Goal: Task Accomplishment & Management: Manage account settings

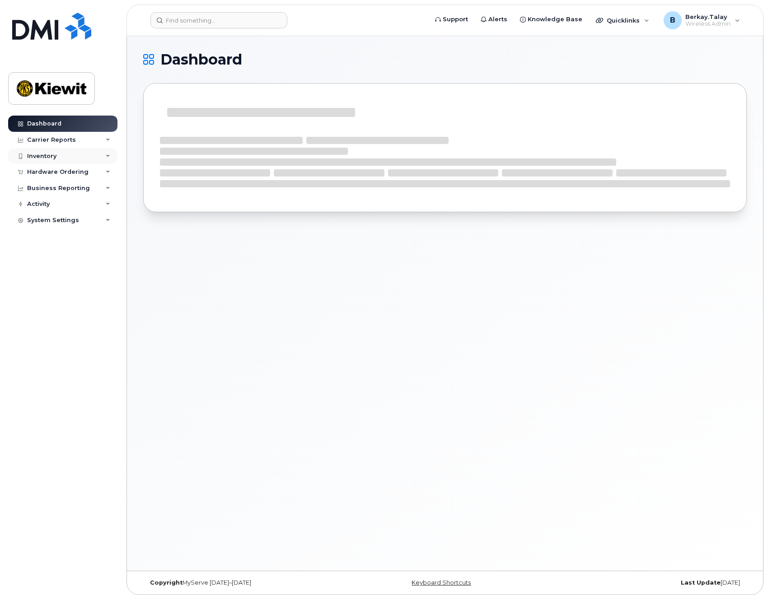
click at [107, 155] on icon at bounding box center [108, 156] width 5 height 5
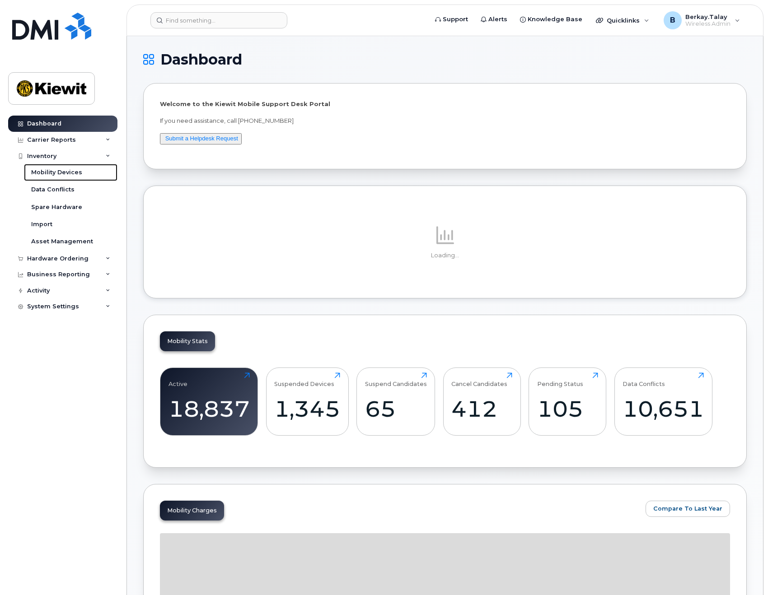
click at [66, 172] on div "Mobility Devices" at bounding box center [56, 172] width 51 height 8
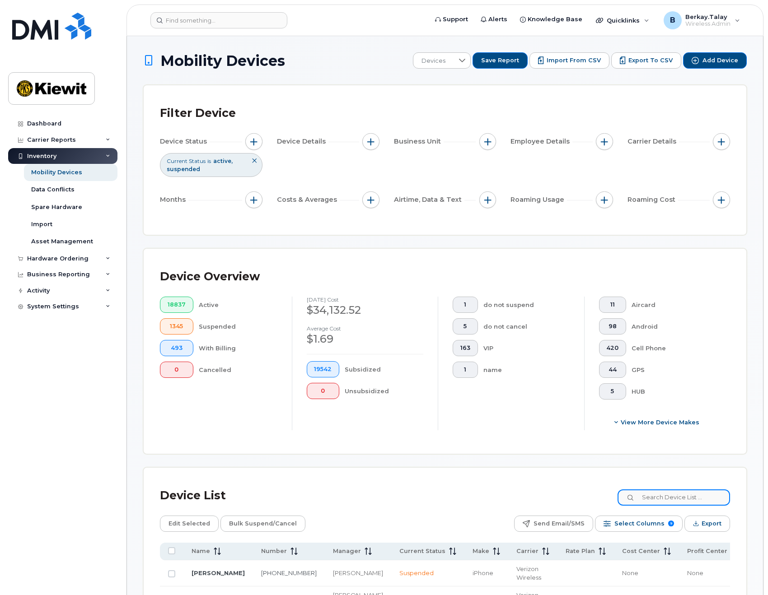
click at [676, 500] on input at bounding box center [673, 497] width 112 height 16
type input "0895"
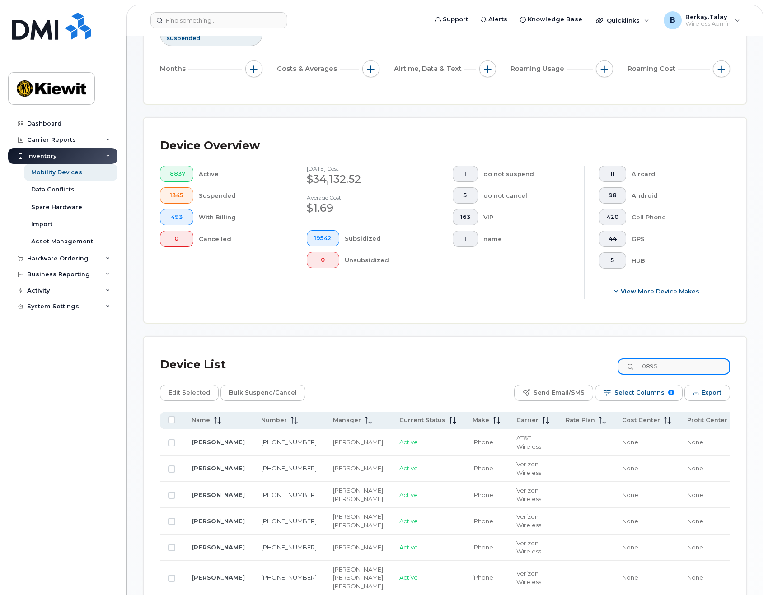
scroll to position [135, 0]
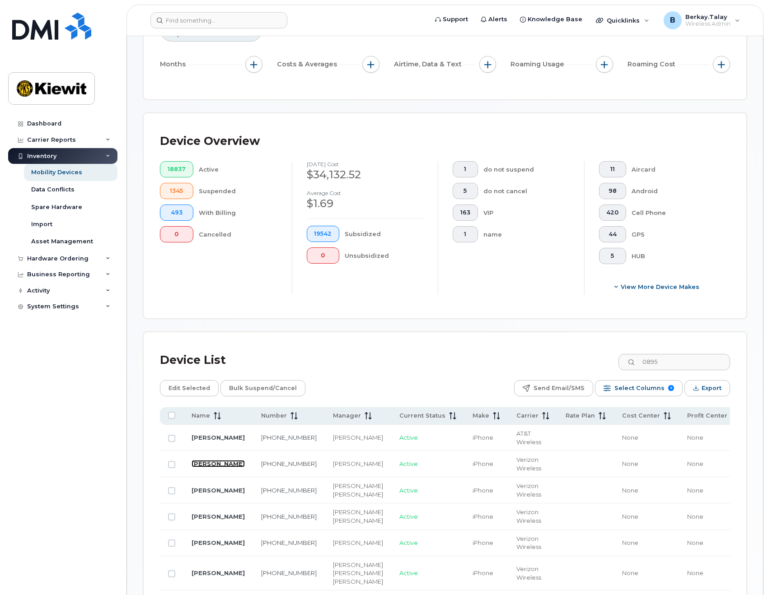
click at [200, 466] on link "[PERSON_NAME]" at bounding box center [217, 463] width 53 height 7
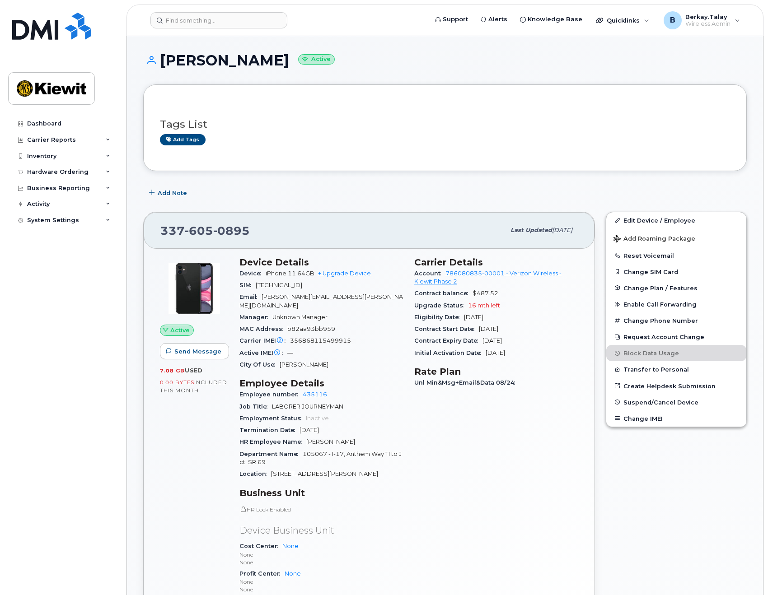
scroll to position [45, 0]
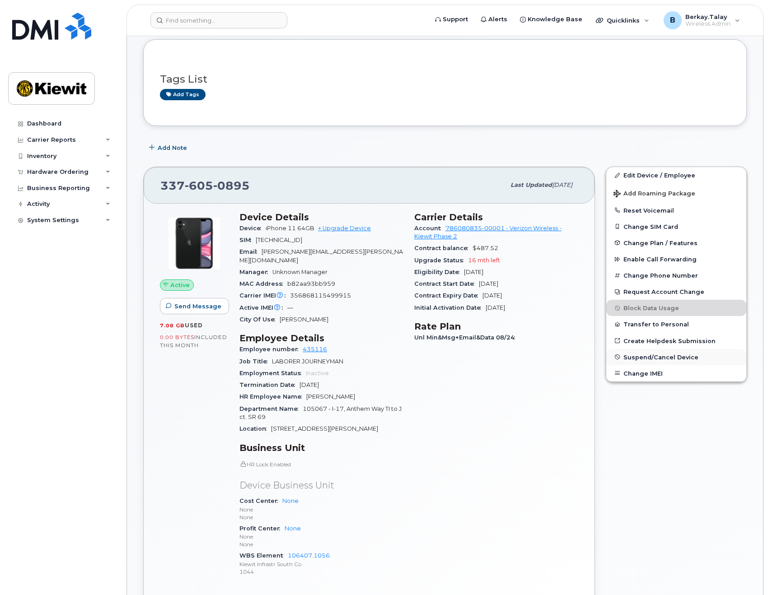
click at [641, 355] on span "Suspend/Cancel Device" at bounding box center [660, 357] width 75 height 7
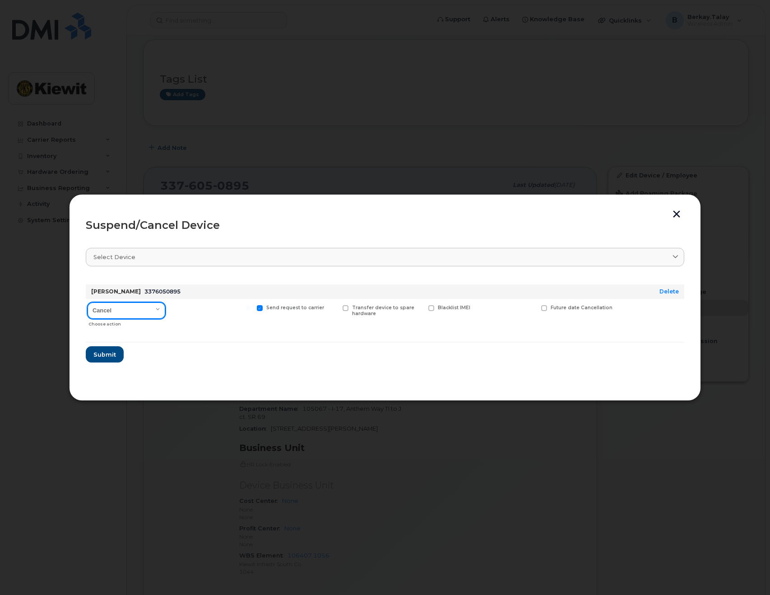
click at [109, 311] on select "Cancel Suspend - Reduced Rate Suspend - Full Rate Suspend - Lost Device/Stolen …" at bounding box center [127, 311] width 78 height 16
drag, startPoint x: 136, startPoint y: 299, endPoint x: 134, endPoint y: 312, distance: 12.9
click at [136, 300] on div "Cancel Suspend - Reduced Rate Suspend - Full Rate Suspend - Lost Device/Stolen …" at bounding box center [126, 315] width 81 height 32
click at [132, 313] on select "Cancel Suspend - Reduced Rate Suspend - Full Rate Suspend - Lost Device/Stolen …" at bounding box center [127, 311] width 78 height 16
click at [128, 310] on select "Cancel Suspend - Reduced Rate Suspend - Full Rate Suspend - Lost Device/Stolen …" at bounding box center [127, 311] width 78 height 16
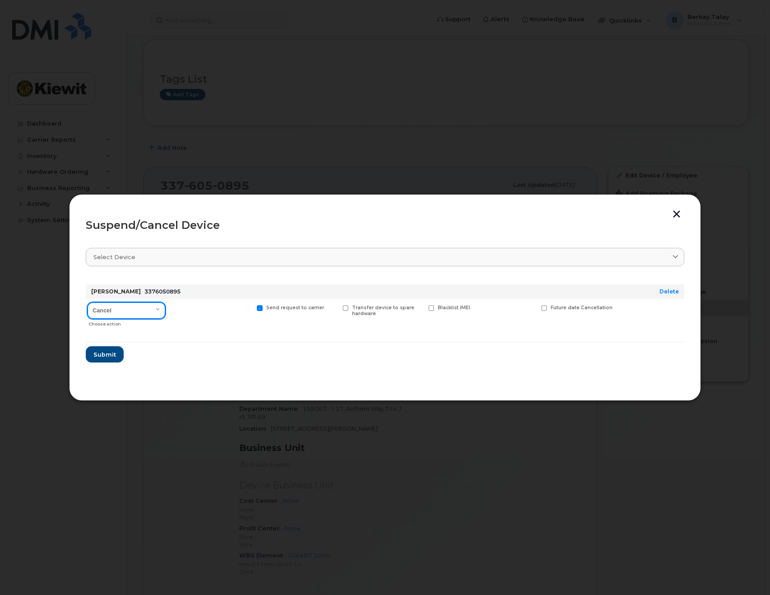
select select "[object Object]"
click at [88, 303] on select "Cancel Suspend - Reduced Rate Suspend - Full Rate Suspend - Lost Device/Stolen …" at bounding box center [127, 311] width 78 height 16
click at [255, 364] on section "Select device Type first three symbols or more Jose Rodriguez 3376050895 Delete…" at bounding box center [385, 312] width 599 height 144
click at [114, 354] on span "Submit" at bounding box center [104, 354] width 23 height 9
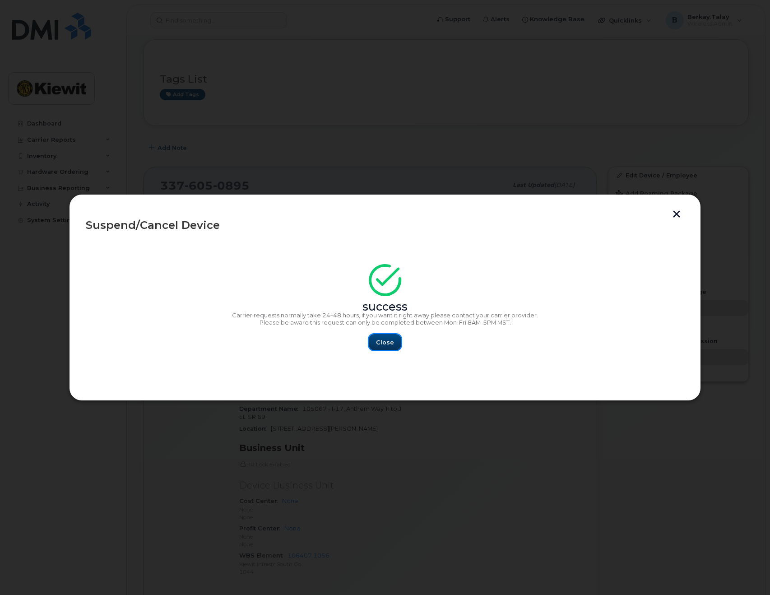
click at [385, 343] on span "Close" at bounding box center [385, 342] width 18 height 9
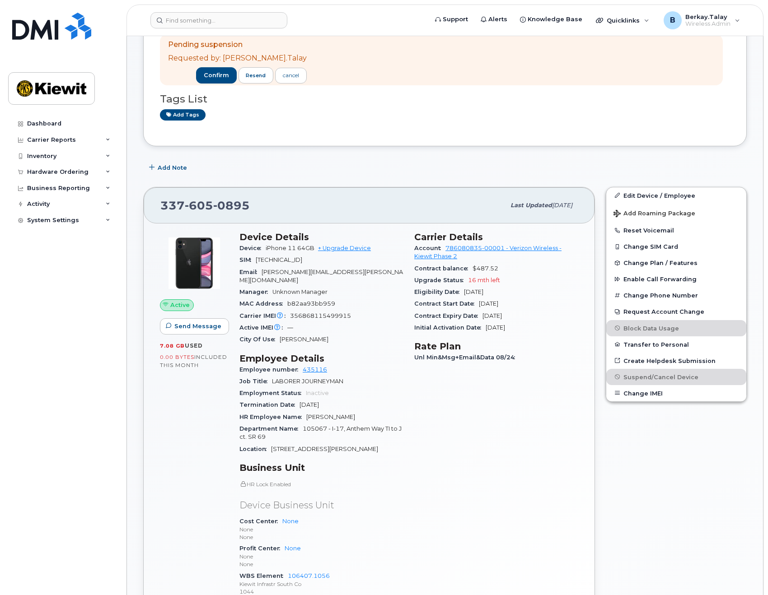
scroll to position [135, 0]
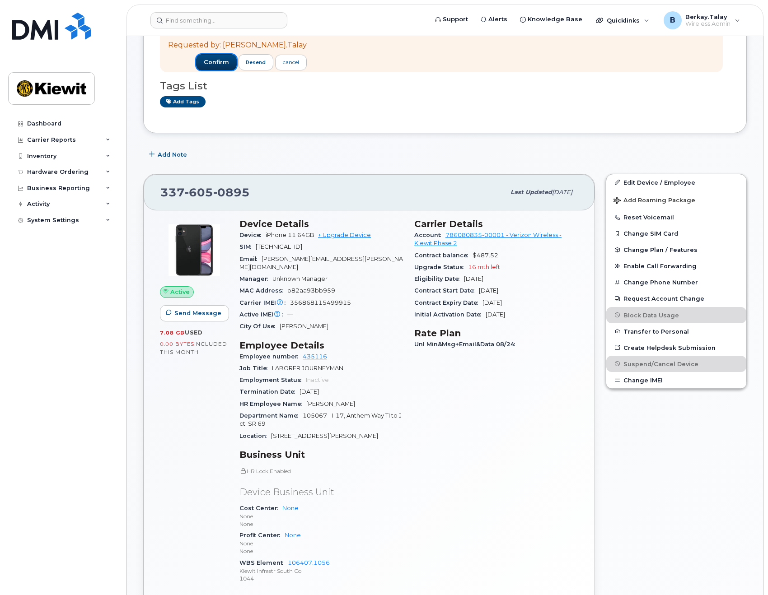
click at [204, 60] on span "confirm" at bounding box center [216, 62] width 25 height 8
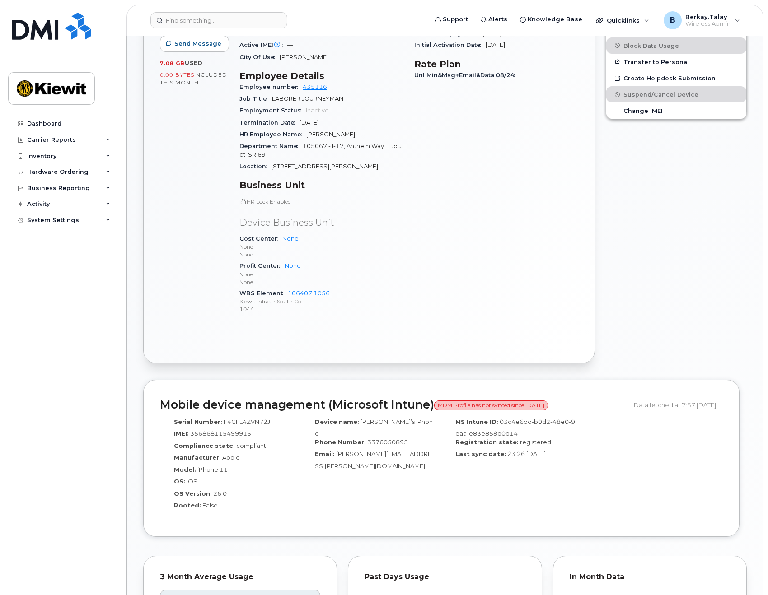
scroll to position [452, 0]
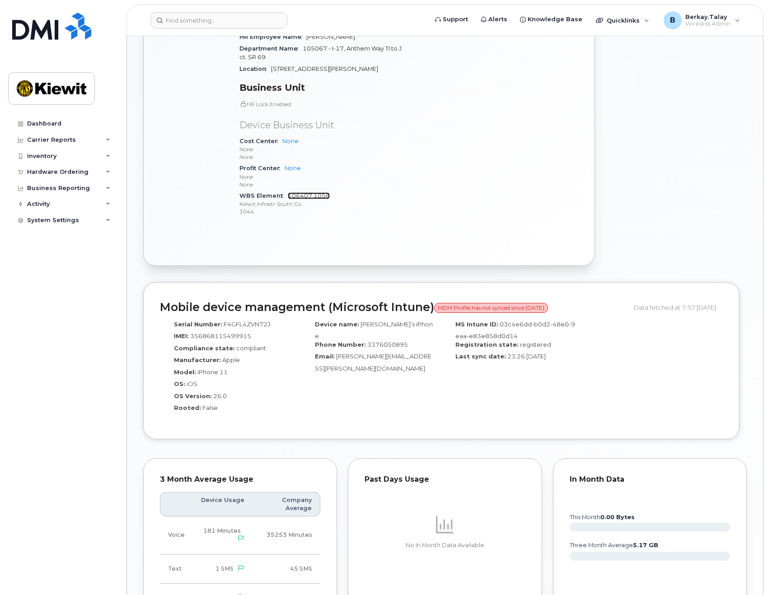
click at [309, 192] on link "106407.1056" at bounding box center [309, 195] width 42 height 7
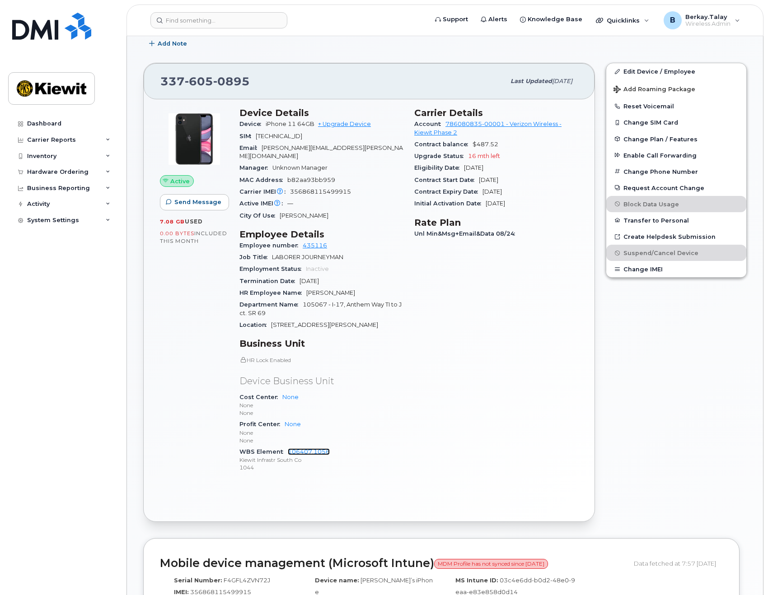
scroll to position [45, 0]
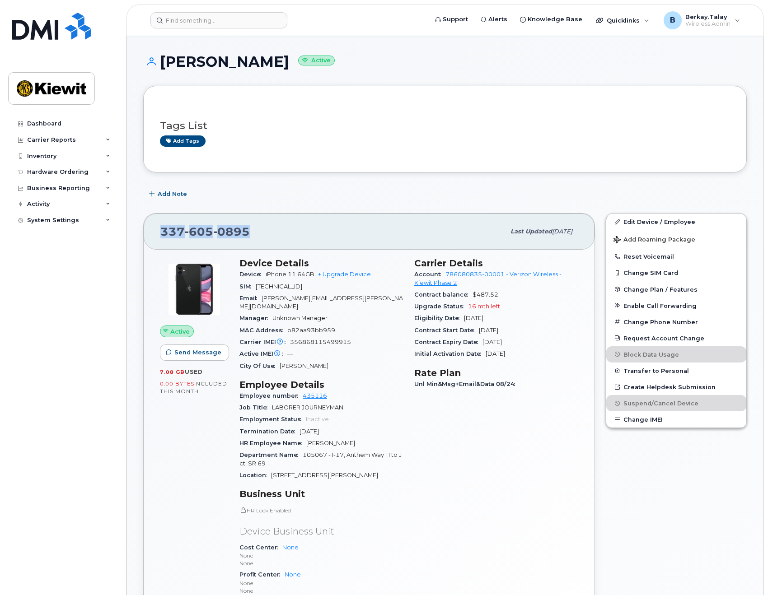
drag, startPoint x: 258, startPoint y: 232, endPoint x: 159, endPoint y: 232, distance: 98.9
click at [159, 232] on div "337 605 0895 Last updated Sep 29, 2025" at bounding box center [369, 232] width 451 height 36
copy span "337 605 0895"
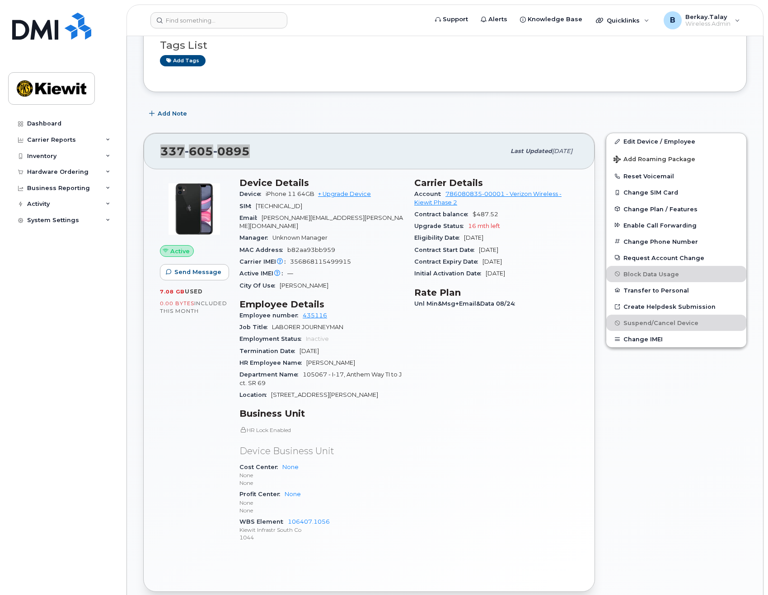
scroll to position [135, 0]
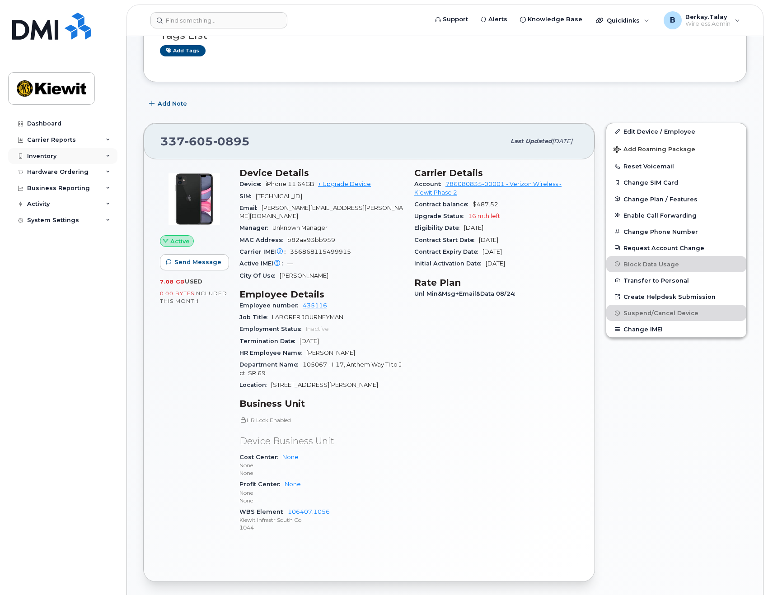
drag, startPoint x: 73, startPoint y: 149, endPoint x: 77, endPoint y: 156, distance: 7.7
click at [73, 149] on div "Inventory" at bounding box center [62, 156] width 109 height 16
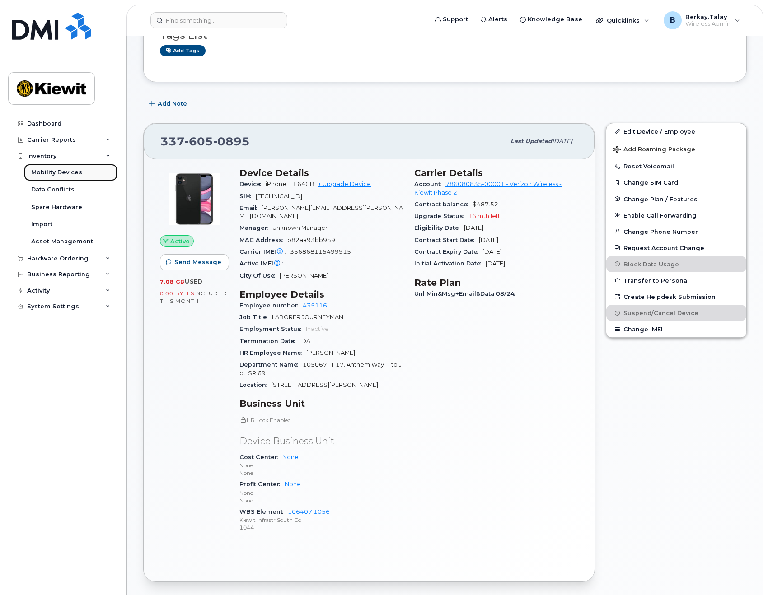
click at [67, 172] on div "Mobility Devices" at bounding box center [56, 172] width 51 height 8
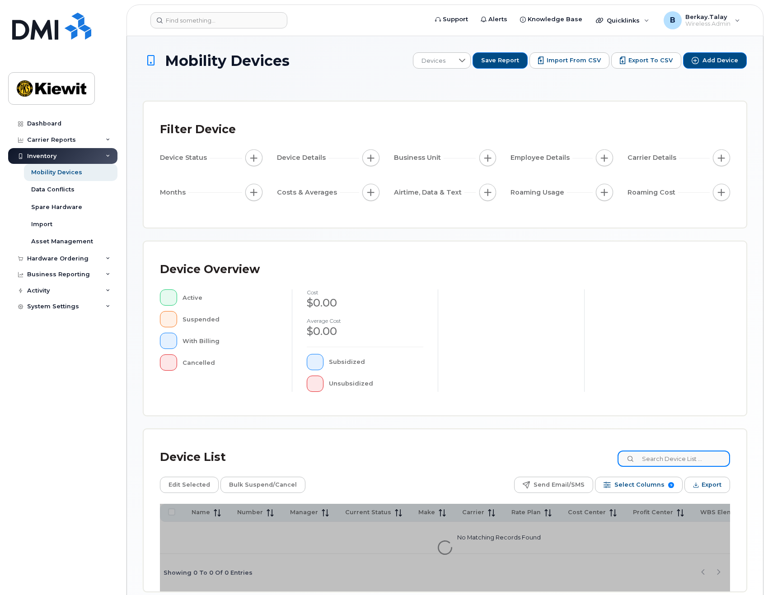
click at [670, 460] on input at bounding box center [673, 459] width 112 height 16
paste input "3376050895"
type input "3376050895"
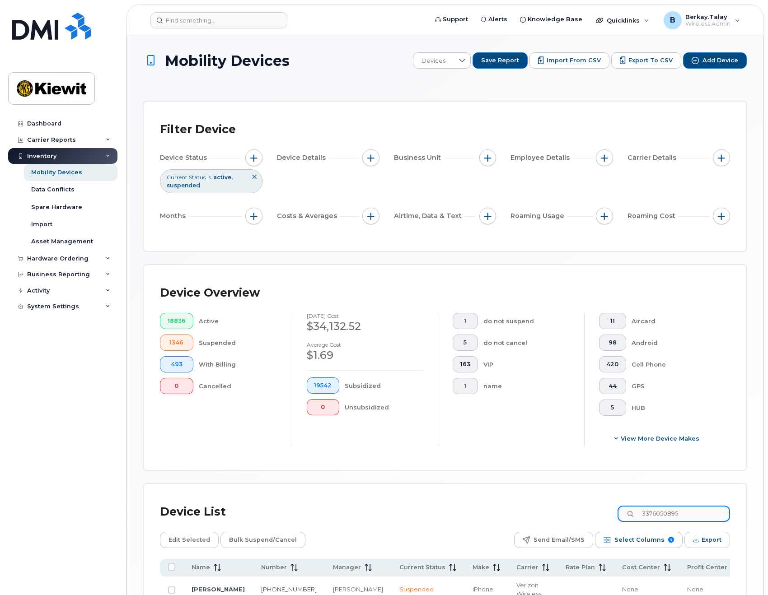
scroll to position [93, 0]
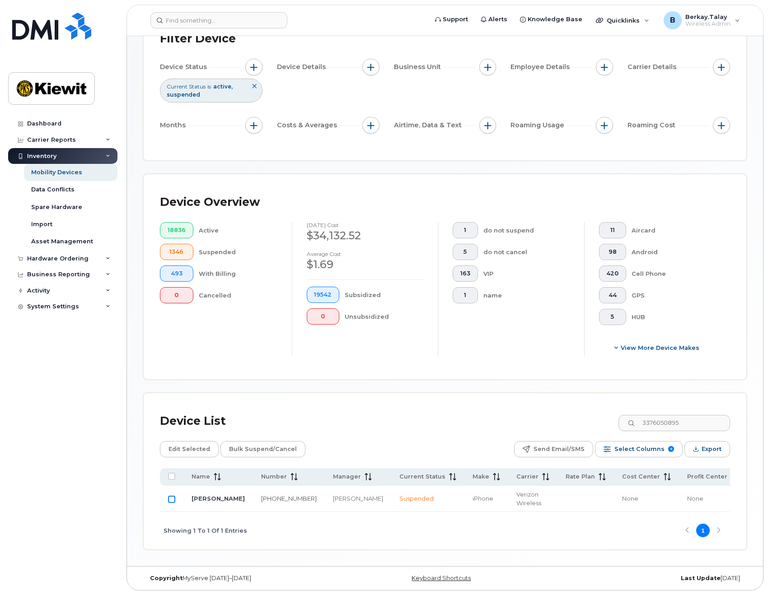
click at [169, 498] on input "Row Unselected" at bounding box center [171, 499] width 7 height 7
checkbox input "true"
click at [185, 448] on span "Edit Selected" at bounding box center [189, 449] width 42 height 14
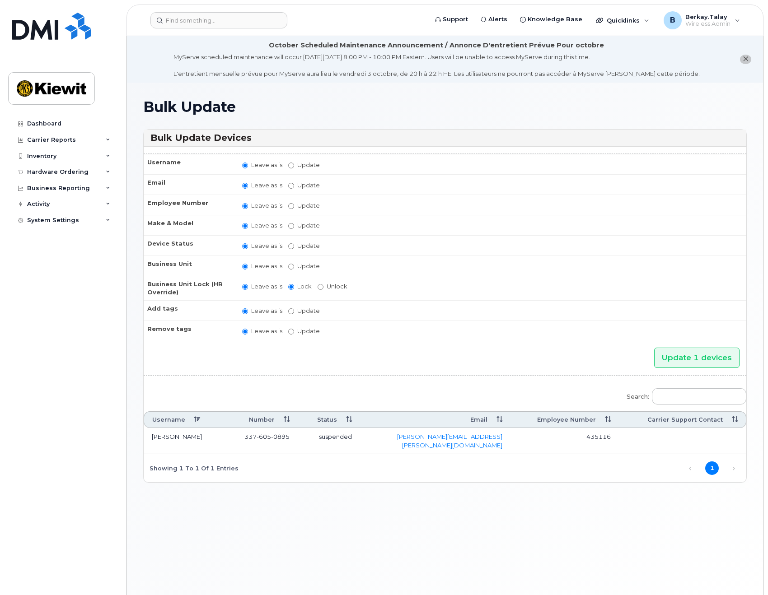
click at [333, 88] on div "Bulk Update Bulk Update Devices Username Leave as is Update Email Leave as is U…" at bounding box center [445, 350] width 636 height 535
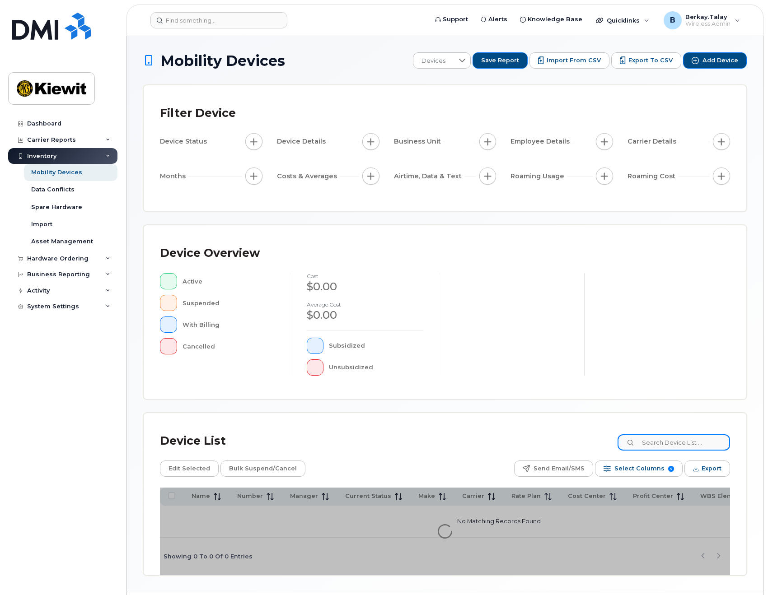
click at [670, 447] on input at bounding box center [673, 442] width 112 height 16
type input "0895"
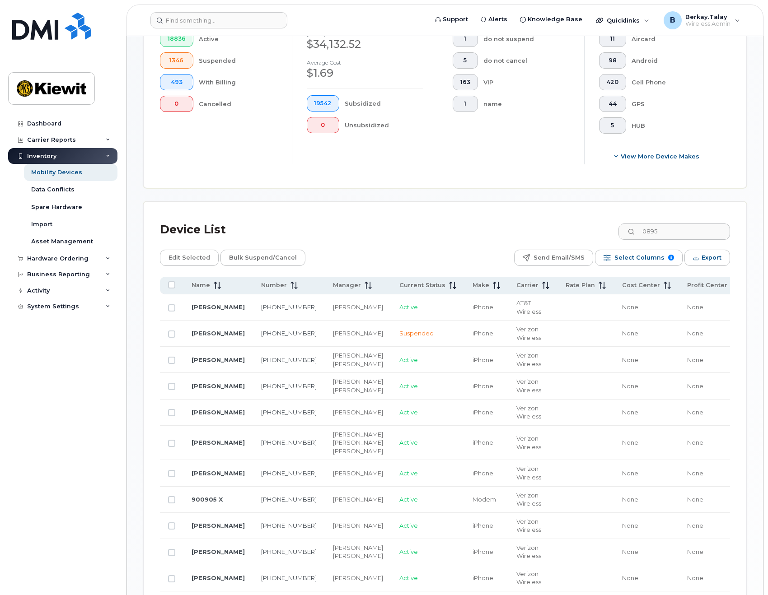
scroll to position [271, 0]
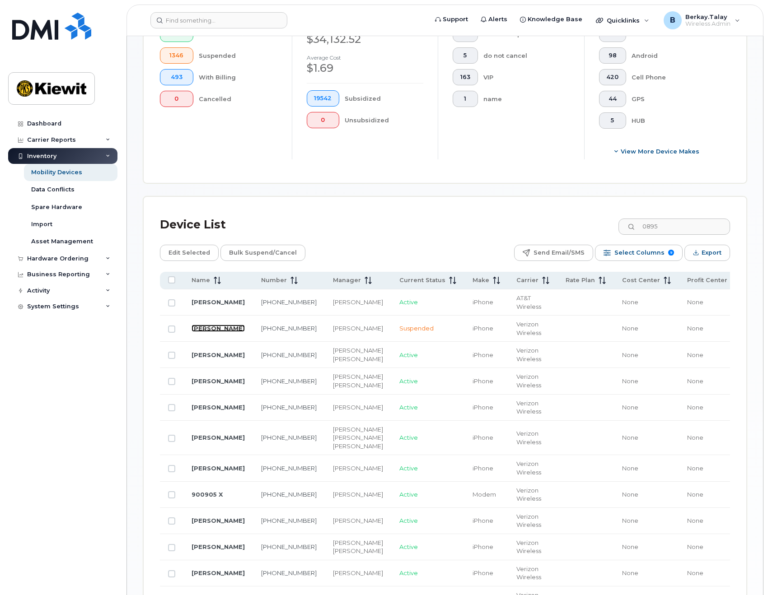
click at [197, 326] on link "Jose Rodriguez" at bounding box center [217, 328] width 53 height 7
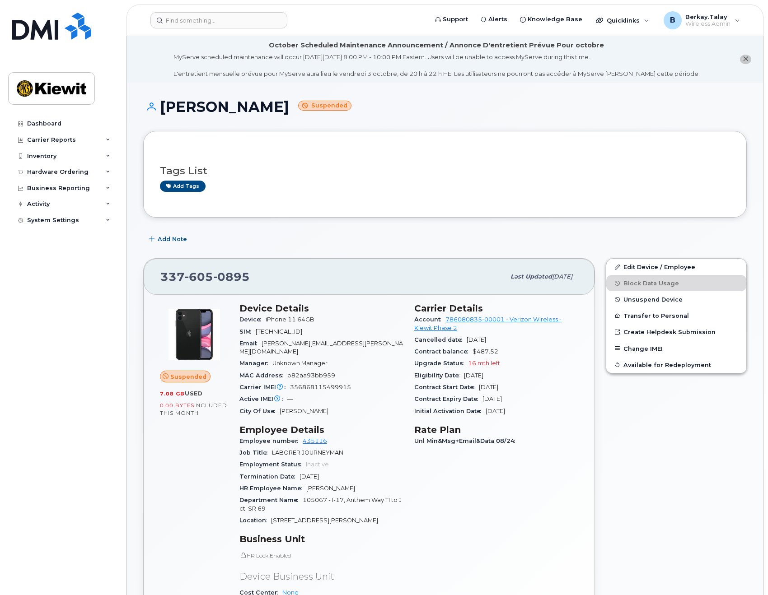
scroll to position [226, 0]
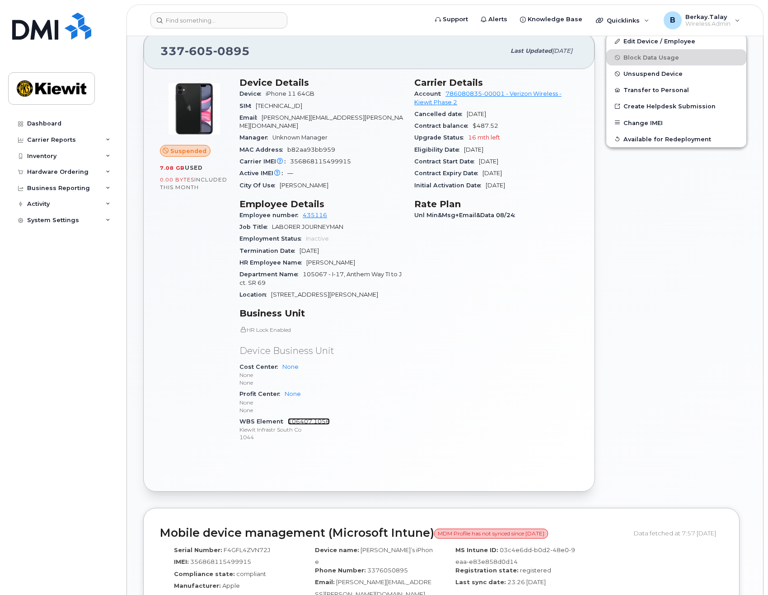
click at [310, 418] on link "106407.1056" at bounding box center [309, 421] width 42 height 7
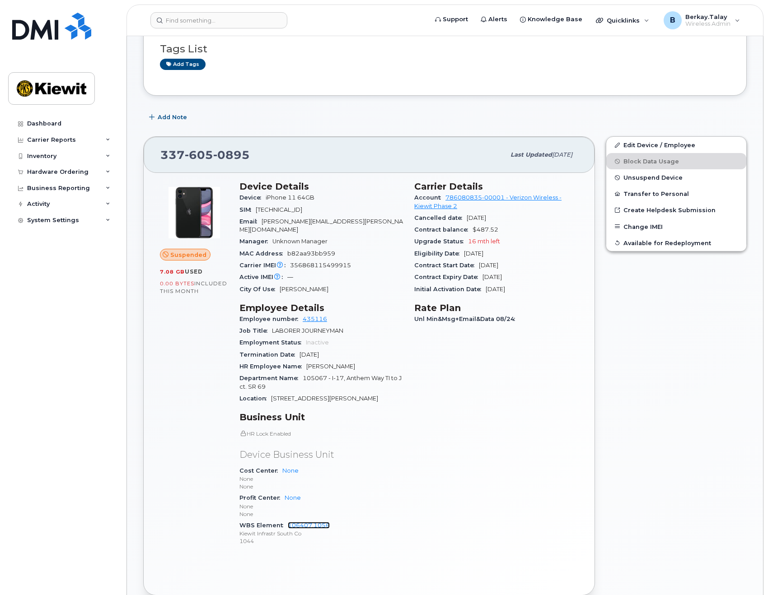
scroll to position [0, 0]
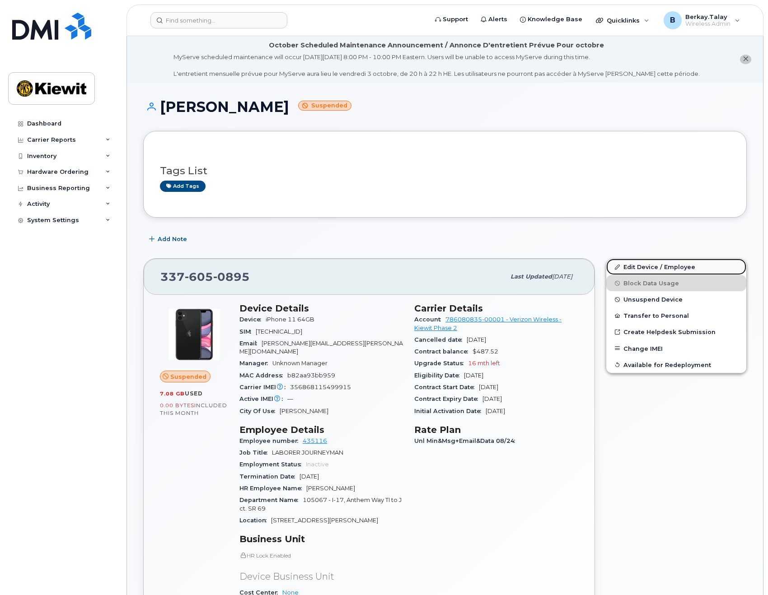
click at [638, 268] on link "Edit Device / Employee" at bounding box center [676, 267] width 140 height 16
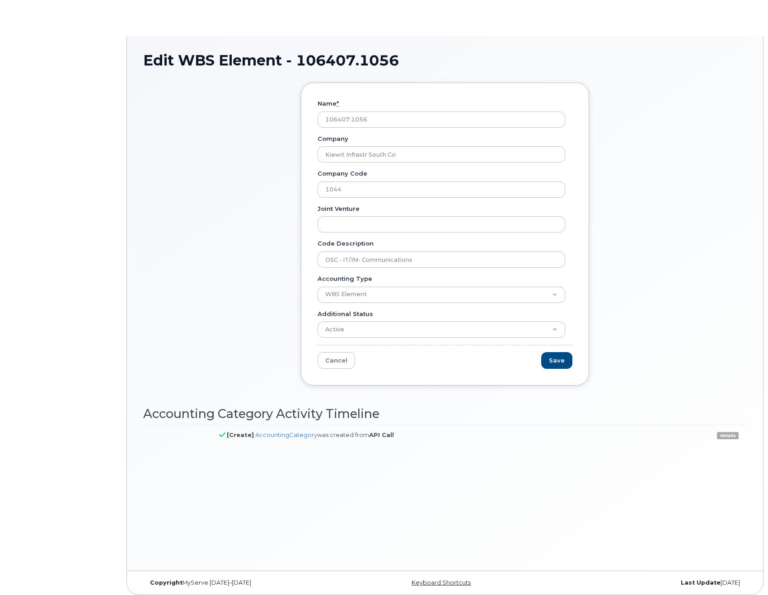
type input "OSC - IT/IM- Communications"
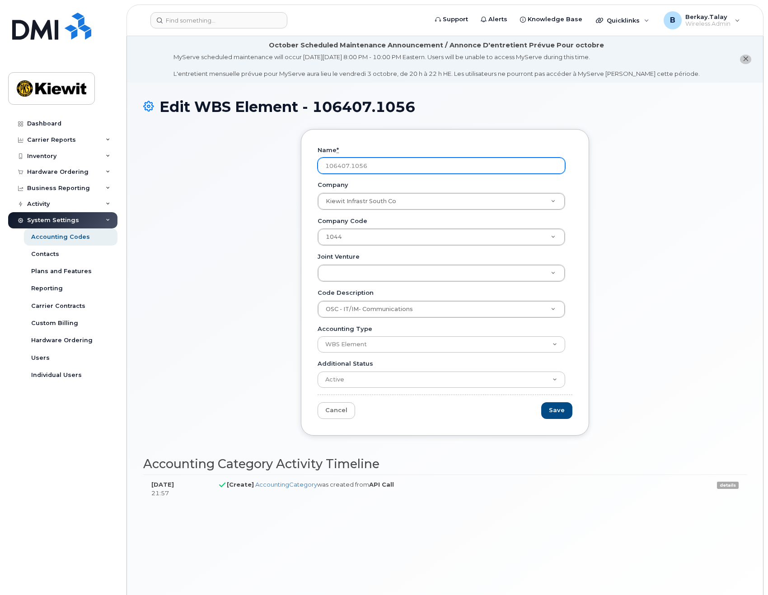
click at [352, 167] on input "106407.1056" at bounding box center [440, 166] width 247 height 16
click at [339, 165] on input "106407.1056" at bounding box center [440, 166] width 247 height 16
click at [347, 165] on input "106407.1056" at bounding box center [440, 166] width 247 height 16
drag, startPoint x: 381, startPoint y: 161, endPoint x: 278, endPoint y: 175, distance: 103.8
click at [278, 175] on div "Name * 106407.1056 Company Kiewit Infrastr South Co Company Company OSC - IT/IM…" at bounding box center [444, 289] width 603 height 320
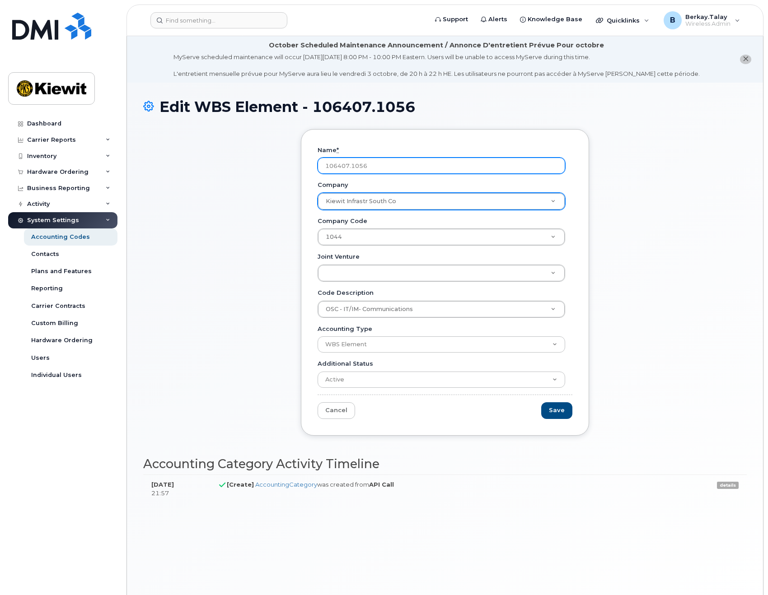
paste input "5067.1795"
type input "105067.1795"
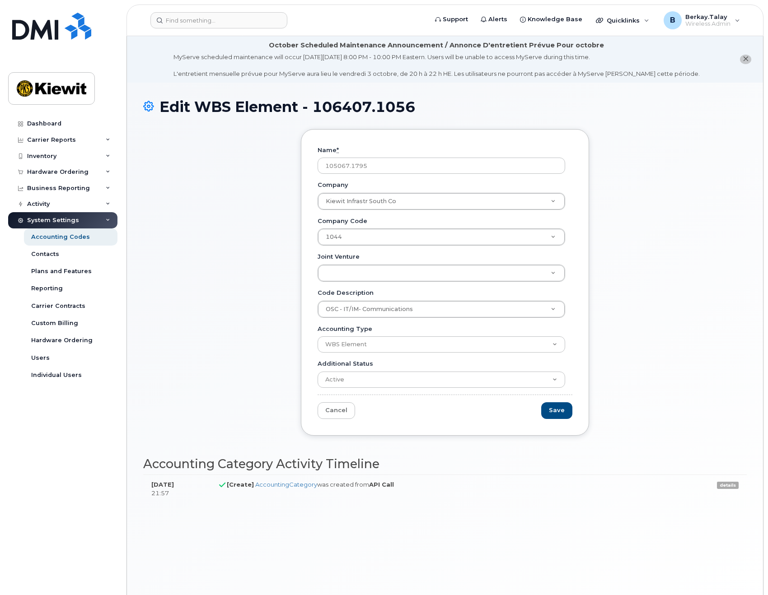
click at [262, 272] on div "Name * 105067.1795 Company Kiewit Infrastr South Co Company Company OSC - IT/IM…" at bounding box center [444, 289] width 603 height 320
click at [376, 166] on input "105067.1795" at bounding box center [440, 166] width 247 height 16
click at [348, 261] on input "Company Code" at bounding box center [441, 257] width 228 height 13
paste input "1036"
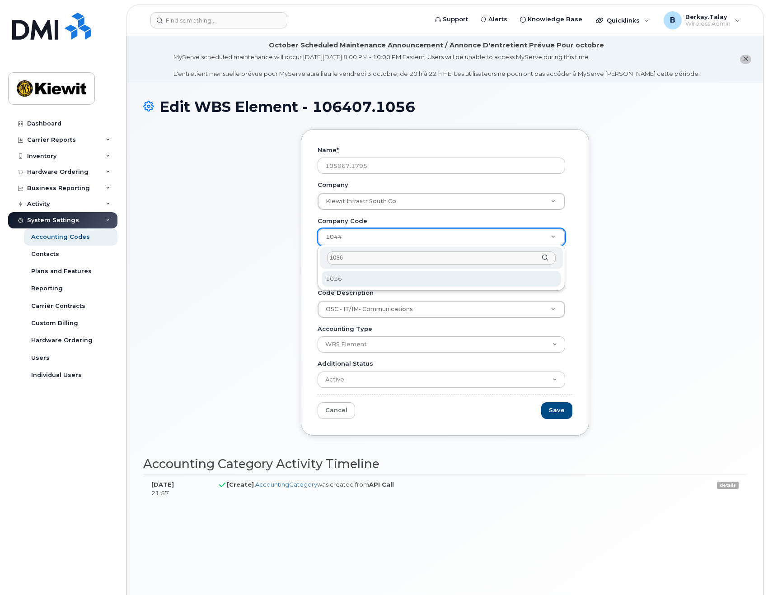
type input "1036"
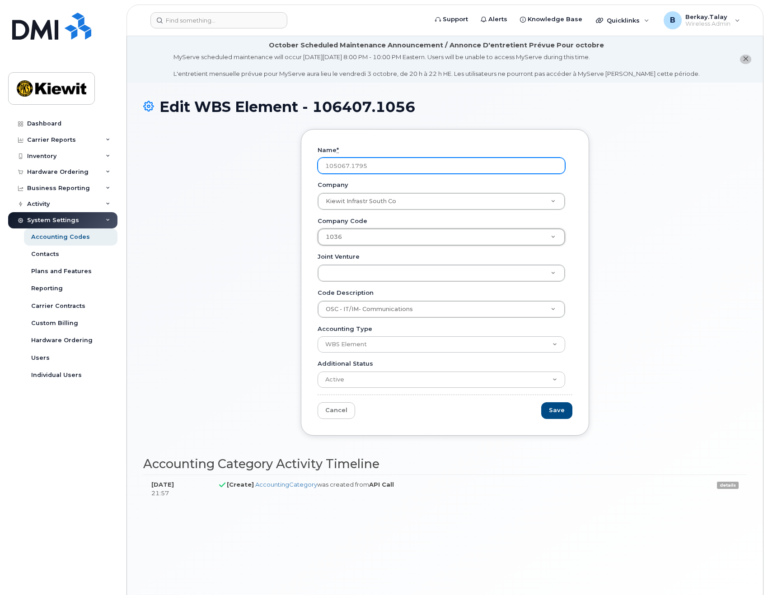
click at [384, 168] on input "105067.1795" at bounding box center [440, 166] width 247 height 16
type input "105067.179"
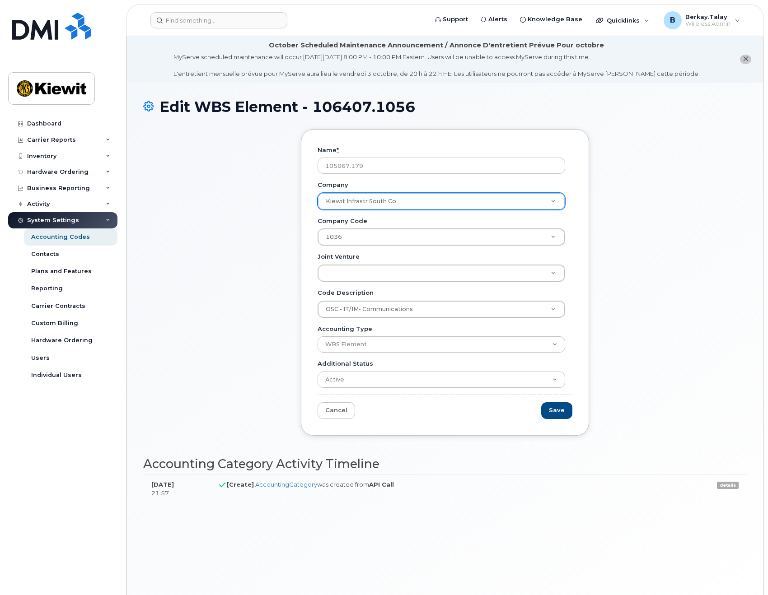
drag, startPoint x: 374, startPoint y: 197, endPoint x: 395, endPoint y: 218, distance: 30.0
click at [361, 223] on input "Company" at bounding box center [441, 222] width 228 height 13
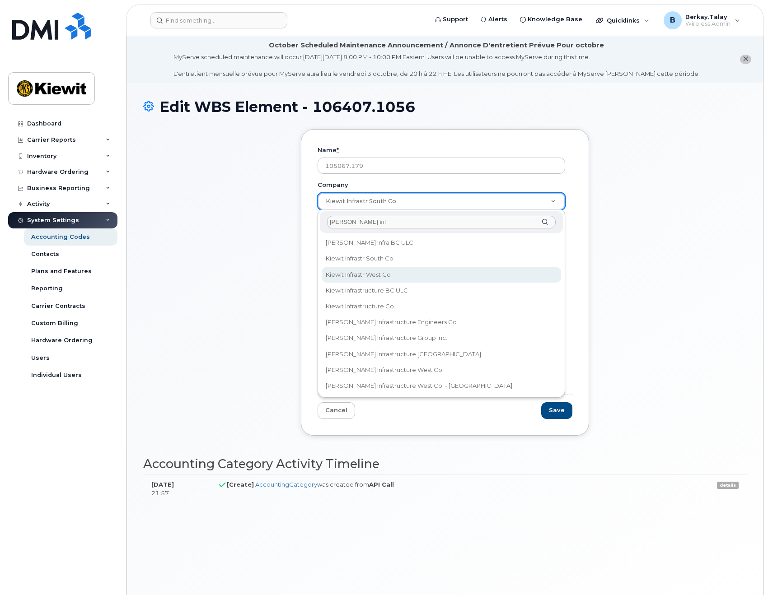
type input "kiewit inf"
type input "Kiewit Infrastr West Co"
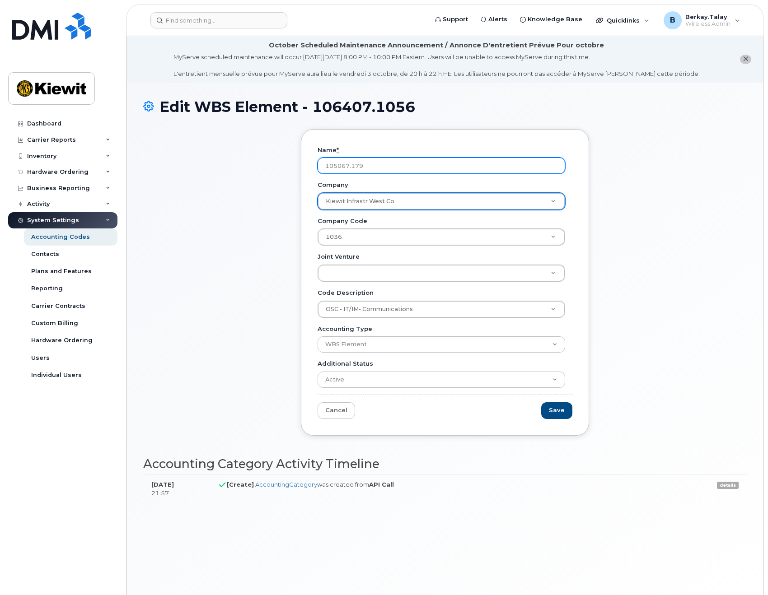
click at [372, 163] on input "105067.179" at bounding box center [440, 166] width 247 height 16
type input "105067.1795"
click at [680, 332] on div "Name * 105067.1795 Company Kiewit Infrastr West Co Company Kiewit Infrastr West…" at bounding box center [444, 289] width 603 height 320
click at [383, 168] on input "105067.1795" at bounding box center [440, 166] width 247 height 16
drag, startPoint x: 398, startPoint y: 166, endPoint x: 277, endPoint y: 172, distance: 121.6
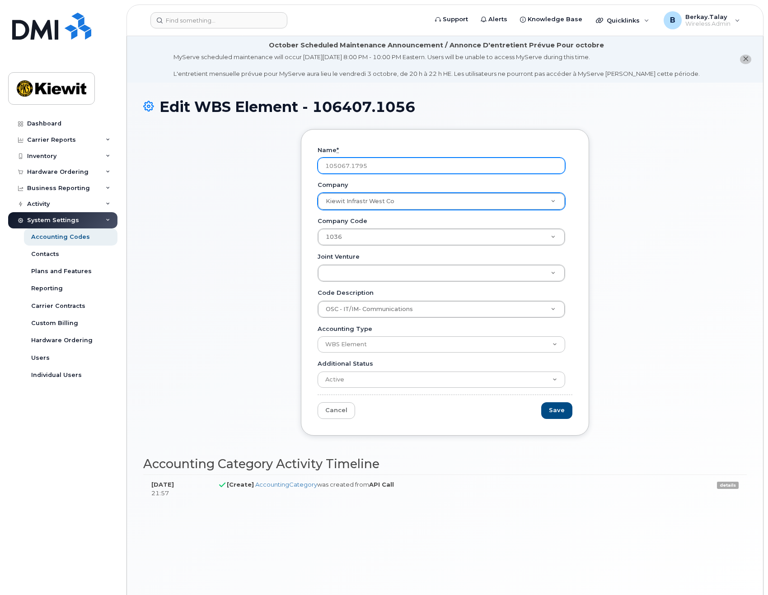
click at [277, 172] on div "Name * 105067.1795 Company Kiewit Infrastr West Co Company Kiewit Infrastr West…" at bounding box center [444, 289] width 603 height 320
click at [265, 204] on div "Name * Company Kiewit Infrastr West Co Company Kiewit Infrastr West Co Company …" at bounding box center [444, 289] width 603 height 320
click at [369, 161] on input "Name *" at bounding box center [440, 166] width 247 height 16
click at [372, 161] on input "Name *" at bounding box center [440, 166] width 247 height 16
click at [372, 164] on input "Name *" at bounding box center [440, 166] width 247 height 16
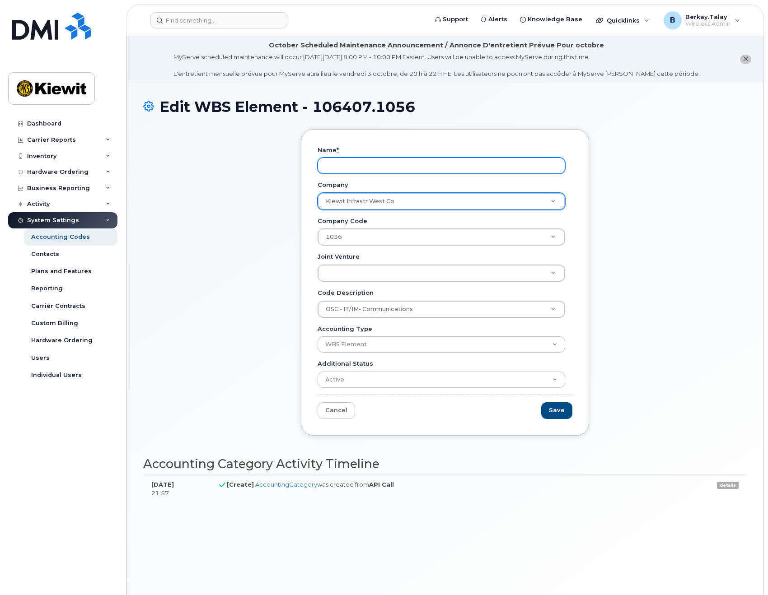
click at [359, 161] on input "Name *" at bounding box center [440, 166] width 247 height 16
click at [369, 171] on input "Name *" at bounding box center [440, 166] width 247 height 16
paste input "105067"
type input "105067.1795"
drag, startPoint x: 701, startPoint y: 223, endPoint x: 695, endPoint y: 220, distance: 6.3
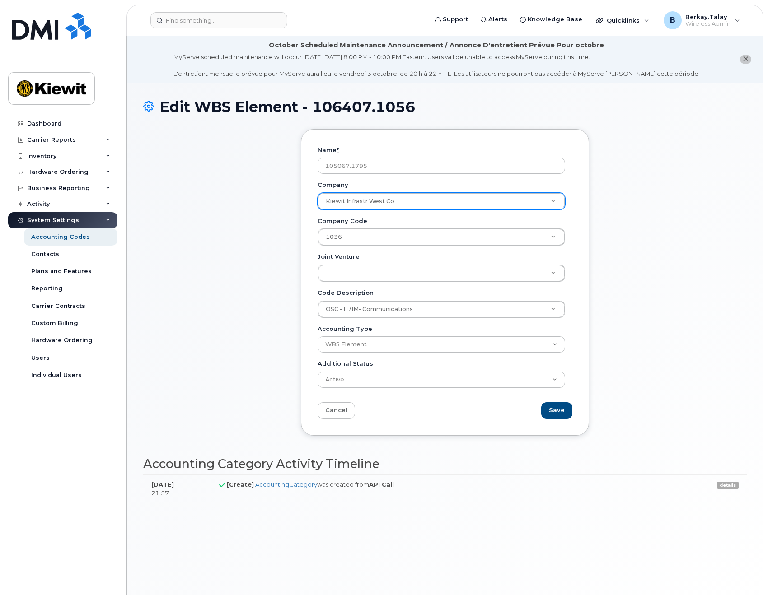
click at [701, 223] on div "Name * 105067.1795 Company Kiewit Infrastr West Co Company Kiewit Infrastr West…" at bounding box center [444, 289] width 603 height 320
click at [349, 333] on input "Code Description" at bounding box center [441, 330] width 228 height 13
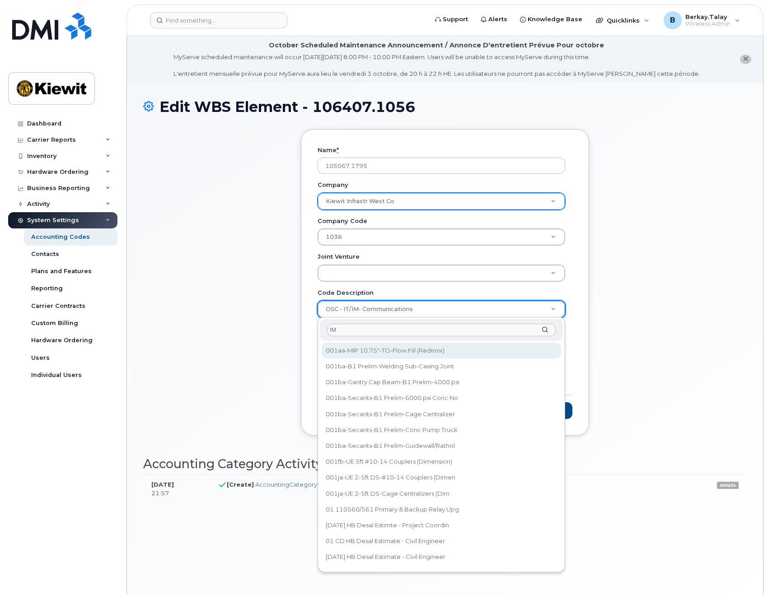
click at [349, 327] on input "IM" at bounding box center [441, 330] width 228 height 13
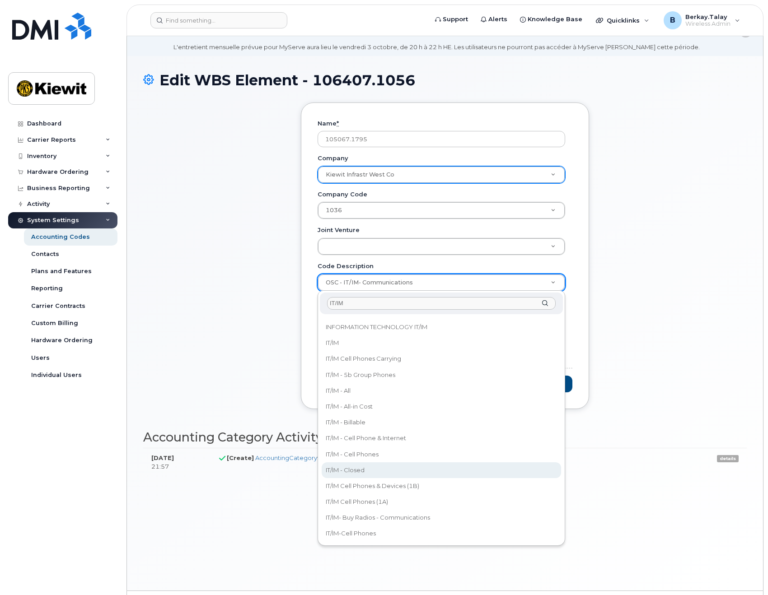
scroll to position [51, 0]
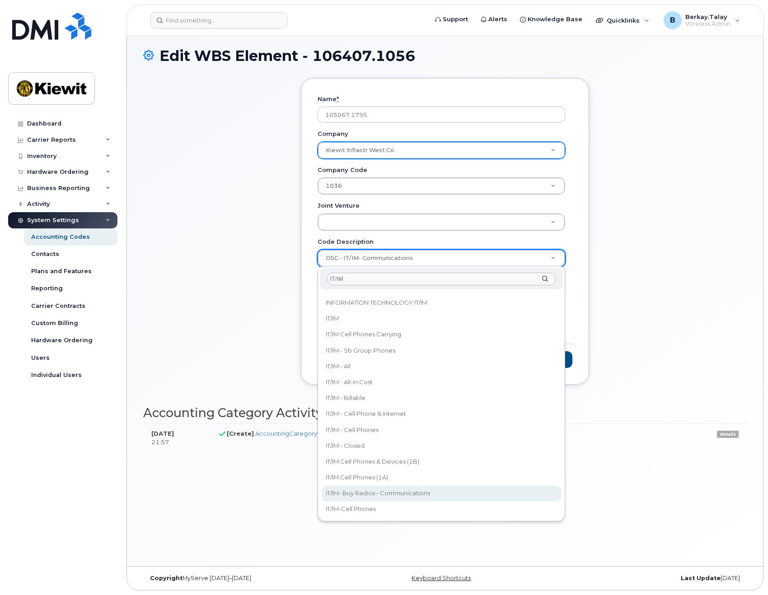
type input "IT/IM"
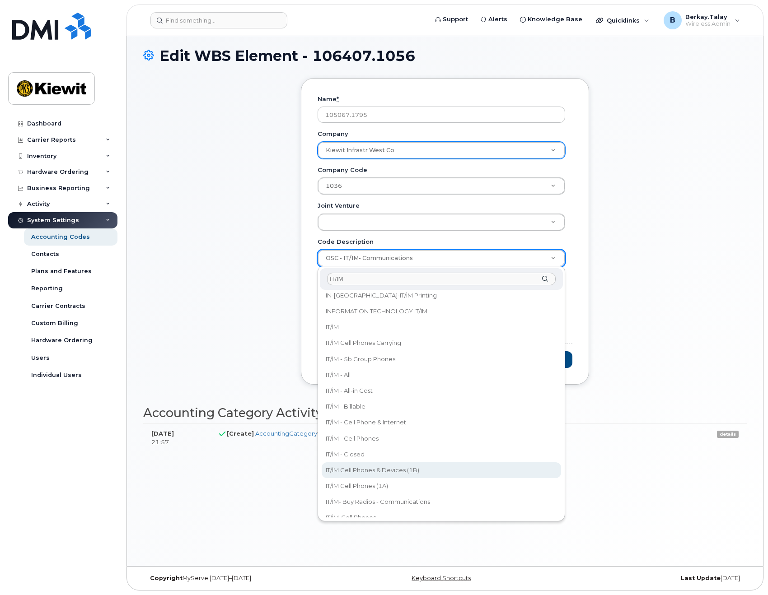
scroll to position [1363, 0]
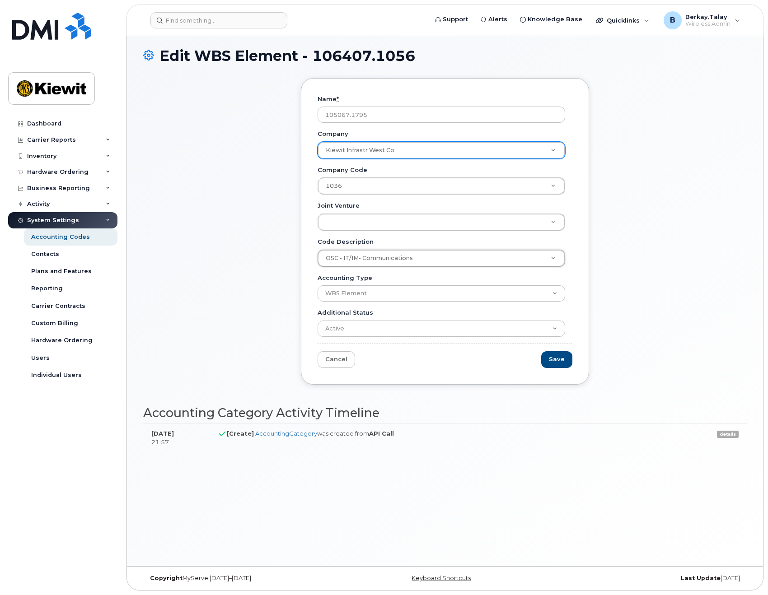
drag, startPoint x: 684, startPoint y: 331, endPoint x: 596, endPoint y: 321, distance: 87.8
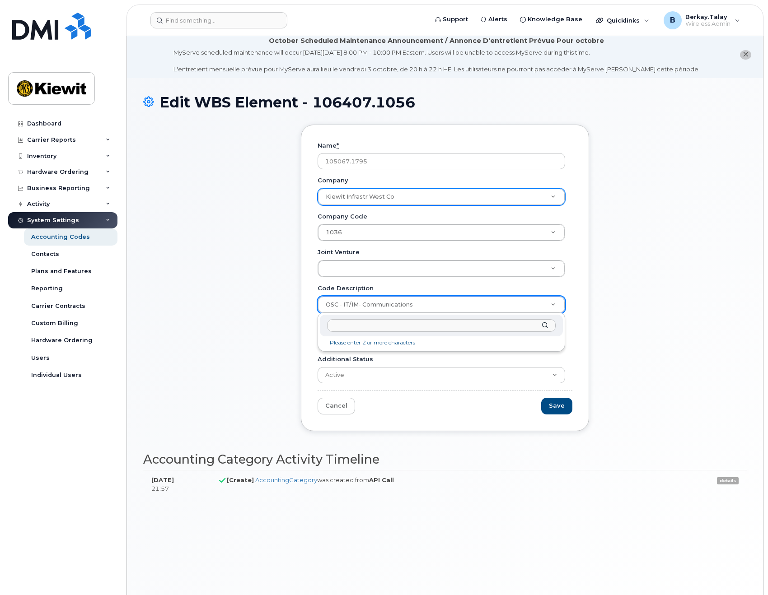
scroll to position [0, 0]
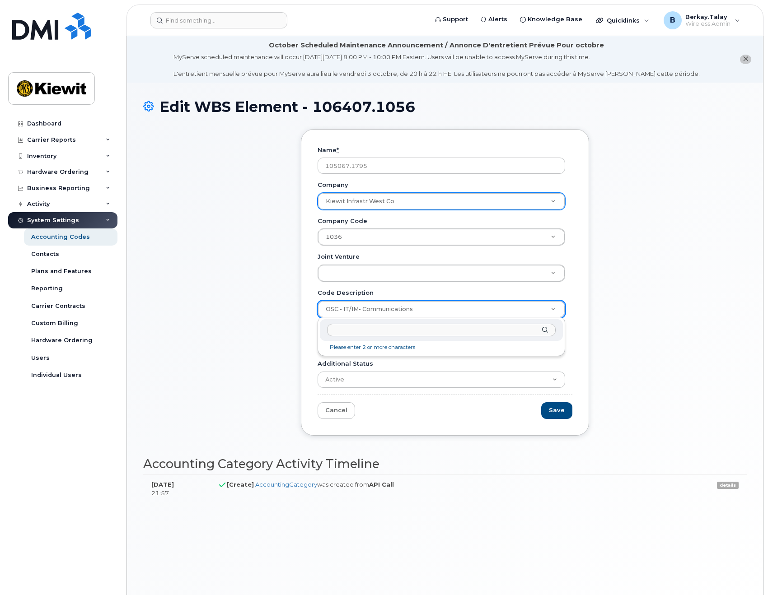
click at [373, 330] on input "Code Description" at bounding box center [441, 330] width 228 height 13
type input "Communicat"
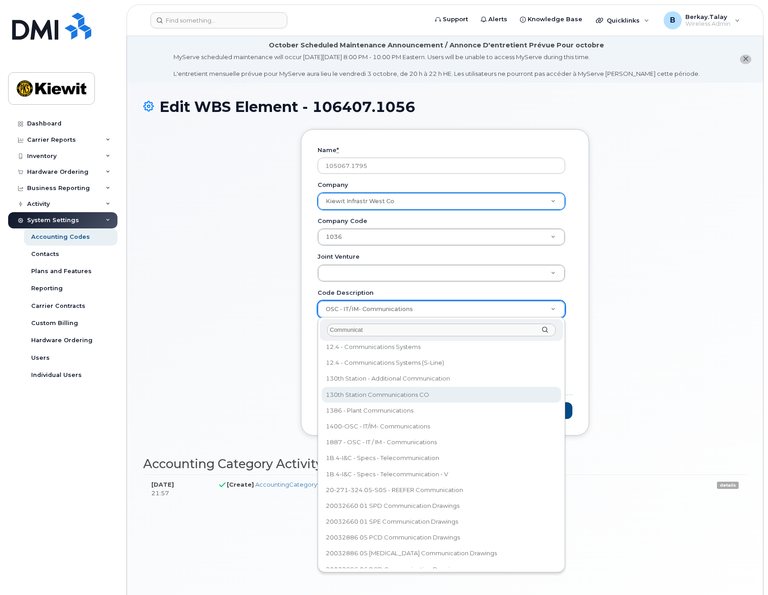
scroll to position [135, 0]
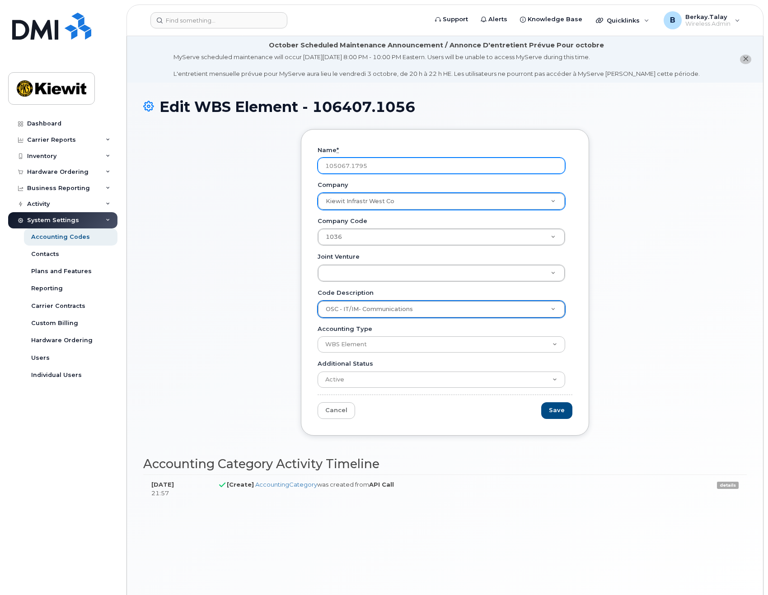
click at [382, 163] on input "105067.1795" at bounding box center [440, 166] width 247 height 16
type input "105067.1795"
click at [386, 164] on input "105067.1795" at bounding box center [440, 166] width 247 height 16
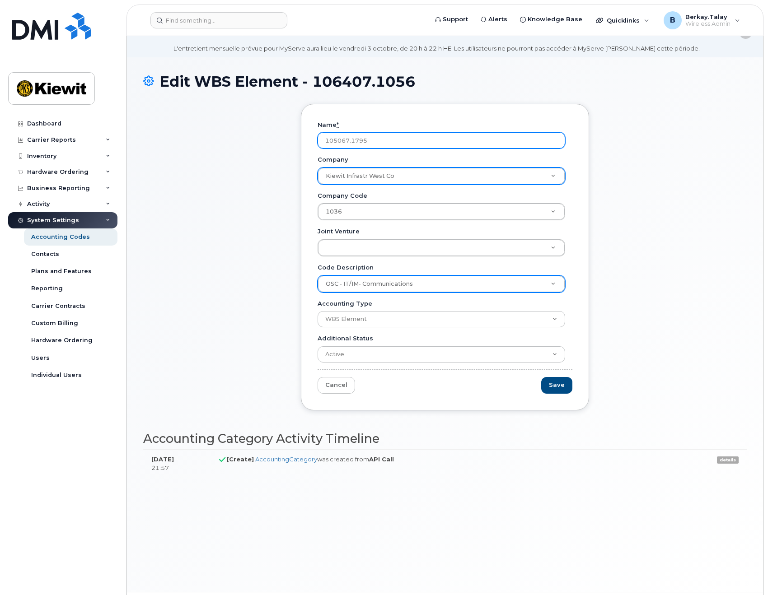
scroll to position [0, 0]
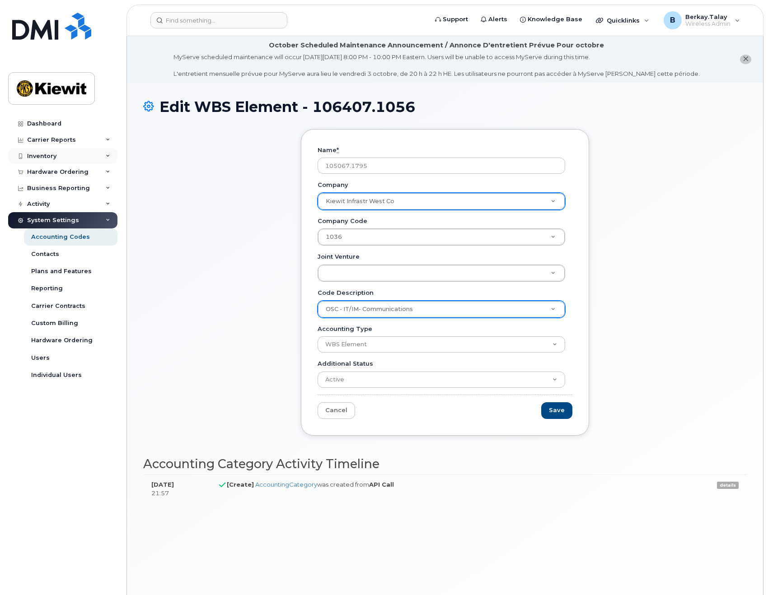
click at [56, 152] on div "Inventory" at bounding box center [62, 156] width 109 height 16
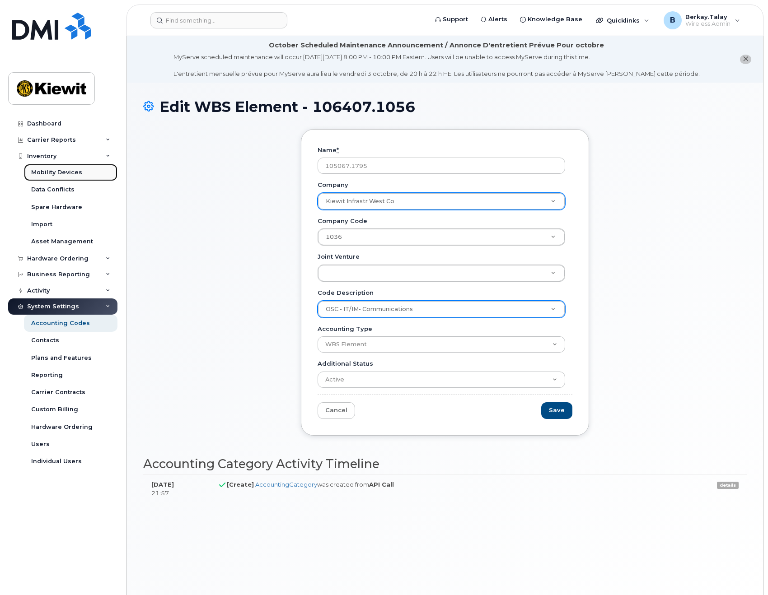
click at [66, 172] on div "Mobility Devices" at bounding box center [56, 172] width 51 height 8
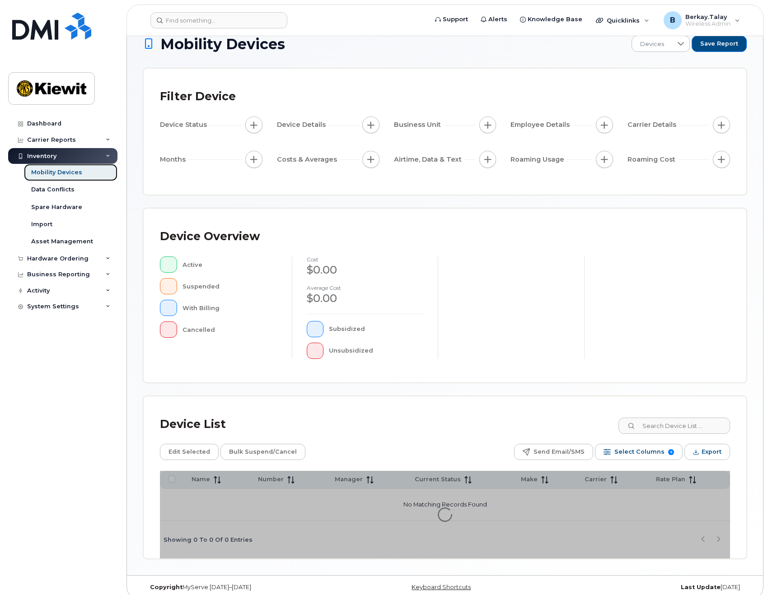
scroll to position [26, 0]
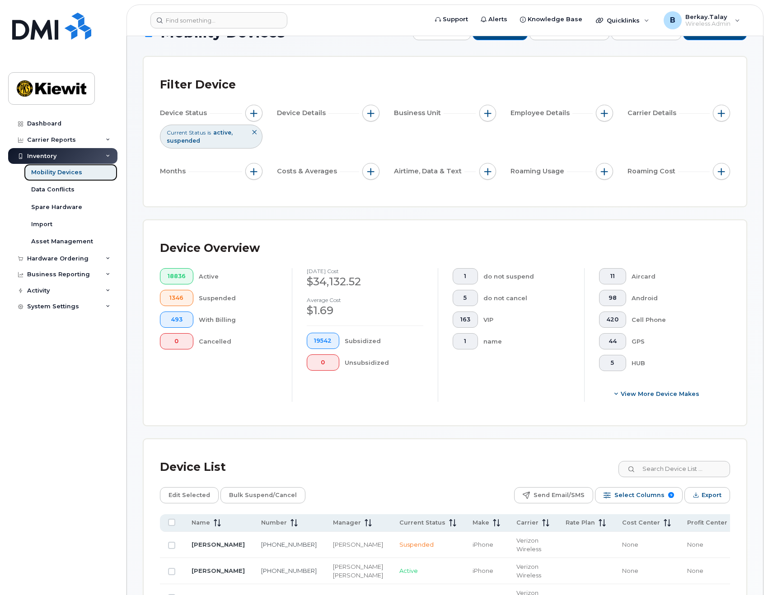
scroll to position [206, 0]
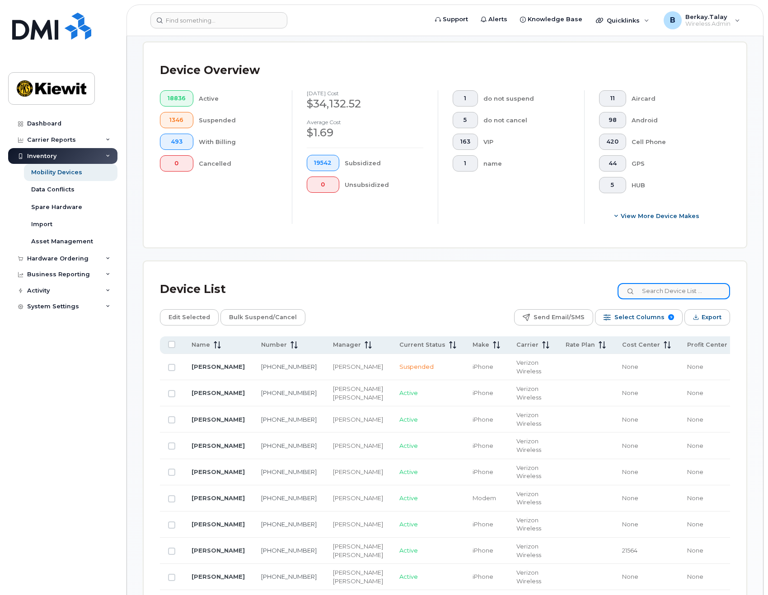
click at [678, 294] on input at bounding box center [673, 291] width 112 height 16
click at [687, 286] on input at bounding box center [673, 291] width 112 height 16
type input "0895"
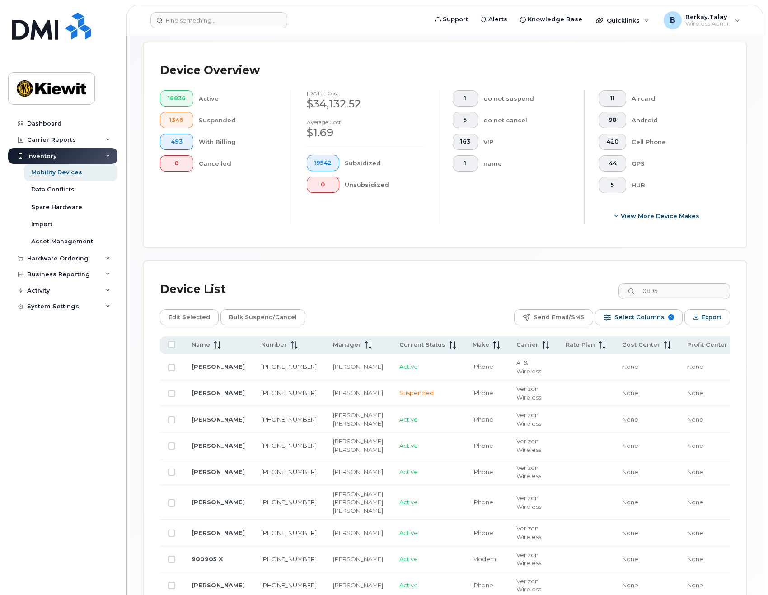
click at [209, 391] on td "Jose Rodriguez" at bounding box center [218, 393] width 70 height 26
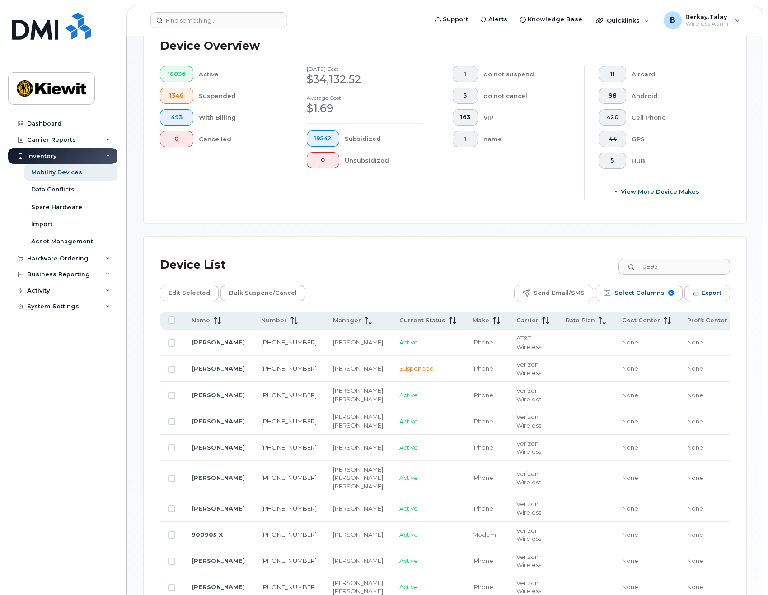
scroll to position [342, 0]
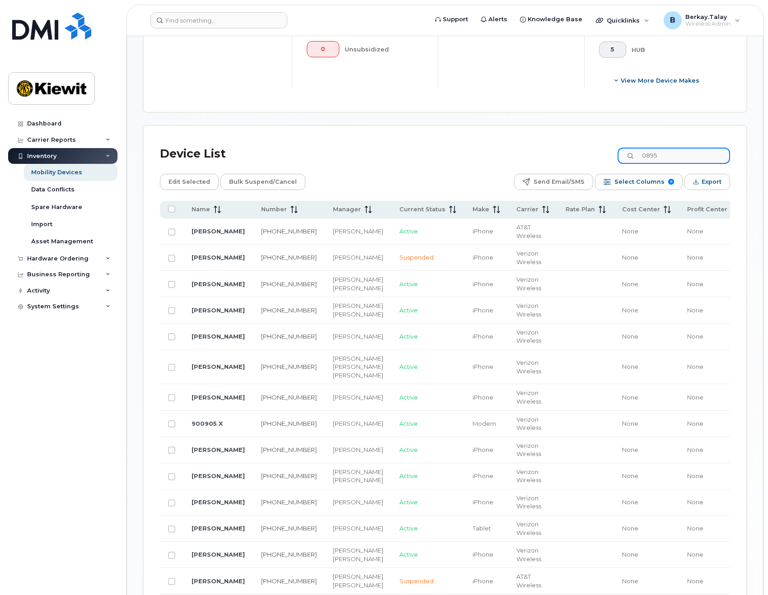
click at [680, 156] on input "0895" at bounding box center [673, 156] width 112 height 16
click at [172, 259] on input "Row Unselected" at bounding box center [171, 258] width 7 height 7
click at [172, 259] on input "Row Selected" at bounding box center [171, 258] width 7 height 7
click at [172, 259] on input "Row Unselected" at bounding box center [171, 258] width 7 height 7
checkbox input "true"
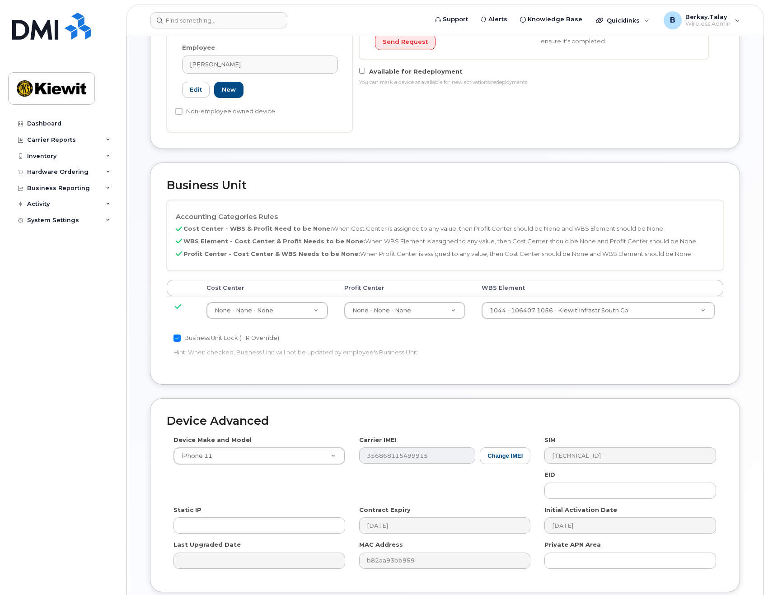
scroll to position [316, 0]
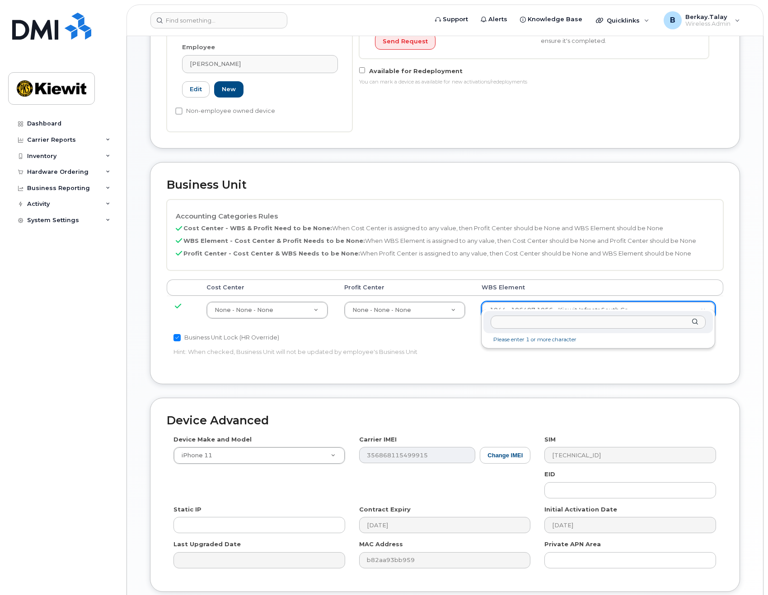
click at [515, 324] on input "text" at bounding box center [597, 322] width 215 height 13
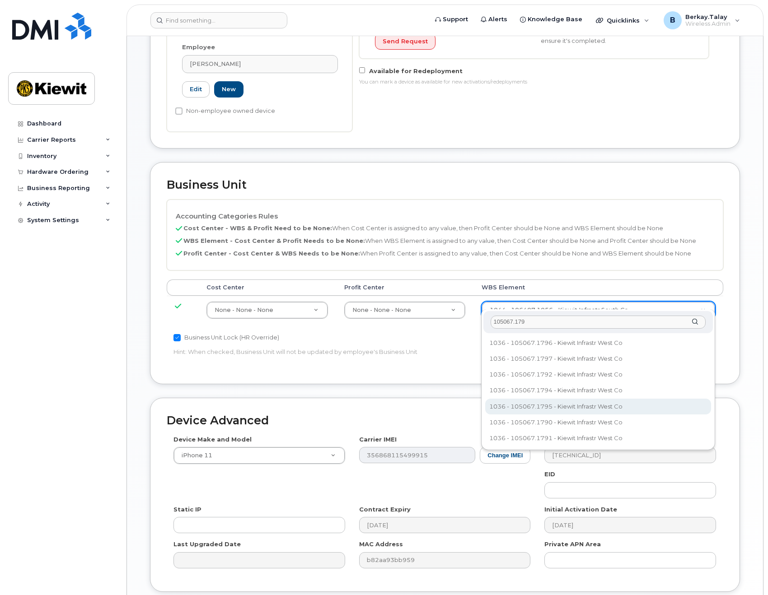
type input "105067.179"
type input "29922779"
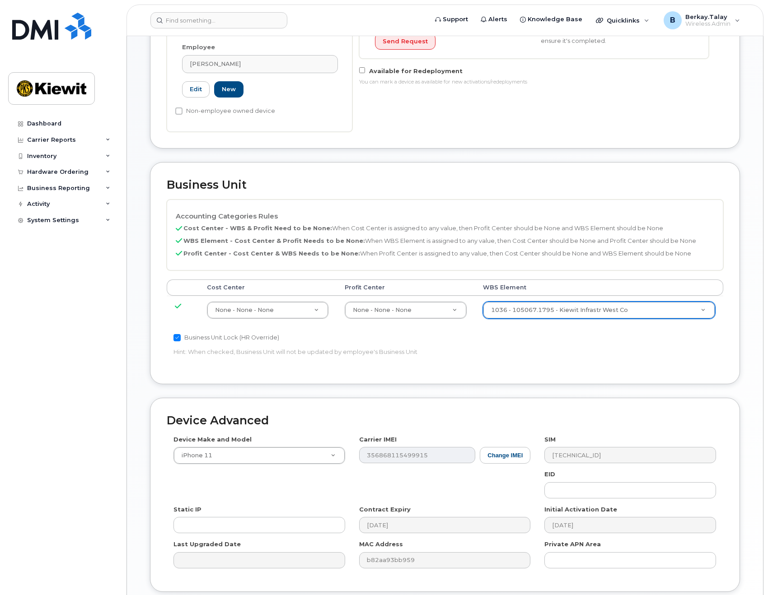
click at [556, 333] on div "Accounting Categories Rules Cost Center - WBS & Profit Need to be None: When Co…" at bounding box center [445, 284] width 556 height 168
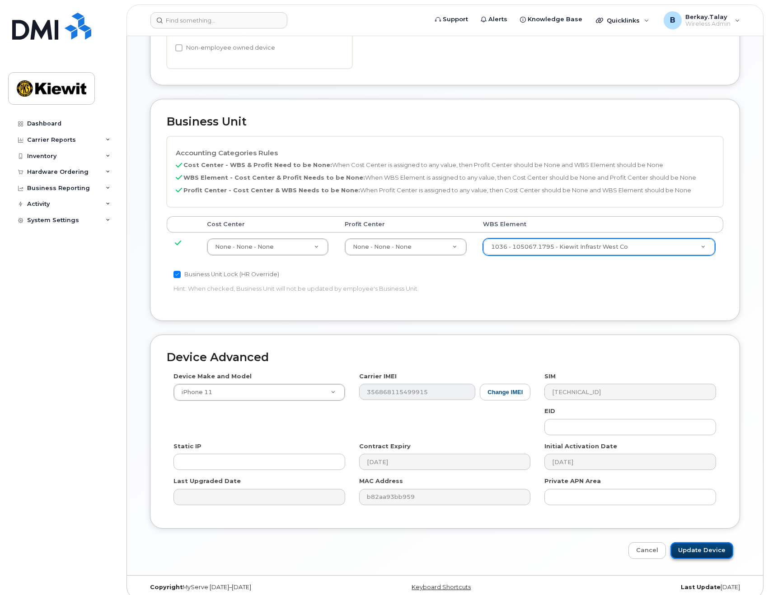
click at [700, 543] on input "Update Device" at bounding box center [701, 550] width 63 height 17
type input "Saving..."
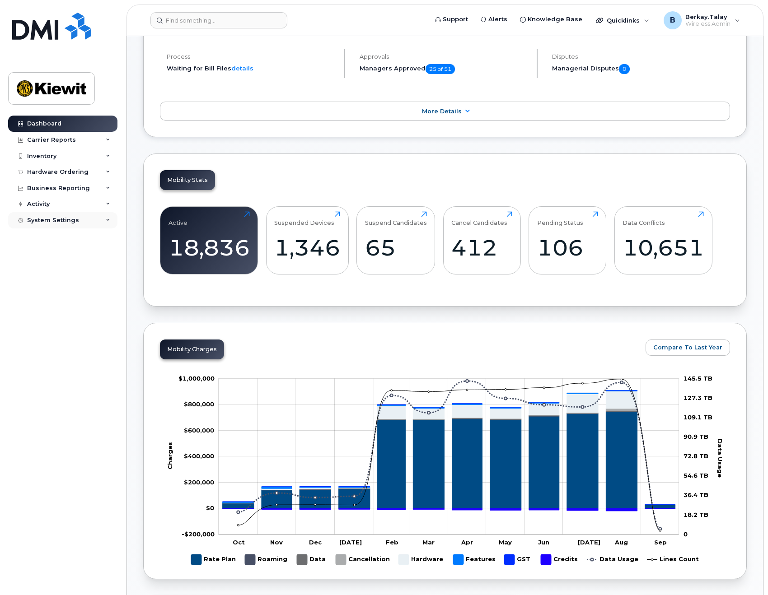
scroll to position [135, 0]
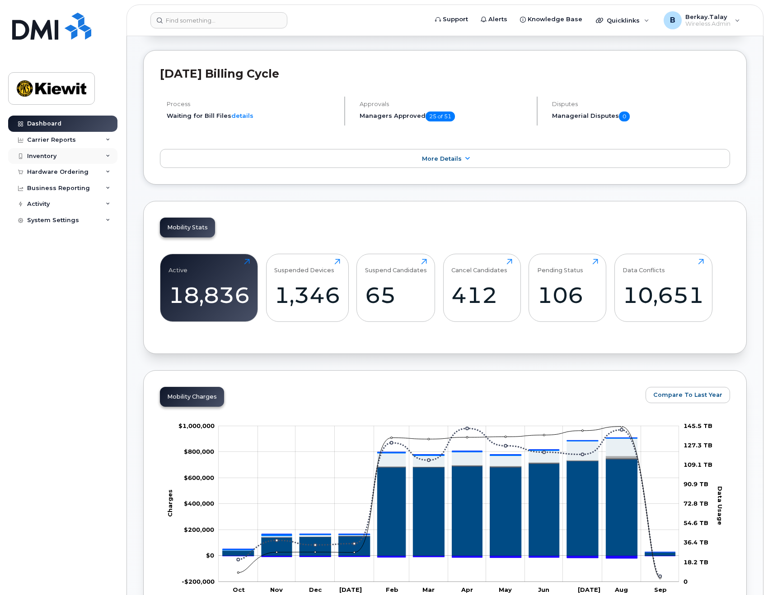
click at [73, 155] on div "Inventory" at bounding box center [62, 156] width 109 height 16
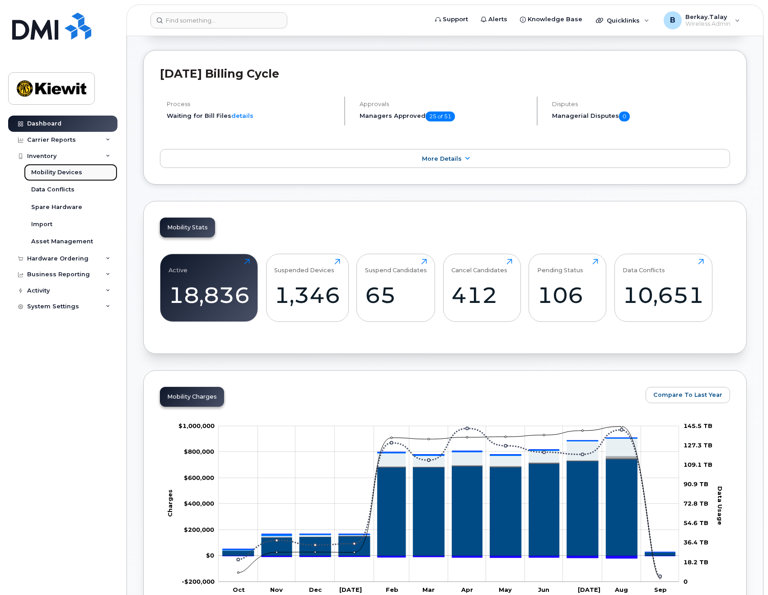
click at [65, 170] on div "Mobility Devices" at bounding box center [56, 172] width 51 height 8
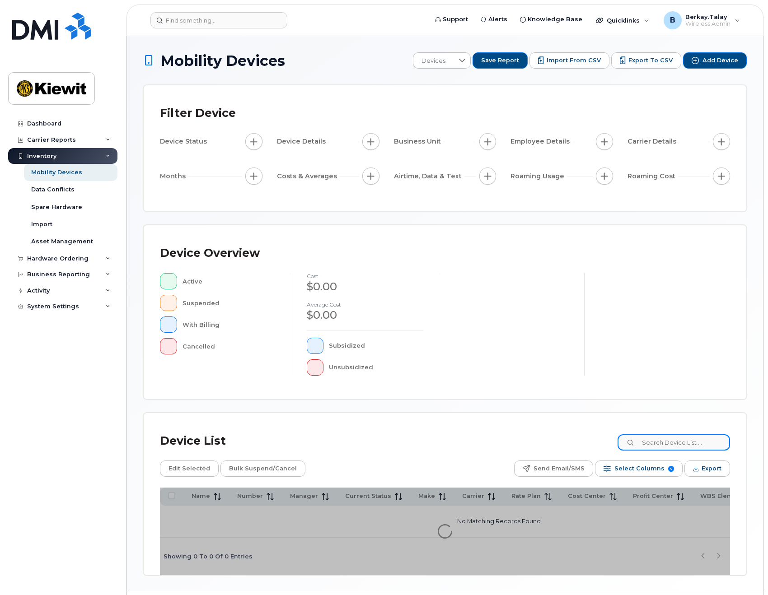
click at [681, 446] on input at bounding box center [673, 442] width 112 height 16
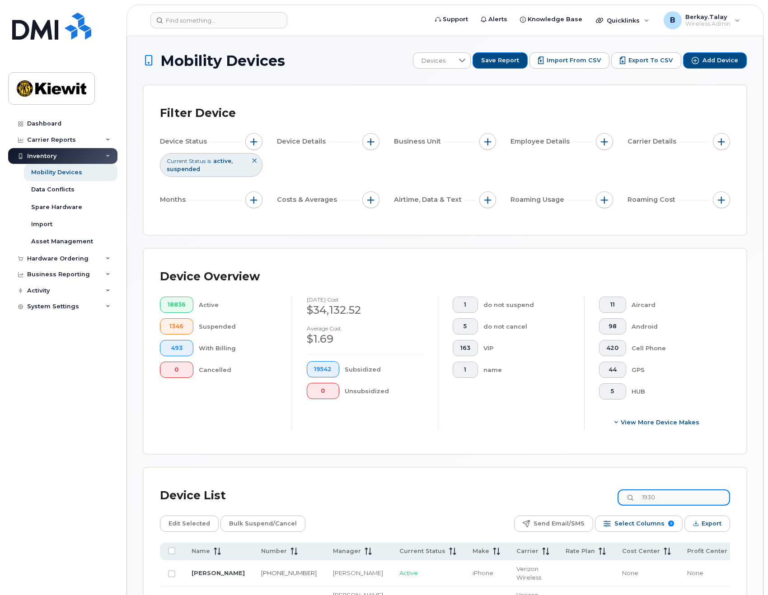
scroll to position [226, 0]
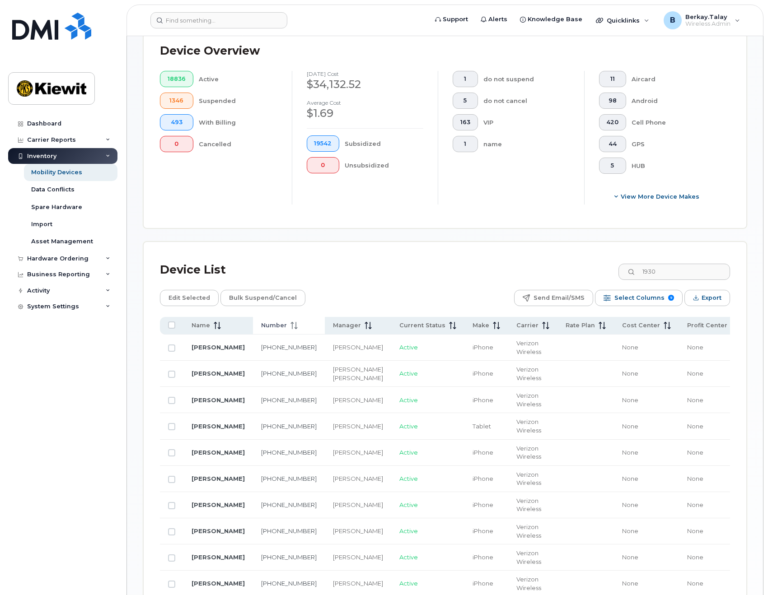
click at [276, 329] on span "Number" at bounding box center [274, 325] width 26 height 8
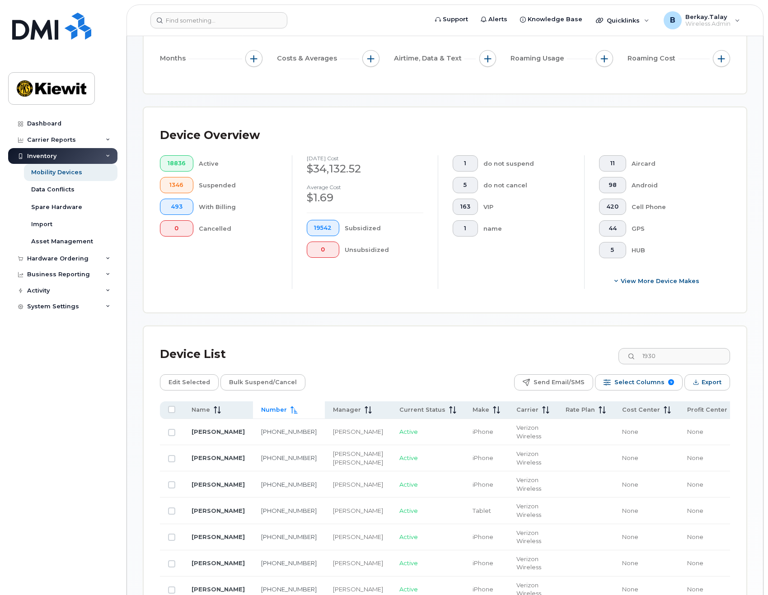
scroll to position [271, 0]
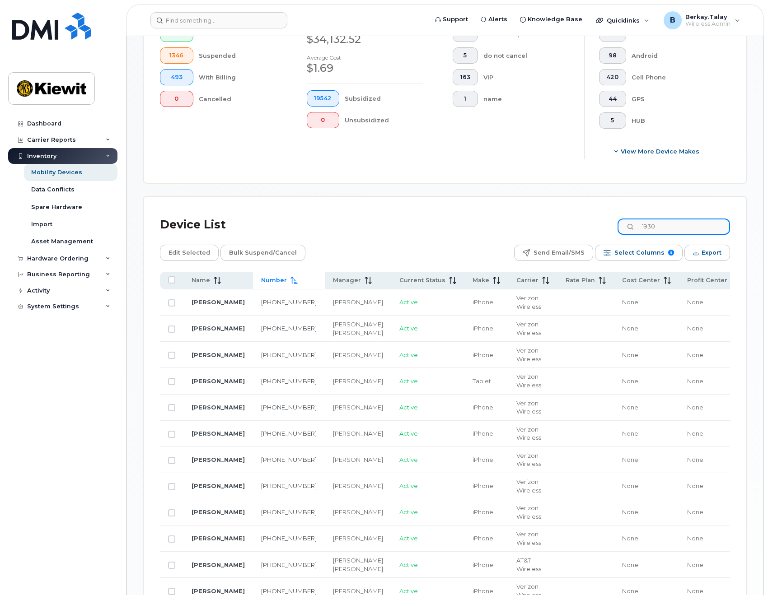
click at [679, 225] on input "1930" at bounding box center [673, 227] width 112 height 16
click at [287, 276] on span "Number" at bounding box center [274, 280] width 26 height 8
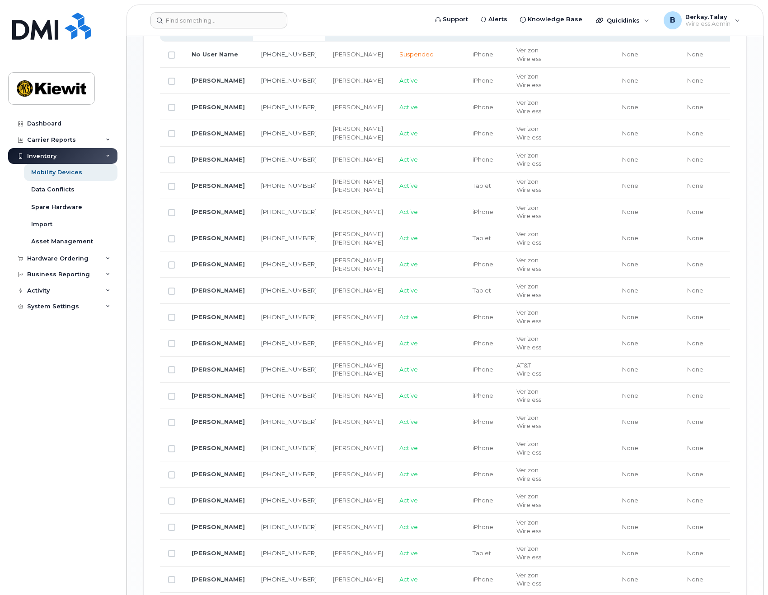
scroll to position [360, 0]
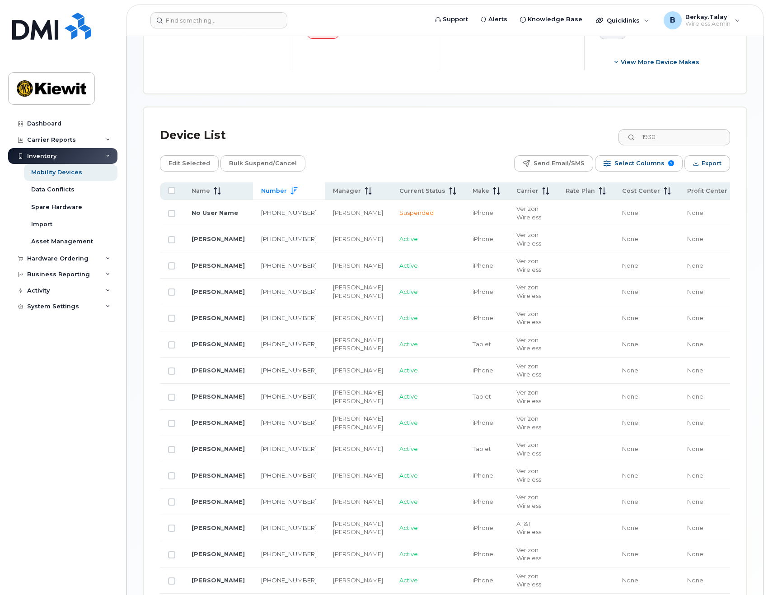
click at [280, 193] on span "Number" at bounding box center [274, 191] width 26 height 8
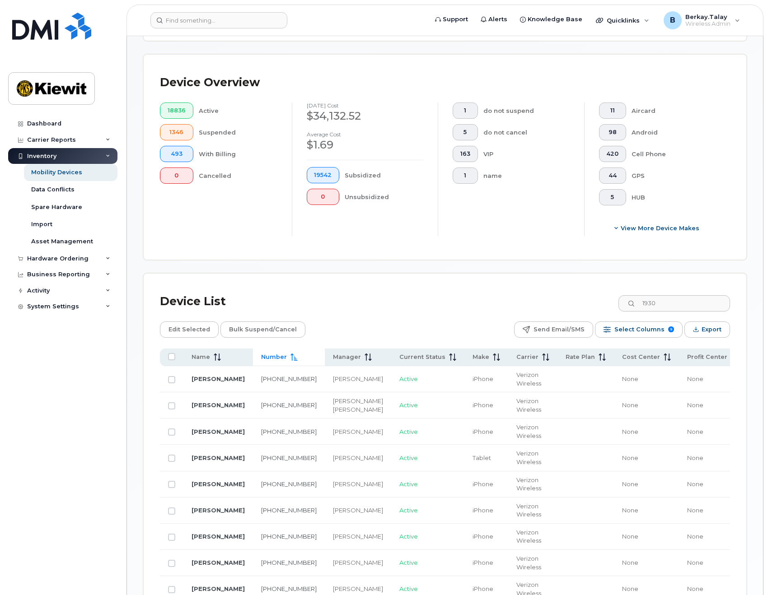
scroll to position [44, 0]
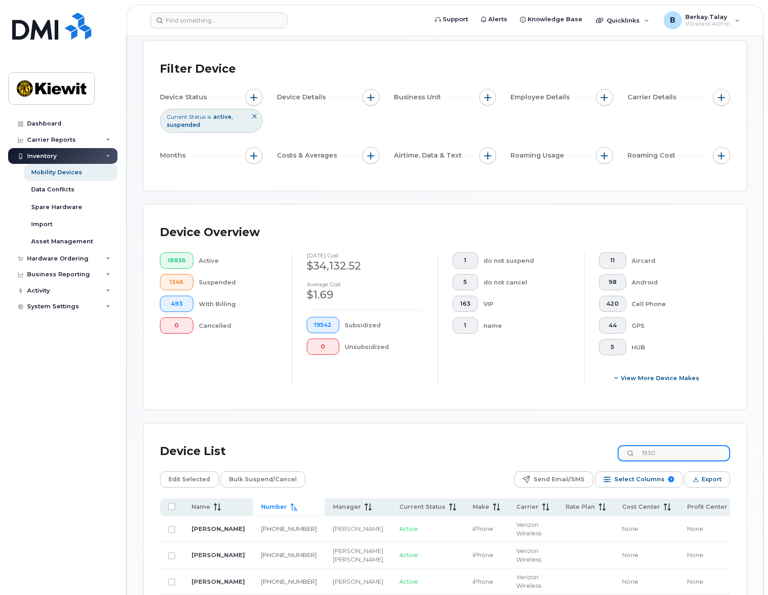
drag, startPoint x: 680, startPoint y: 455, endPoint x: 586, endPoint y: 455, distance: 94.8
click at [588, 456] on div "Device List 1930" at bounding box center [445, 451] width 570 height 23
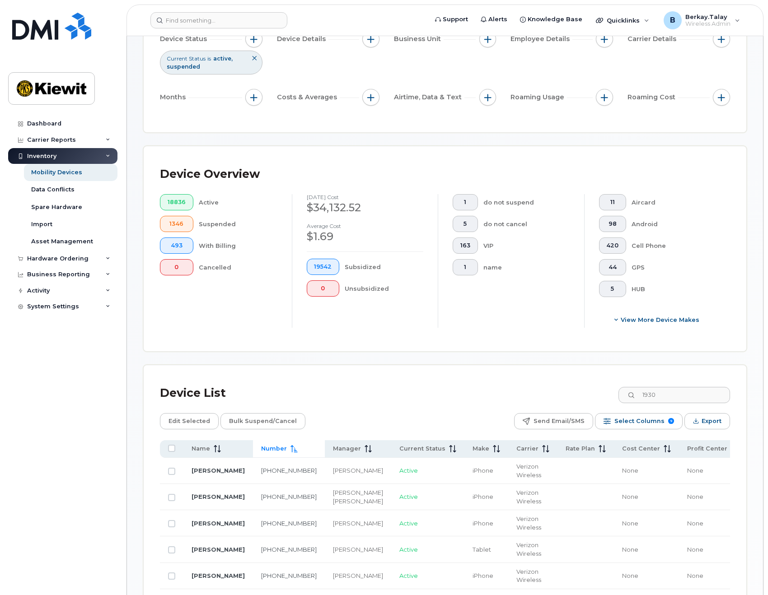
scroll to position [180, 0]
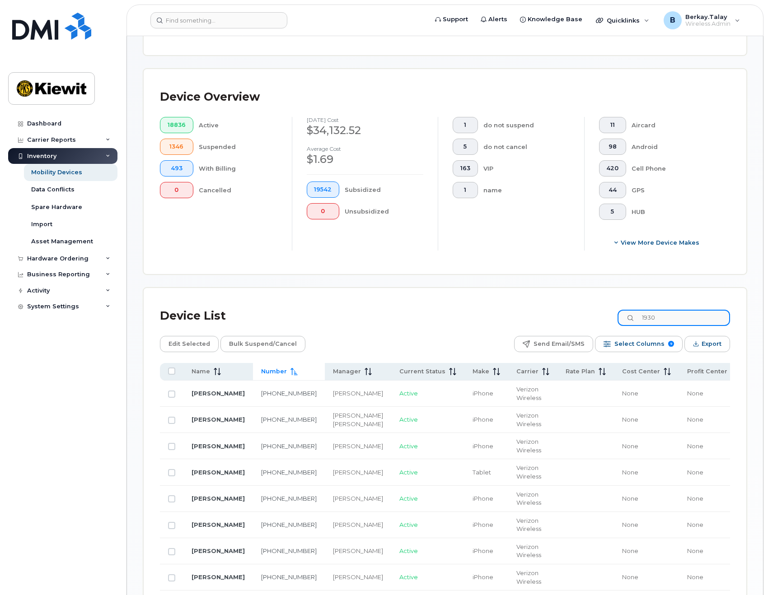
click at [687, 318] on input "1930" at bounding box center [673, 318] width 112 height 16
drag, startPoint x: 670, startPoint y: 318, endPoint x: 623, endPoint y: 315, distance: 47.0
click at [623, 315] on div "Device List 1930" at bounding box center [445, 315] width 570 height 23
paste input "487909"
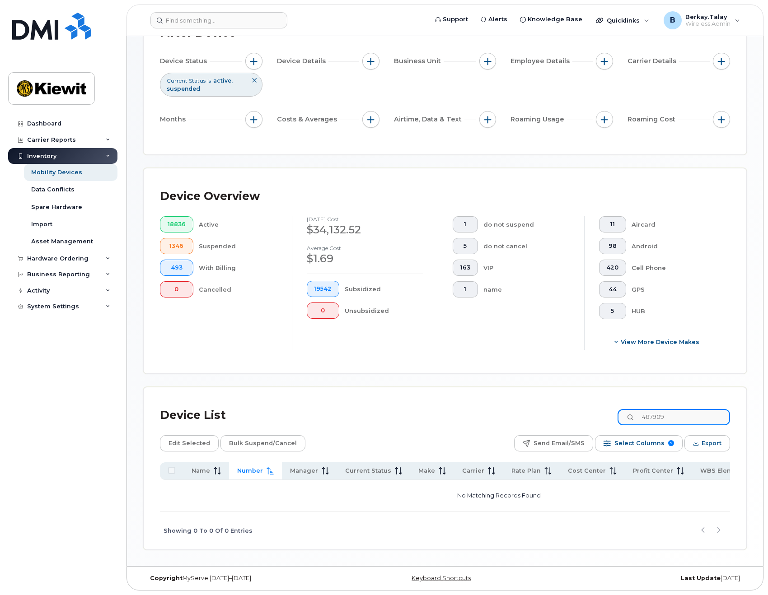
click at [686, 416] on input "487909" at bounding box center [673, 417] width 112 height 16
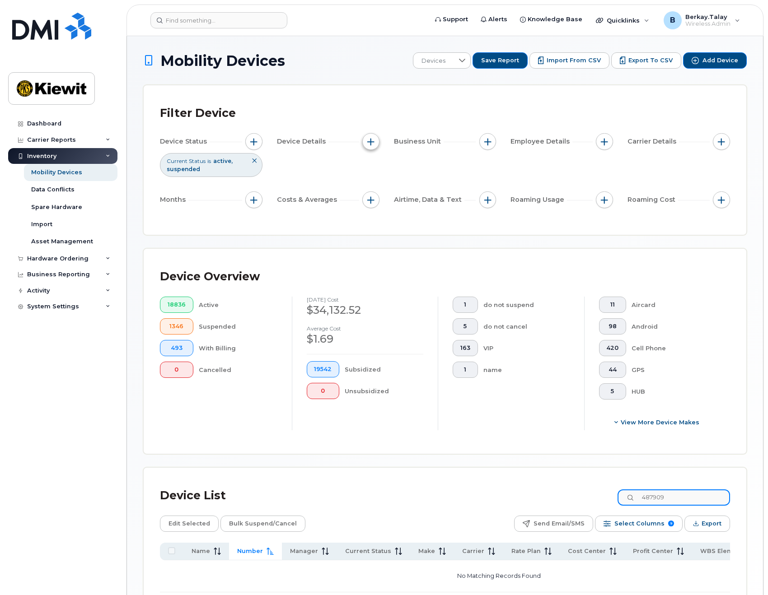
type input "487909"
click at [371, 140] on span "button" at bounding box center [370, 141] width 7 height 7
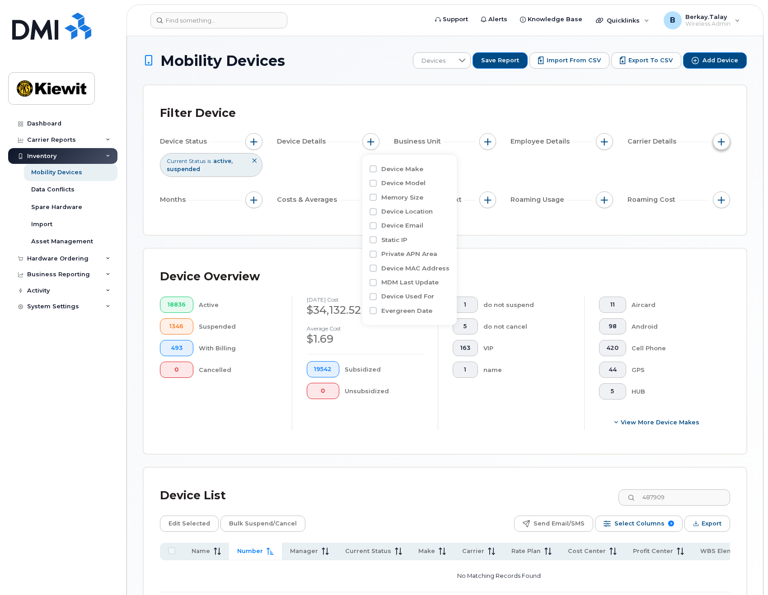
click at [721, 140] on button "button" at bounding box center [720, 141] width 17 height 17
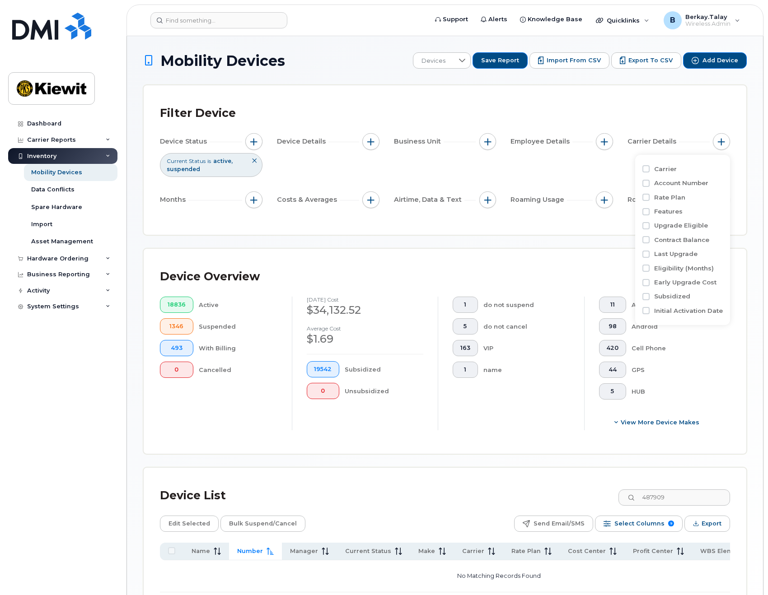
click at [328, 229] on div "Filter Device Device Status Current Status is active suspended Device Details B…" at bounding box center [445, 159] width 602 height 149
click at [374, 144] on button "button" at bounding box center [370, 141] width 17 height 17
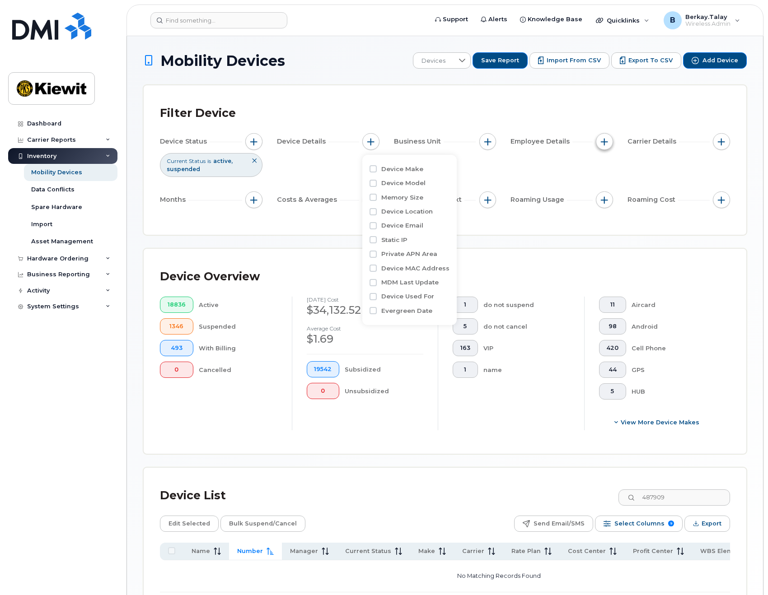
click at [602, 136] on button "button" at bounding box center [604, 141] width 17 height 17
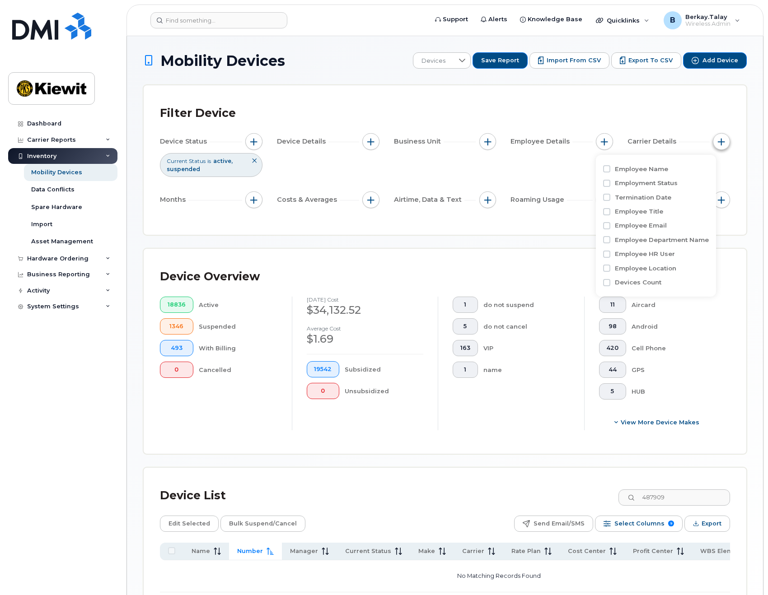
click at [722, 143] on span "button" at bounding box center [720, 141] width 7 height 7
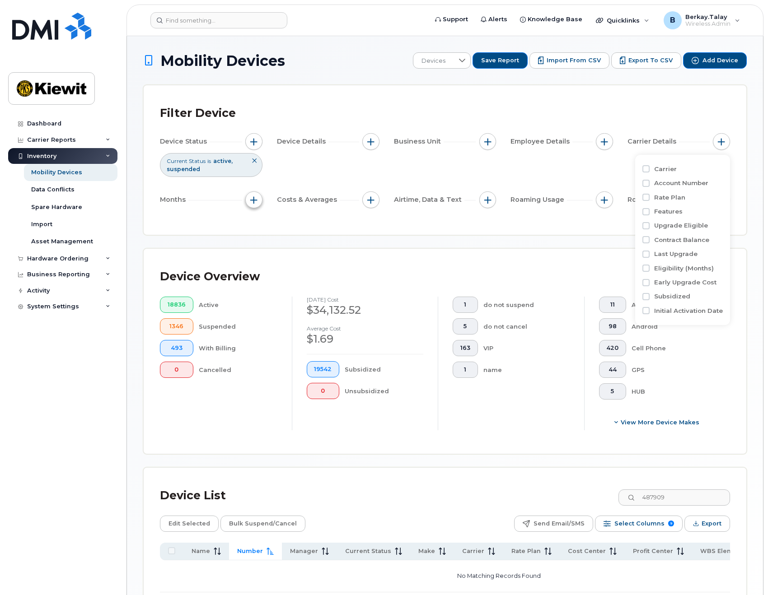
click at [258, 196] on button "button" at bounding box center [253, 199] width 17 height 17
click at [369, 226] on div "Filter Device Device Status Current Status is active suspended Device Details B…" at bounding box center [445, 159] width 602 height 149
click at [374, 206] on button "button" at bounding box center [370, 199] width 17 height 17
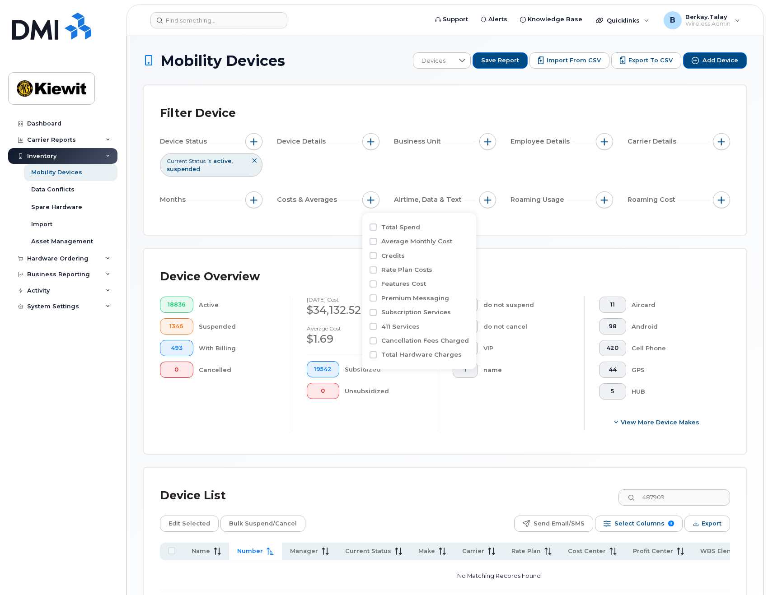
click at [521, 235] on div "Filter Device Device Status Current Status is active suspended Device Details B…" at bounding box center [444, 160] width 603 height 150
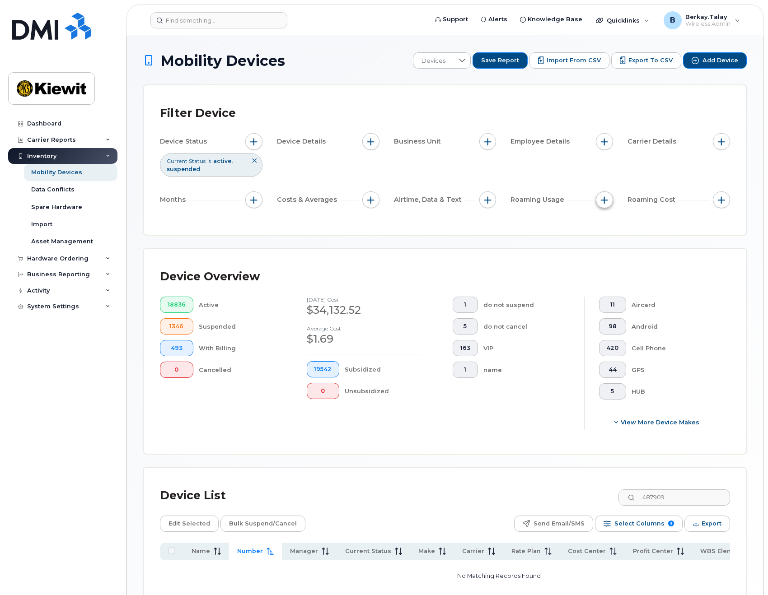
click at [606, 206] on button "button" at bounding box center [604, 199] width 17 height 17
click at [556, 216] on div "Filter Device Device Status Current Status is active suspended Device Details B…" at bounding box center [445, 160] width 570 height 117
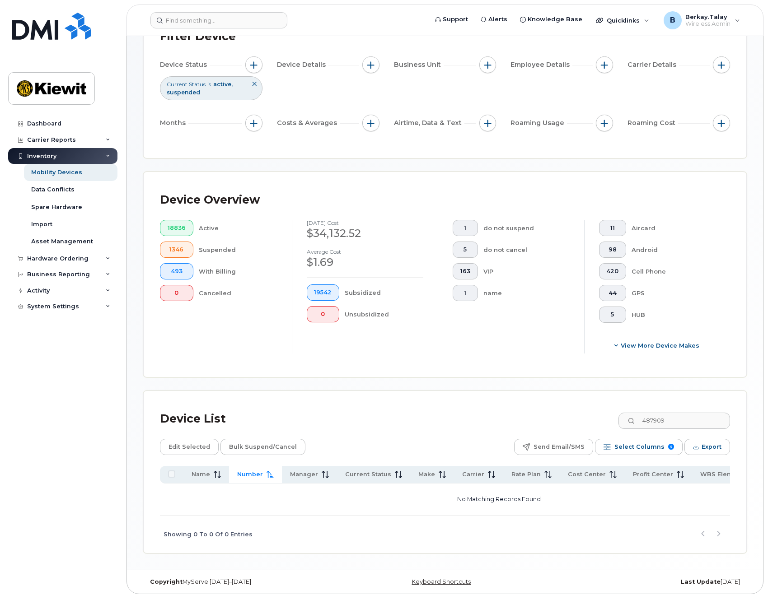
scroll to position [83, 0]
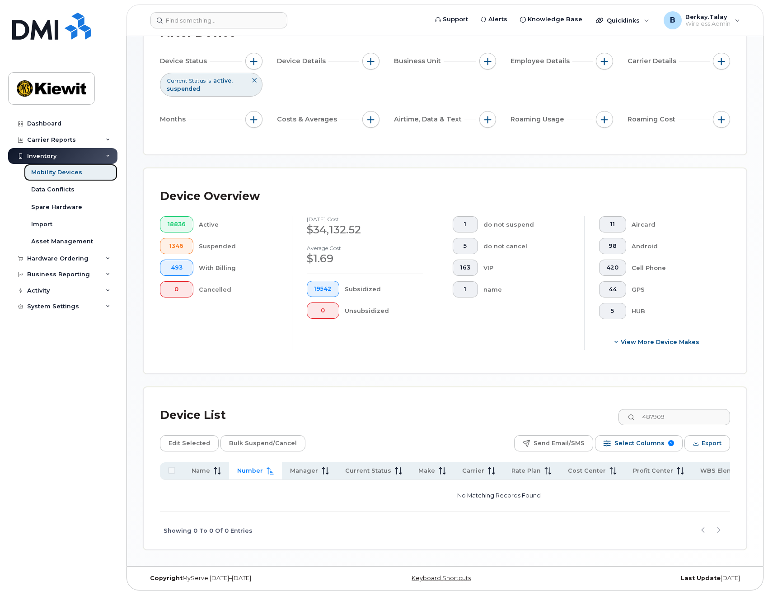
click at [65, 171] on div "Mobility Devices" at bounding box center [56, 172] width 51 height 8
click at [683, 410] on input "487909" at bounding box center [673, 417] width 112 height 16
drag, startPoint x: 681, startPoint y: 412, endPoint x: 583, endPoint y: 413, distance: 98.4
click at [583, 413] on div "Device List 487909" at bounding box center [445, 415] width 570 height 23
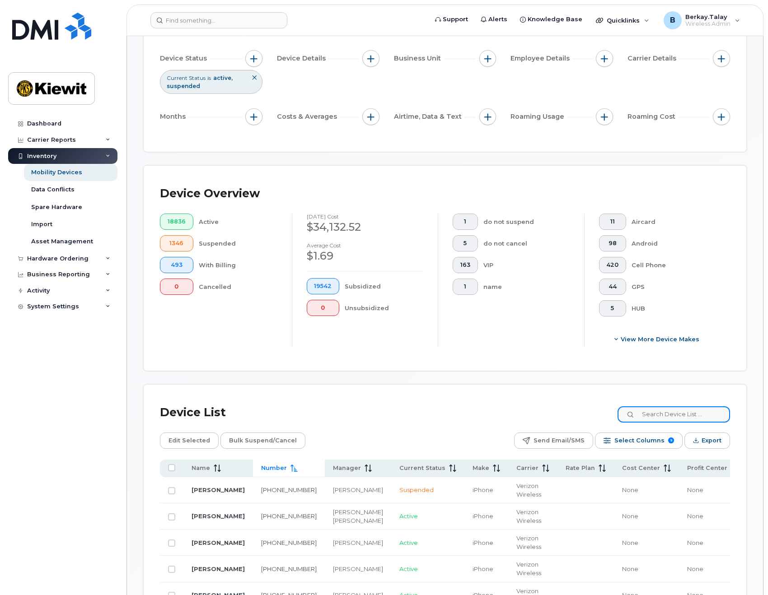
scroll to position [0, 0]
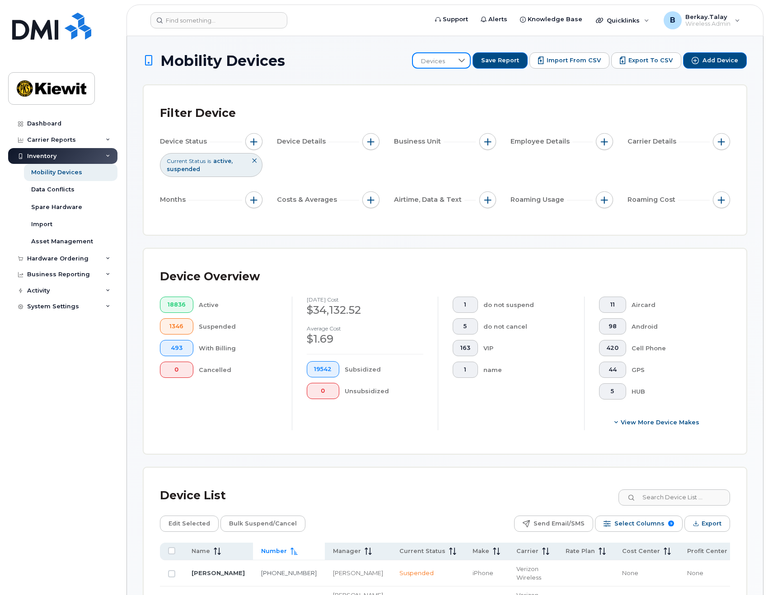
click at [453, 61] on span "Devices" at bounding box center [433, 61] width 40 height 16
click at [453, 60] on span "Devices" at bounding box center [433, 61] width 40 height 16
click at [477, 85] on input "text" at bounding box center [476, 85] width 92 height 16
paste input "487909"
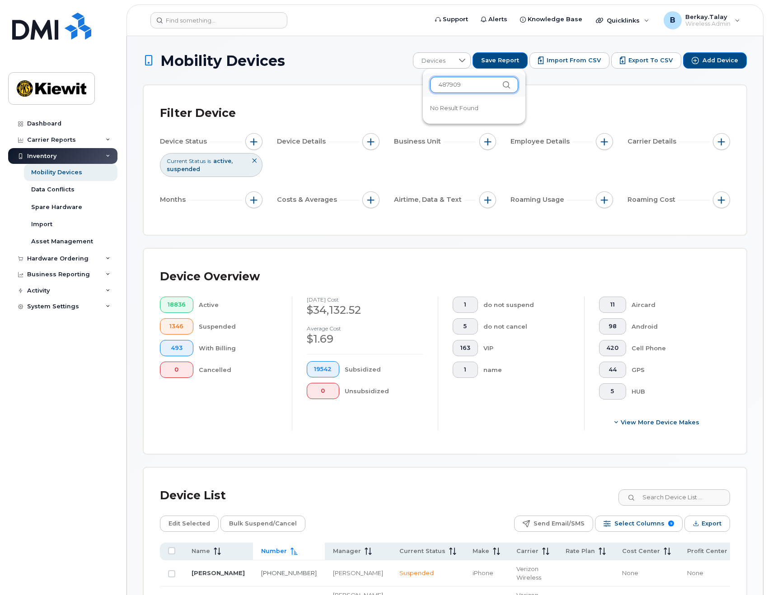
type input "487909"
drag, startPoint x: 560, startPoint y: 100, endPoint x: 596, endPoint y: 84, distance: 38.8
click at [561, 100] on div "Filter Device Device Status Current Status is active suspended Device Details B…" at bounding box center [445, 159] width 602 height 149
click at [376, 142] on button "button" at bounding box center [370, 141] width 17 height 17
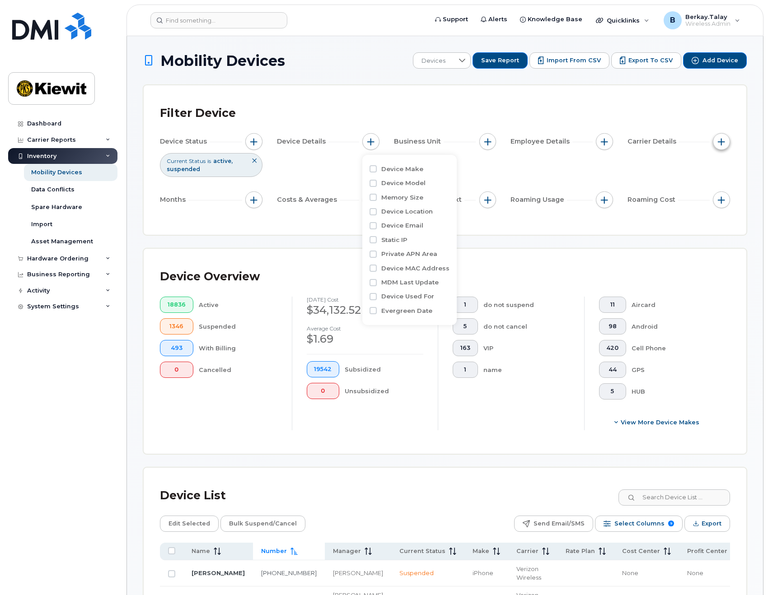
click at [729, 144] on button "button" at bounding box center [720, 141] width 17 height 17
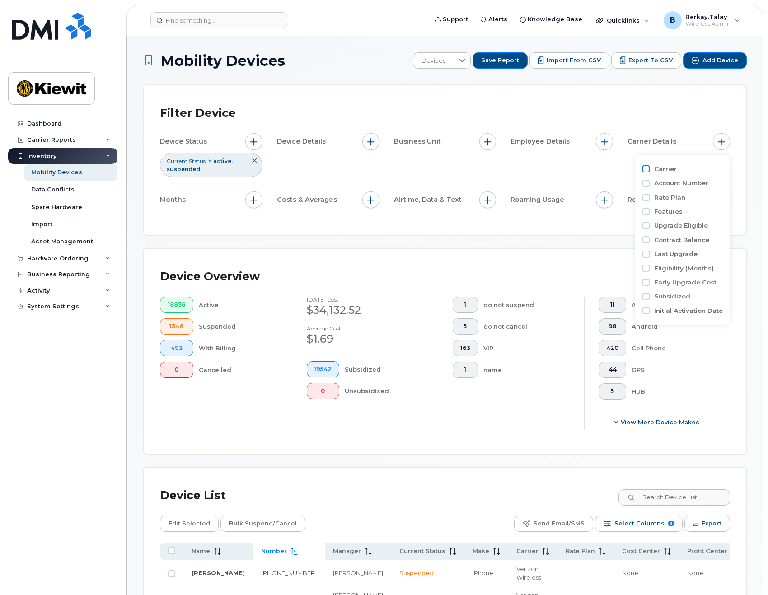
click at [647, 170] on input "Carrier" at bounding box center [645, 168] width 7 height 7
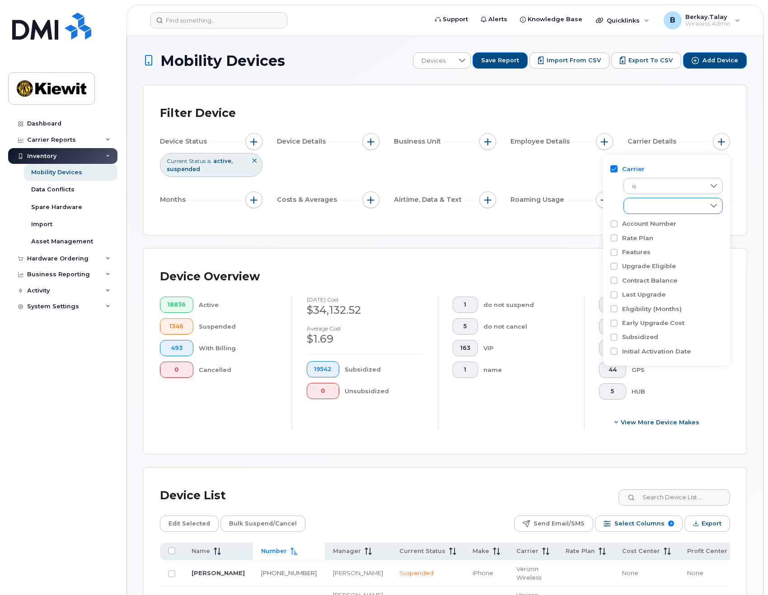
click at [651, 205] on div "empty" at bounding box center [664, 205] width 81 height 15
drag, startPoint x: 611, startPoint y: 166, endPoint x: 637, endPoint y: 168, distance: 25.3
click at [612, 167] on input "Carrier" at bounding box center [613, 168] width 7 height 7
checkbox input "false"
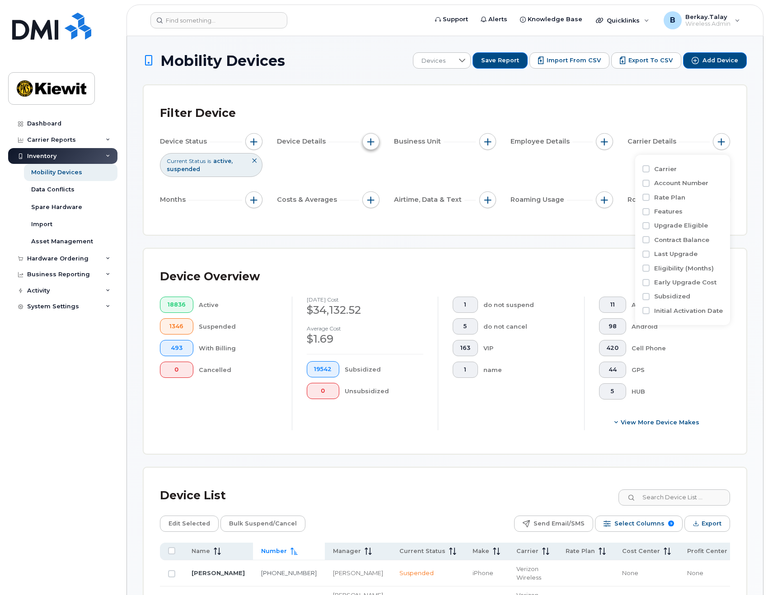
click at [376, 147] on button "button" at bounding box center [370, 141] width 17 height 17
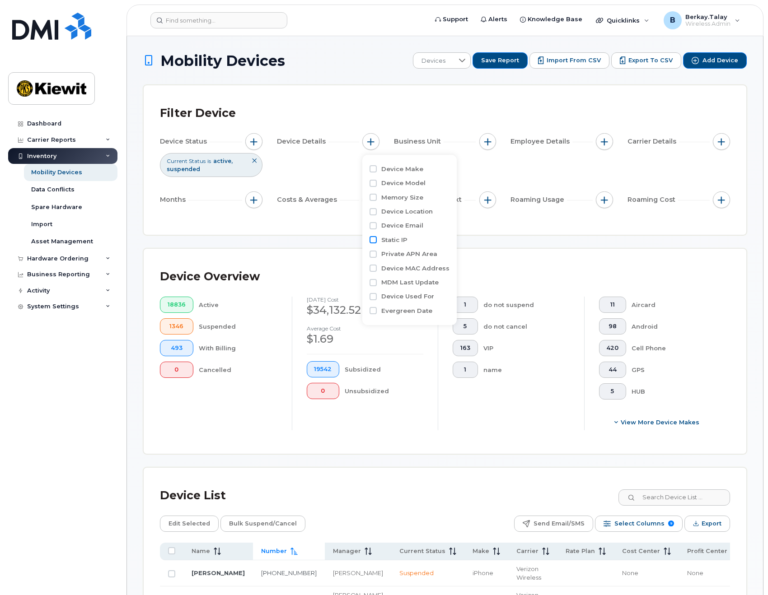
click at [376, 240] on input "Static IP" at bounding box center [372, 239] width 7 height 7
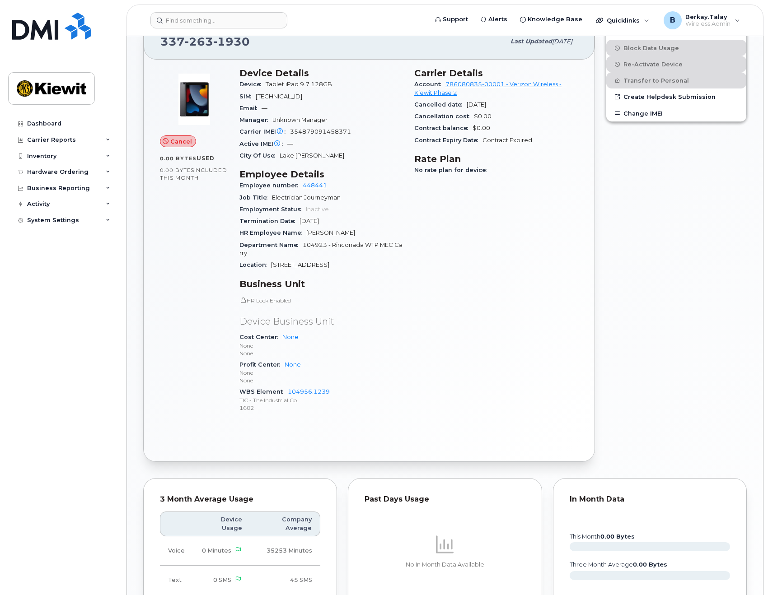
scroll to position [90, 0]
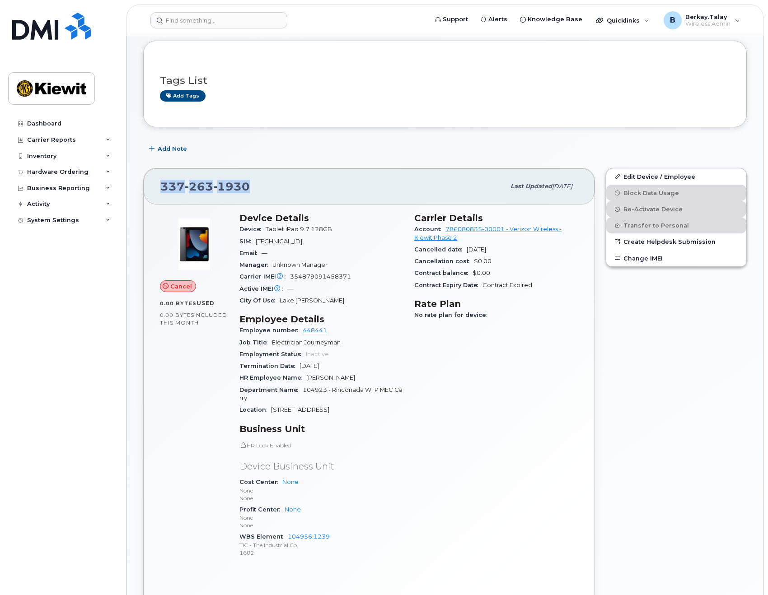
drag, startPoint x: 248, startPoint y: 185, endPoint x: 161, endPoint y: 187, distance: 87.6
click at [161, 187] on div "[PHONE_NUMBER]" at bounding box center [332, 186] width 344 height 19
copy span "[PHONE_NUMBER]"
drag, startPoint x: 71, startPoint y: 157, endPoint x: 112, endPoint y: 156, distance: 40.7
click at [87, 155] on div "Inventory" at bounding box center [62, 156] width 109 height 16
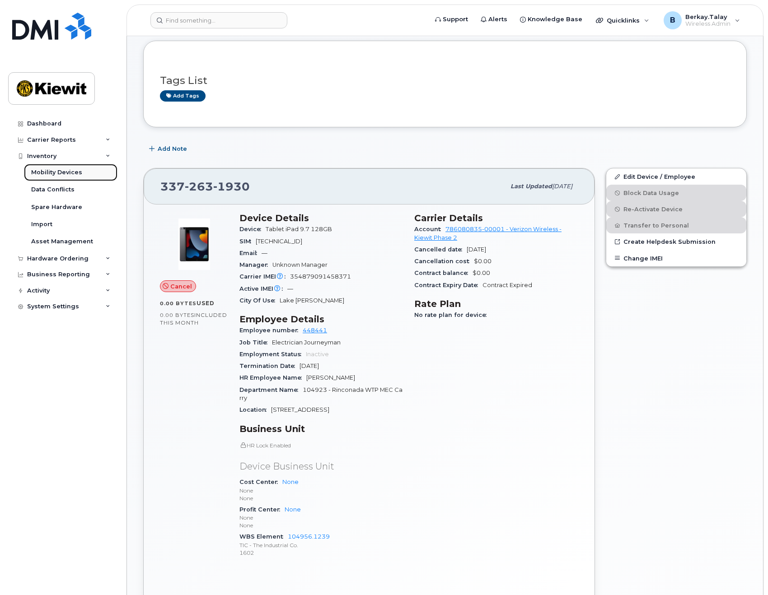
click at [56, 171] on div "Mobility Devices" at bounding box center [56, 172] width 51 height 8
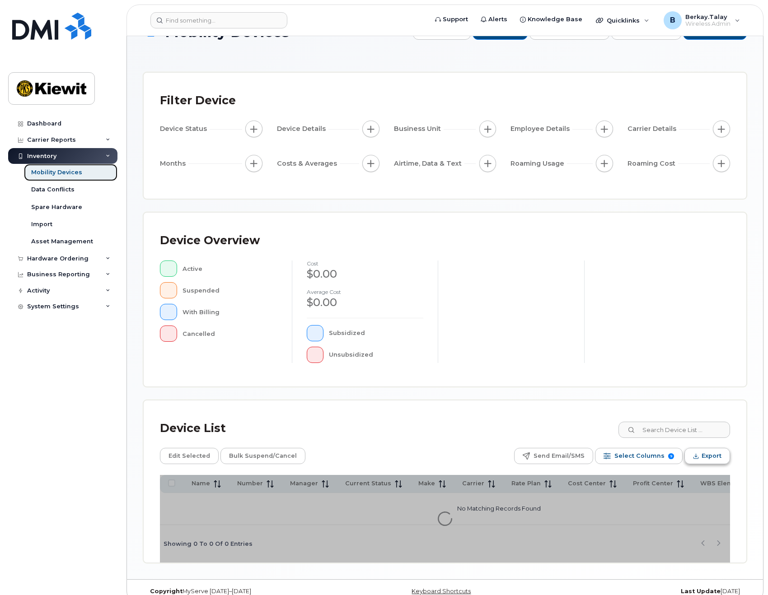
scroll to position [45, 0]
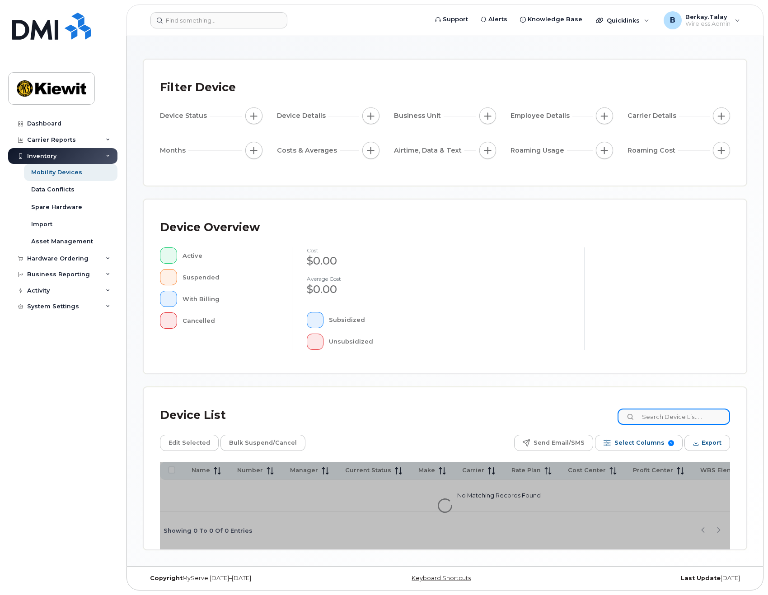
click at [664, 413] on input at bounding box center [673, 417] width 112 height 16
paste input "3372631930"
type input "3372631930"
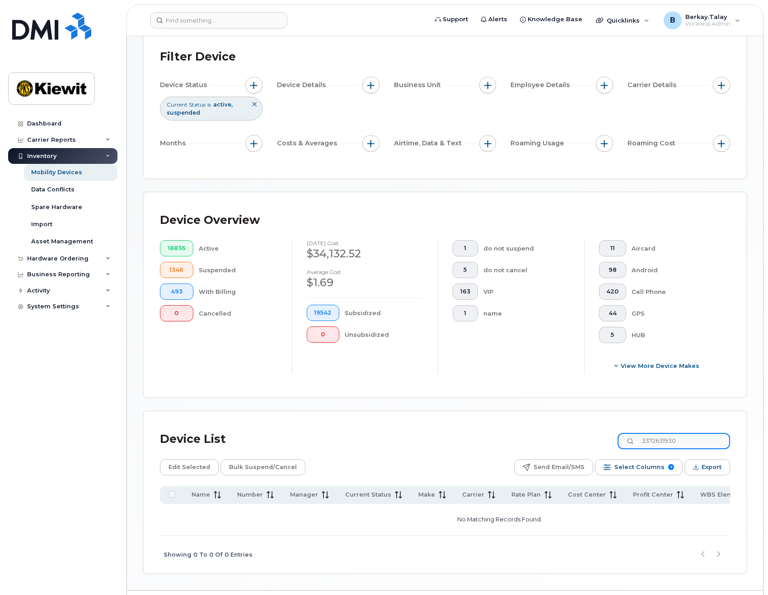
scroll to position [99, 0]
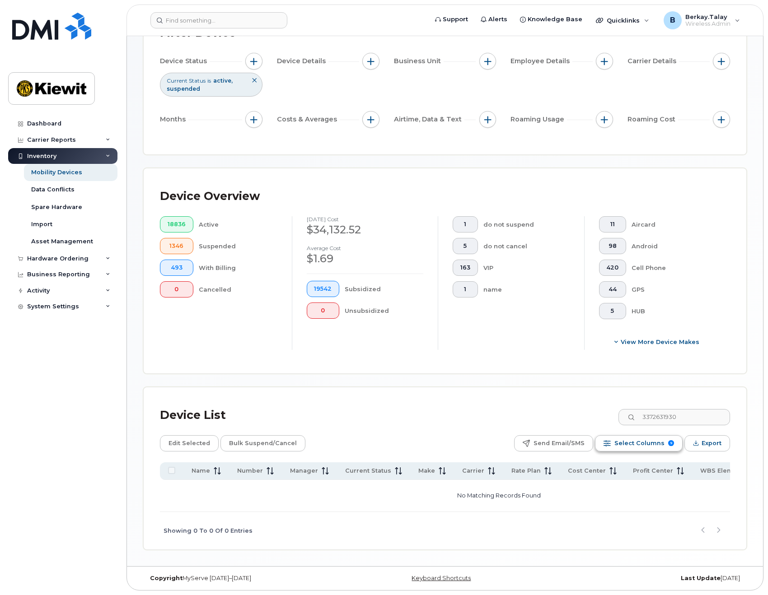
click at [632, 444] on span "Select Columns" at bounding box center [639, 444] width 50 height 14
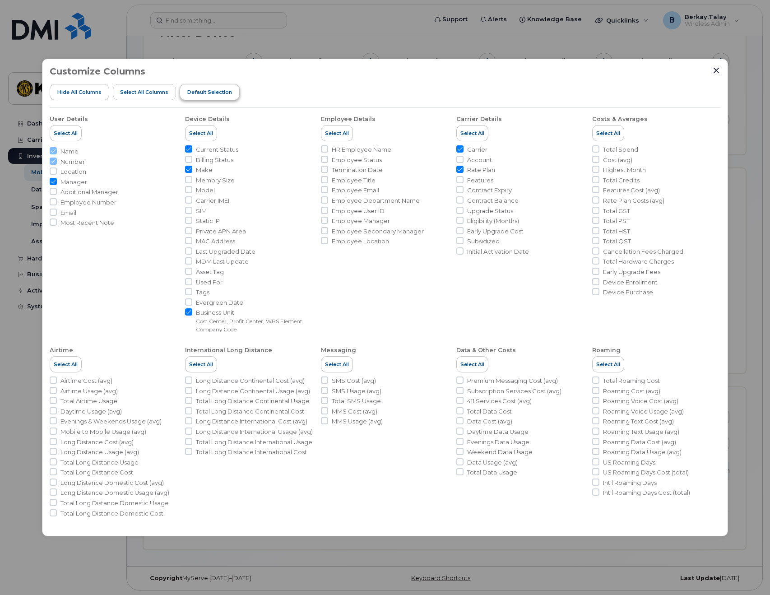
click at [215, 94] on span "Default Selection" at bounding box center [209, 91] width 45 height 7
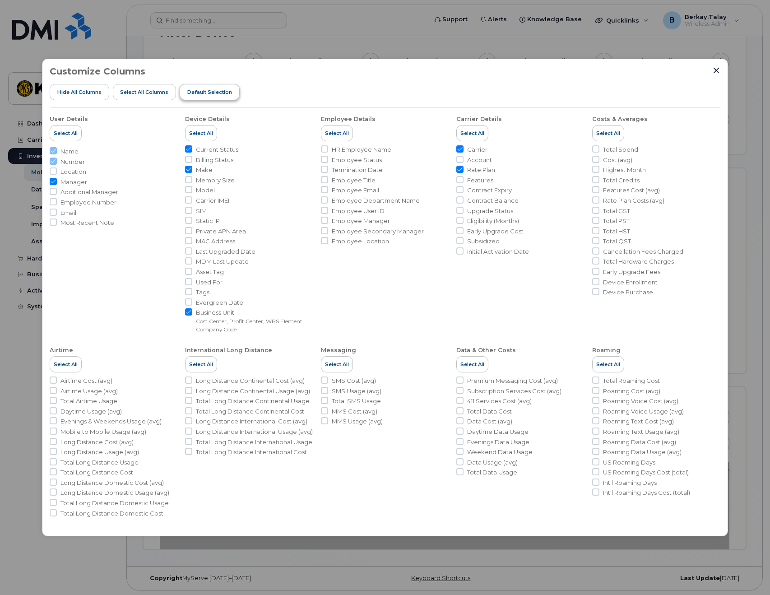
click at [225, 92] on span "Default Selection" at bounding box center [209, 91] width 45 height 7
click at [215, 84] on button "Default Selection" at bounding box center [210, 92] width 60 height 16
click at [216, 89] on span "Default Selection" at bounding box center [209, 91] width 45 height 7
click at [53, 203] on input "Employee Number" at bounding box center [53, 201] width 7 height 7
checkbox input "true"
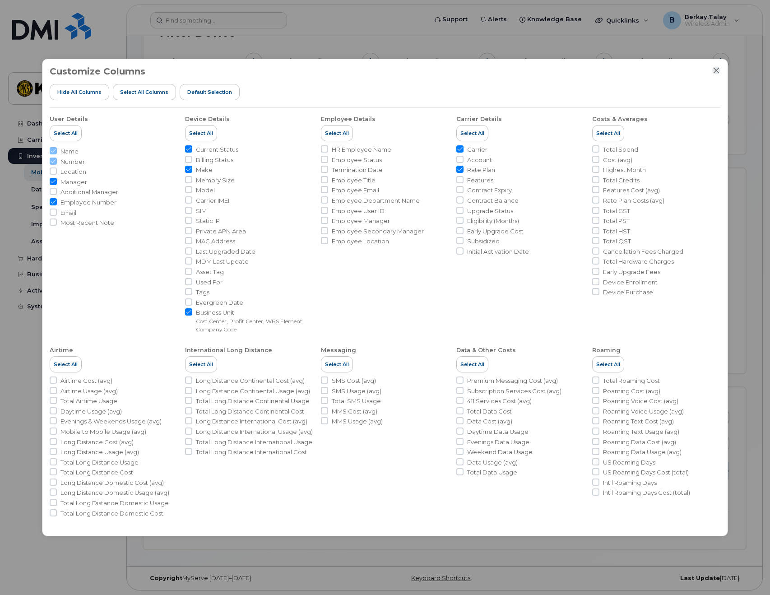
click at [717, 72] on icon "Close" at bounding box center [717, 71] width 6 height 6
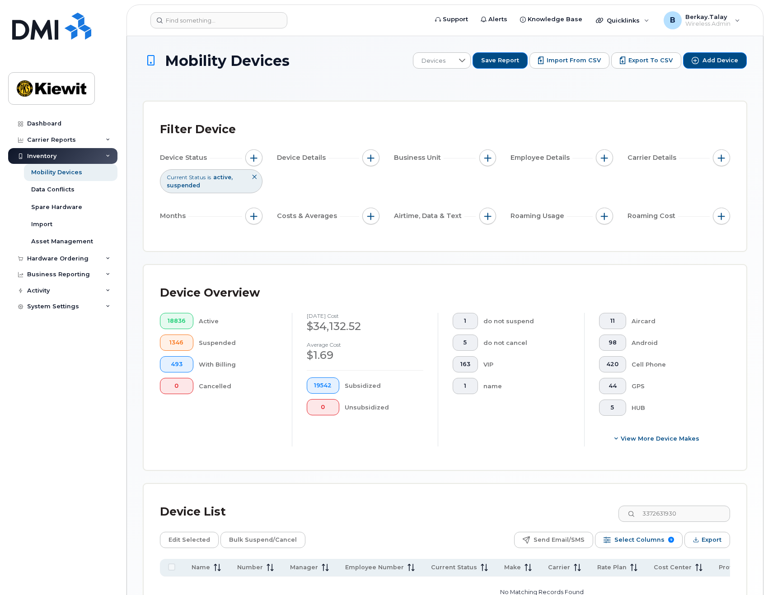
click at [218, 180] on span "active" at bounding box center [222, 177] width 19 height 7
click at [189, 181] on span "Current Status" at bounding box center [186, 177] width 39 height 8
click at [256, 157] on span "button" at bounding box center [253, 157] width 7 height 7
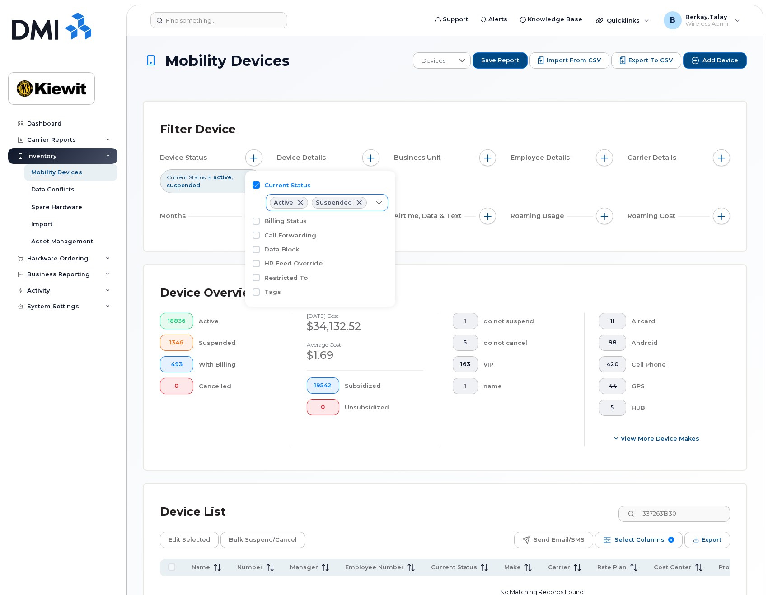
click at [375, 202] on icon at bounding box center [378, 202] width 7 height 7
click at [276, 258] on input "Cancelled" at bounding box center [276, 254] width 7 height 7
checkbox input "true"
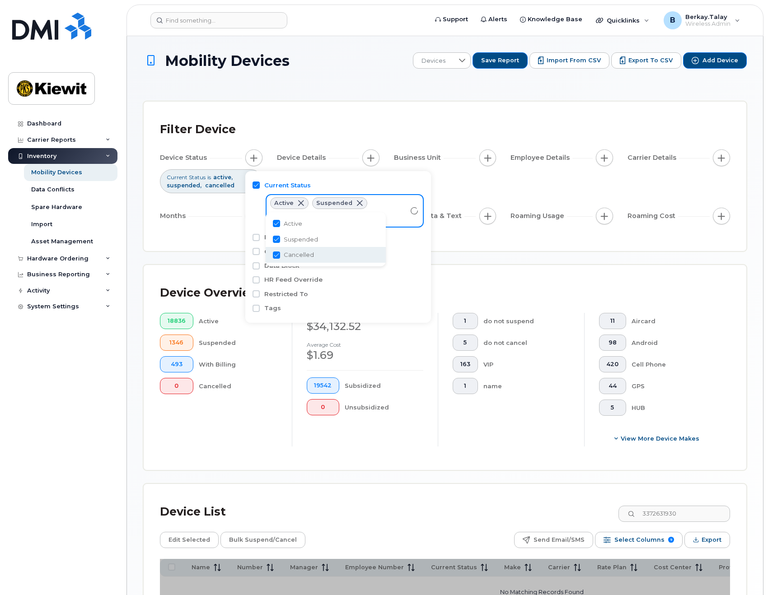
click at [206, 239] on div "Filter Device Device Status Current Status is active suspended cancelled Device…" at bounding box center [445, 176] width 602 height 149
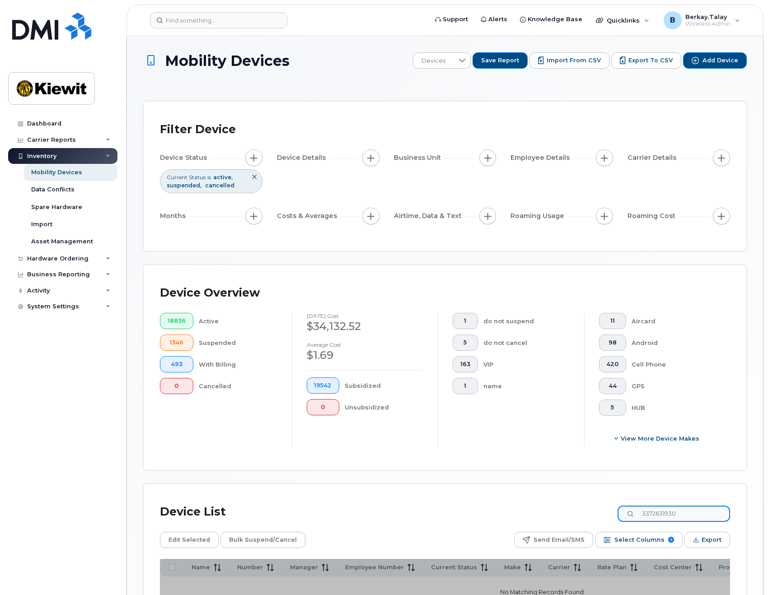
click at [690, 517] on input "3372631930" at bounding box center [673, 514] width 112 height 16
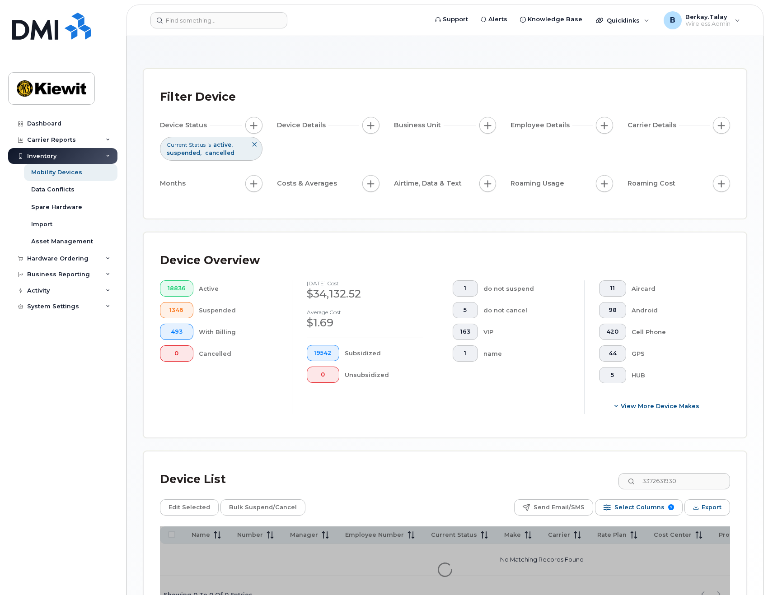
scroll to position [99, 0]
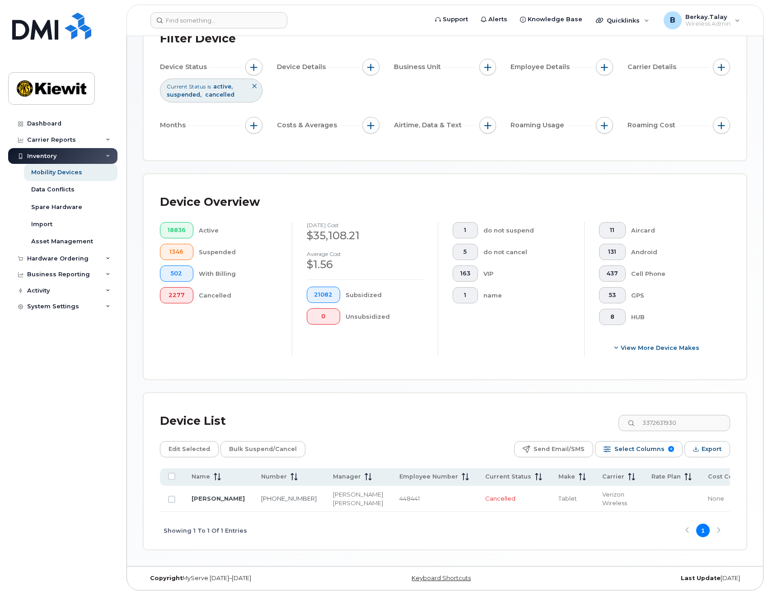
drag, startPoint x: 173, startPoint y: 494, endPoint x: 192, endPoint y: 455, distance: 43.6
click at [173, 496] on input "Row Unselected" at bounding box center [171, 499] width 7 height 7
checkbox input "true"
click at [194, 442] on span "Edit Selected" at bounding box center [189, 449] width 42 height 14
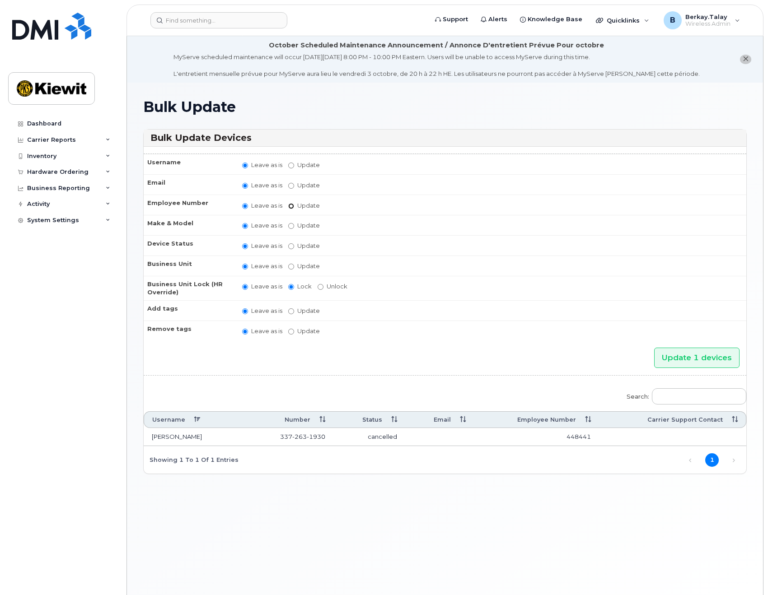
drag, startPoint x: 290, startPoint y: 206, endPoint x: 342, endPoint y: 206, distance: 51.5
click at [290, 206] on input "Update" at bounding box center [291, 206] width 6 height 6
radio input "true"
radio input "false"
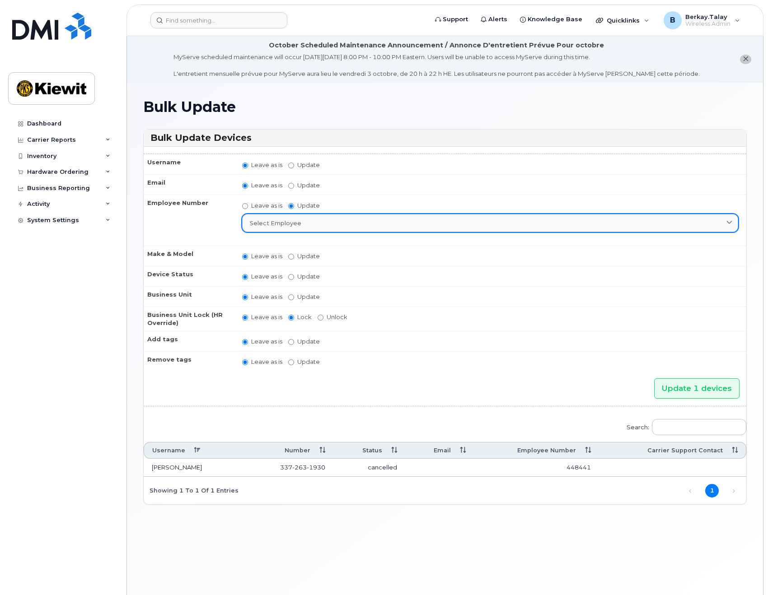
click at [289, 223] on span "Select employee" at bounding box center [275, 223] width 51 height 9
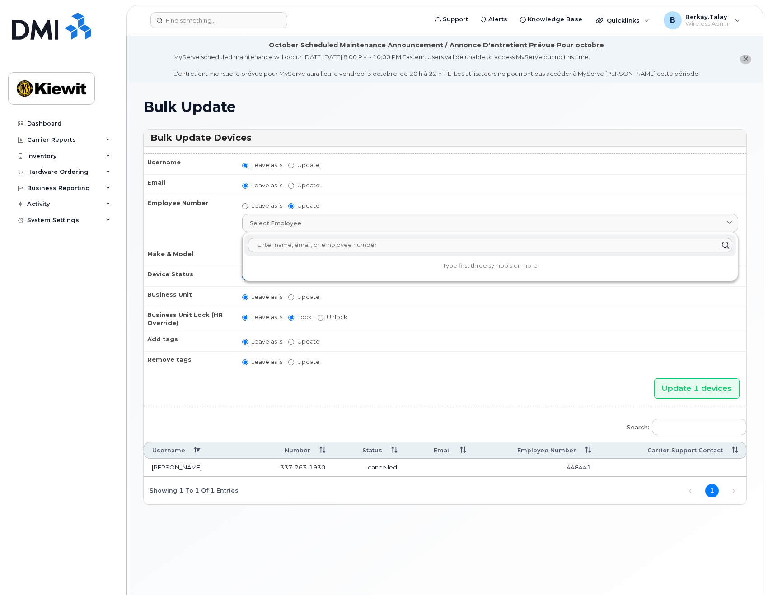
paste input "129237"
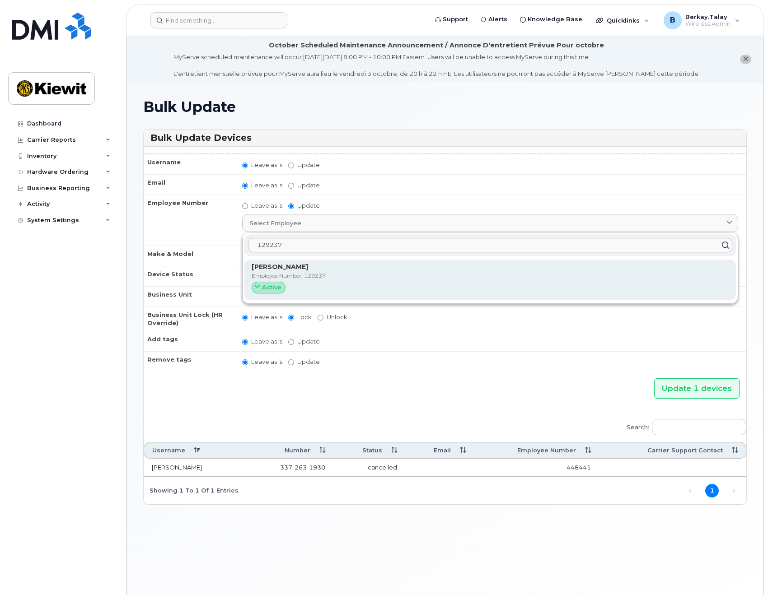
type input "129237"
click at [269, 288] on span "Active" at bounding box center [271, 287] width 19 height 9
click at [307, 283] on div "Active" at bounding box center [489, 288] width 477 height 12
type input "129237"
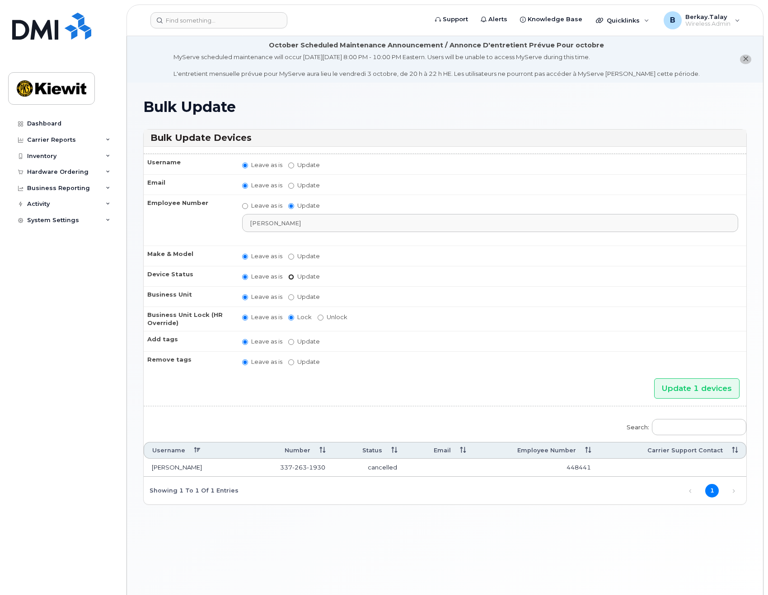
click at [290, 277] on input "Update active active suspended cancelled" at bounding box center [291, 277] width 6 height 6
radio input "true"
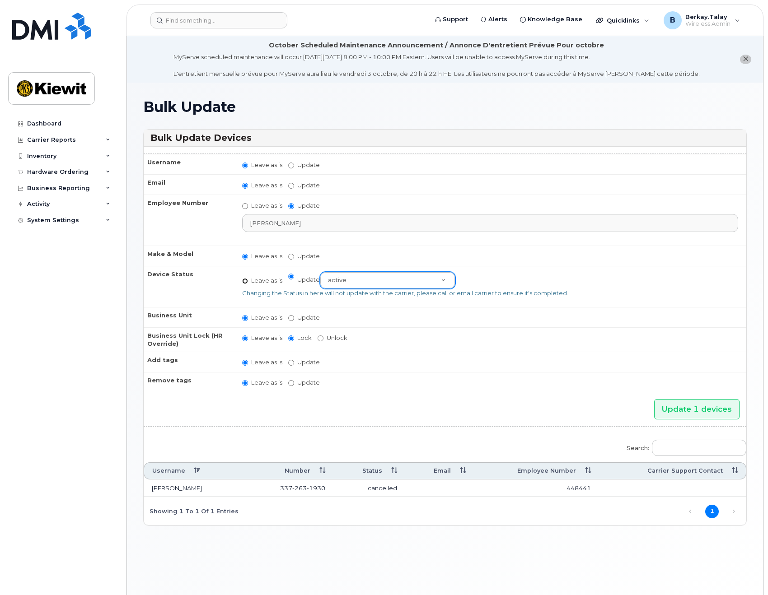
click at [245, 281] on input "Leave as is" at bounding box center [245, 281] width 6 height 6
radio input "true"
radio input "false"
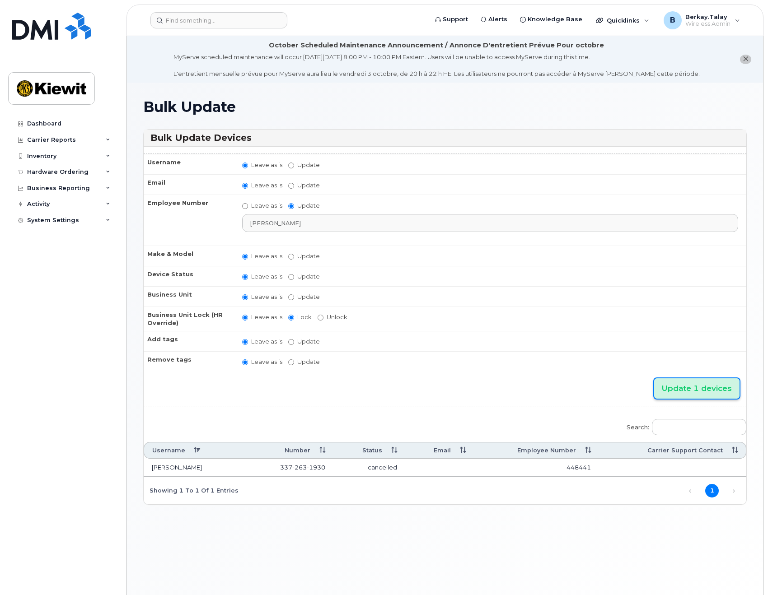
click at [700, 391] on input "Update 1 devices" at bounding box center [696, 388] width 85 height 20
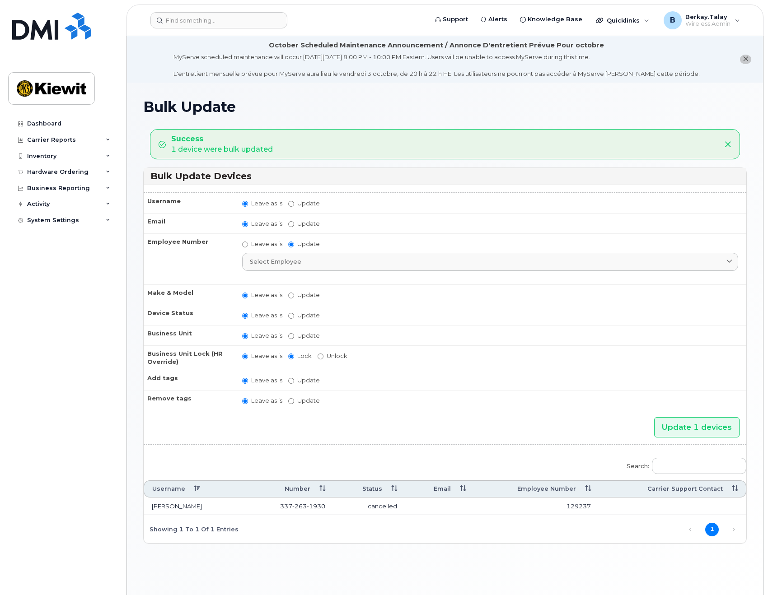
click at [183, 507] on td "[PERSON_NAME]" at bounding box center [194, 507] width 101 height 18
click at [302, 506] on span "263" at bounding box center [299, 506] width 14 height 7
click at [391, 509] on td "cancelled" at bounding box center [369, 507] width 72 height 18
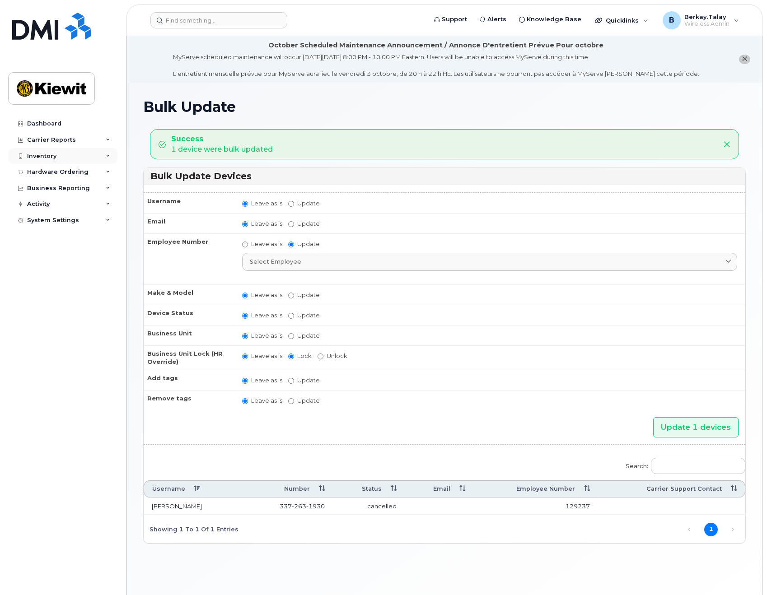
click at [95, 158] on div "Inventory" at bounding box center [62, 156] width 109 height 16
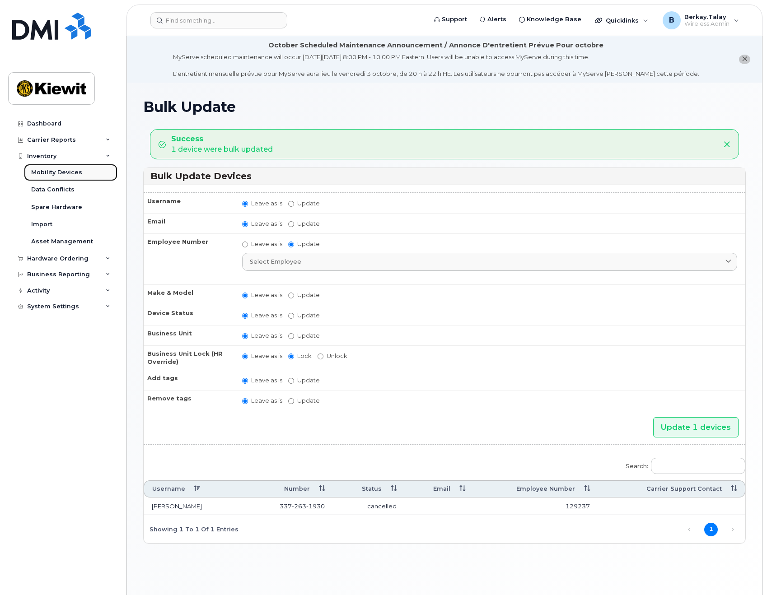
click at [64, 174] on div "Mobility Devices" at bounding box center [56, 172] width 51 height 8
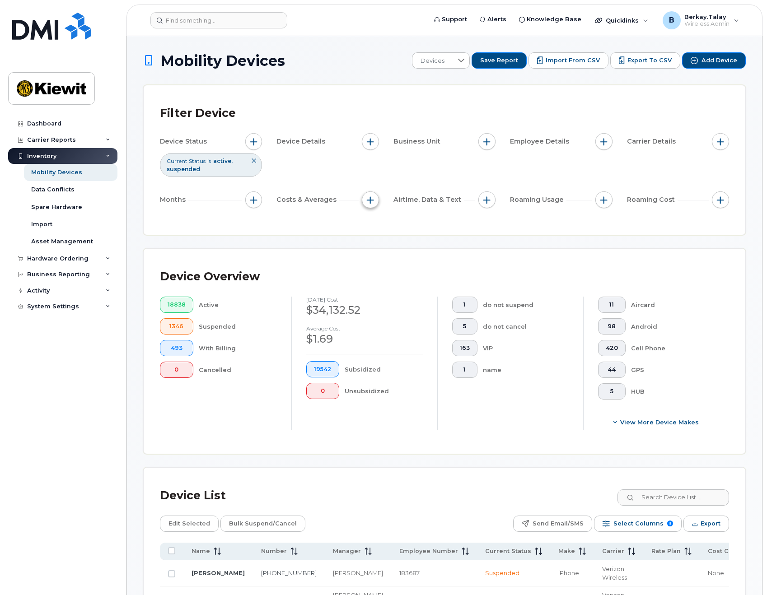
click at [371, 200] on span "button" at bounding box center [370, 199] width 7 height 7
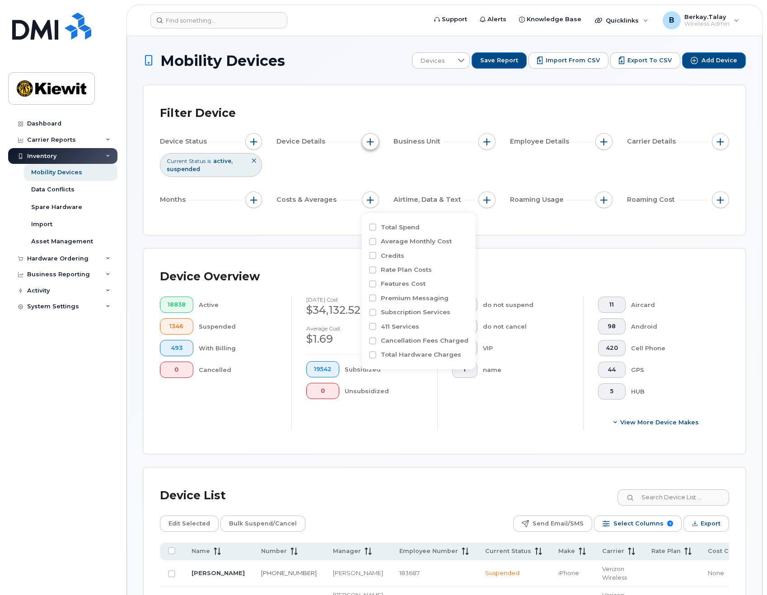
click at [368, 141] on span "button" at bounding box center [370, 141] width 7 height 7
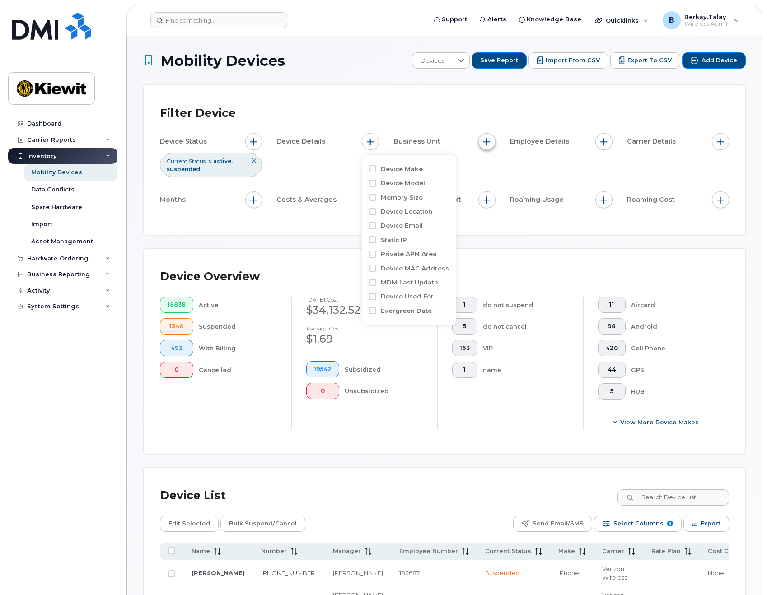
click at [484, 141] on span "button" at bounding box center [486, 141] width 7 height 7
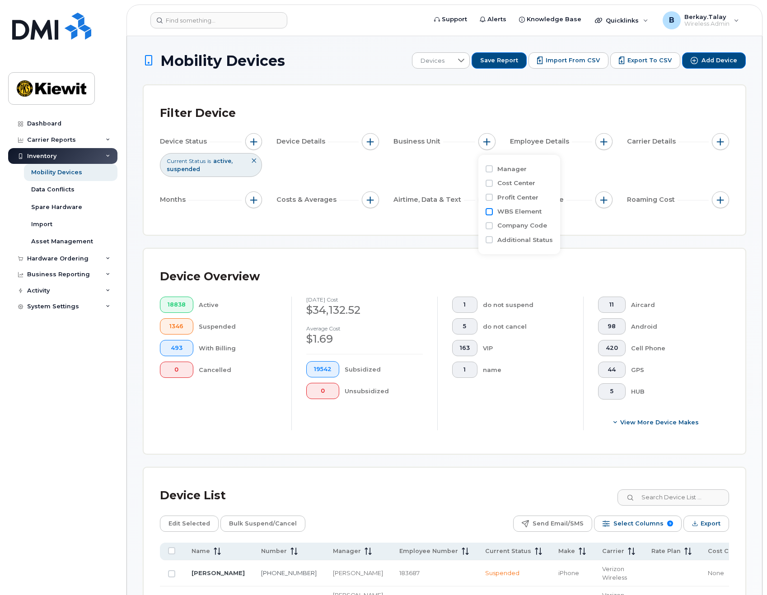
click at [487, 210] on input "WBS Element" at bounding box center [488, 211] width 7 height 7
checkbox input "true"
click at [518, 246] on input "text" at bounding box center [546, 250] width 79 height 8
click at [526, 234] on span "is" at bounding box center [538, 229] width 78 height 16
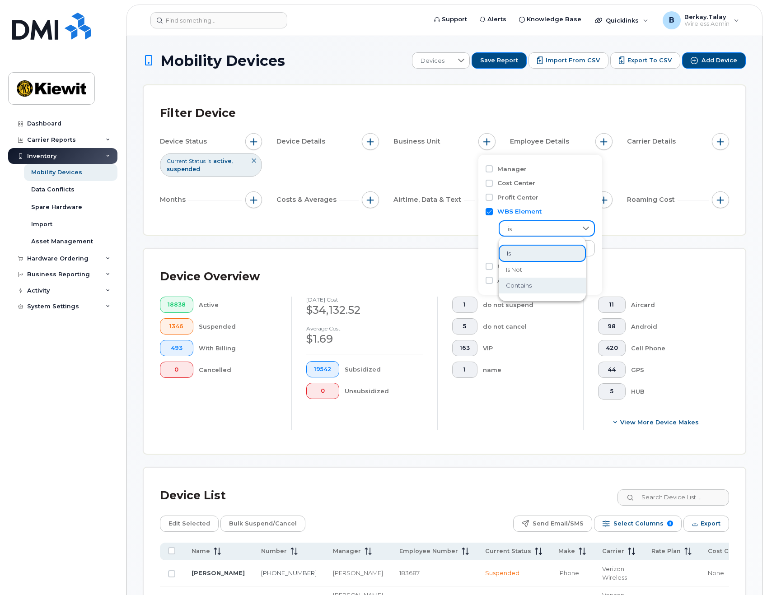
click at [520, 289] on span "contains" at bounding box center [519, 285] width 26 height 9
click at [529, 245] on input "text" at bounding box center [546, 248] width 97 height 16
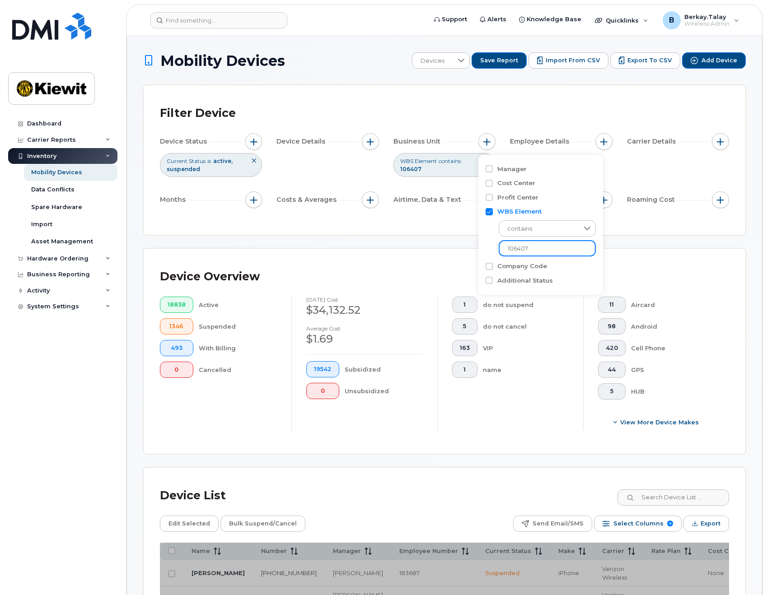
type input "106407"
click at [630, 225] on div "Filter Device Device Status Current Status is active suspended Device Details B…" at bounding box center [444, 159] width 601 height 149
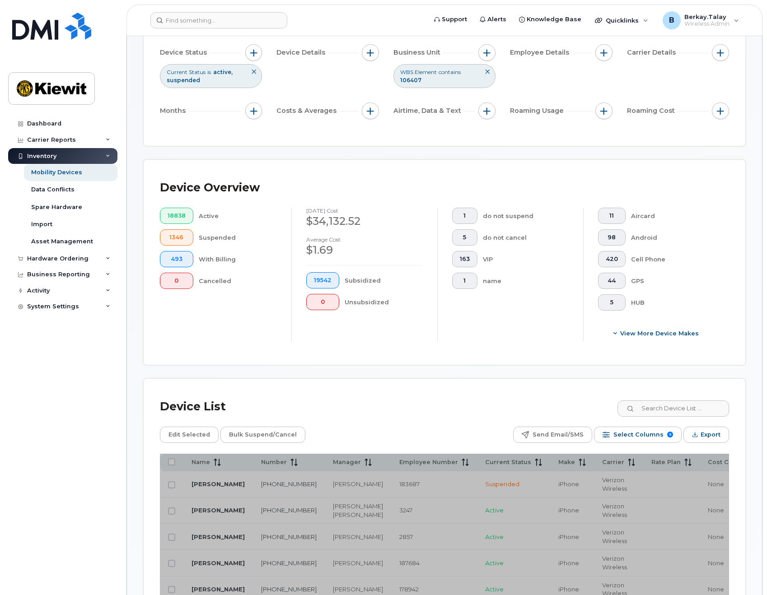
scroll to position [45, 0]
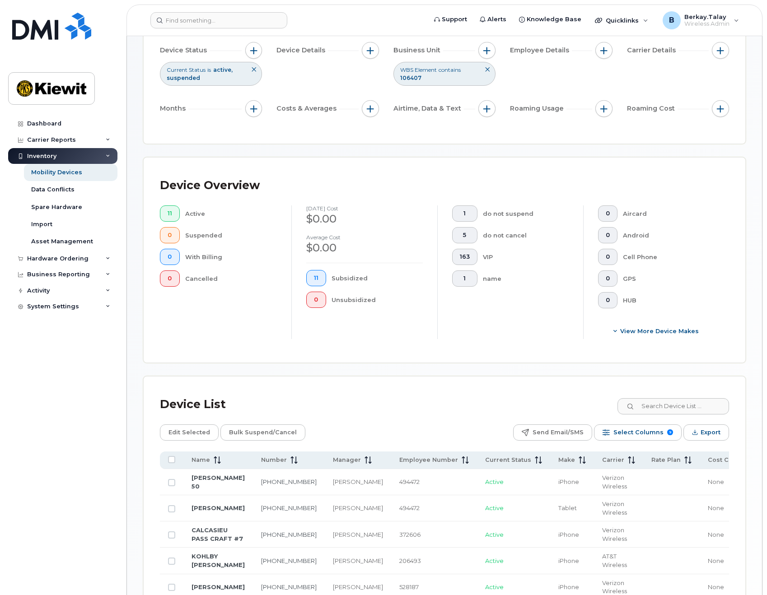
scroll to position [226, 0]
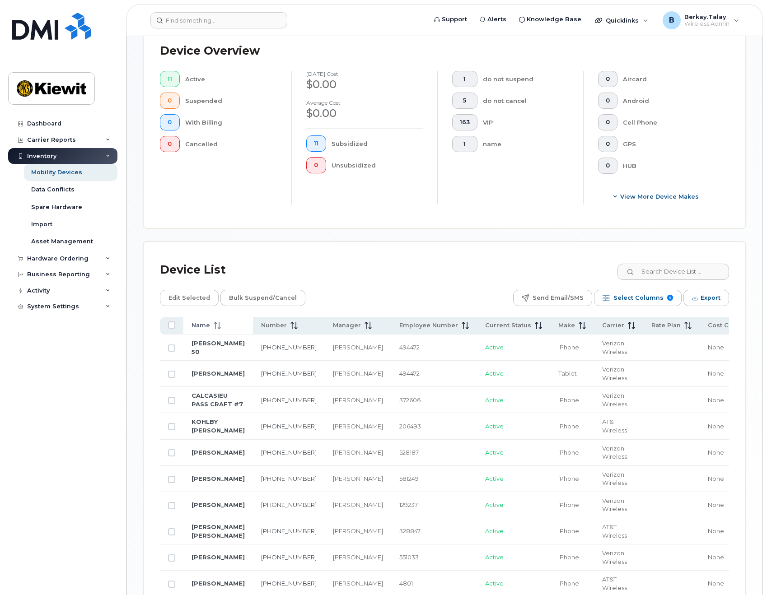
click at [211, 328] on span at bounding box center [215, 325] width 11 height 8
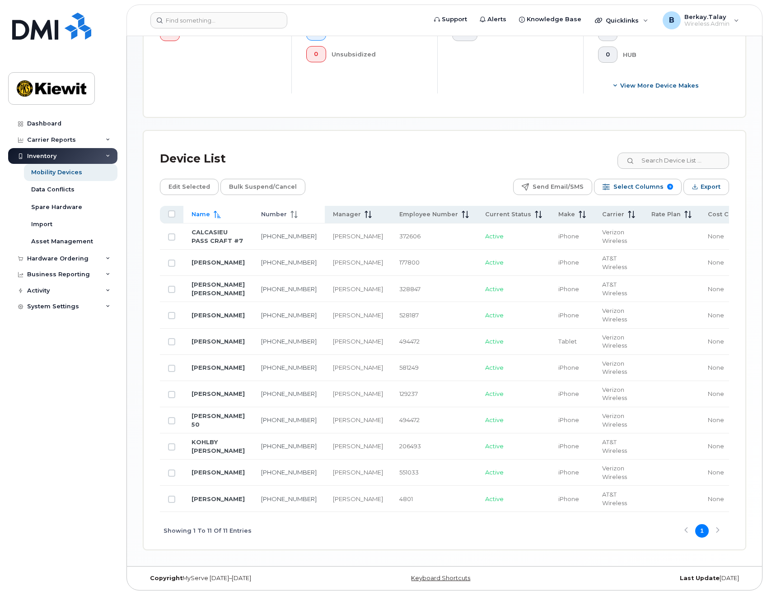
click at [261, 210] on span "Number" at bounding box center [274, 214] width 26 height 8
click at [195, 206] on th "Name" at bounding box center [218, 215] width 70 height 18
click at [200, 364] on link "JOSE RODRIGUEZ" at bounding box center [217, 367] width 53 height 7
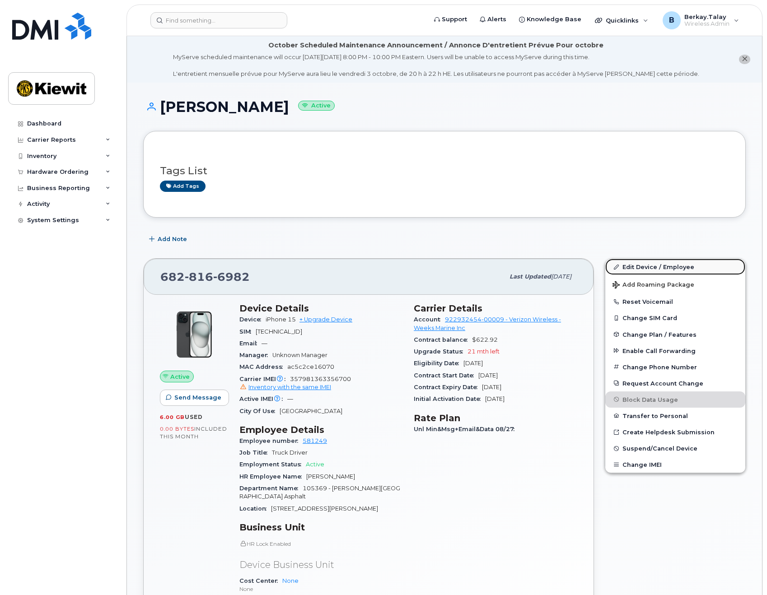
click at [653, 265] on link "Edit Device / Employee" at bounding box center [675, 267] width 140 height 16
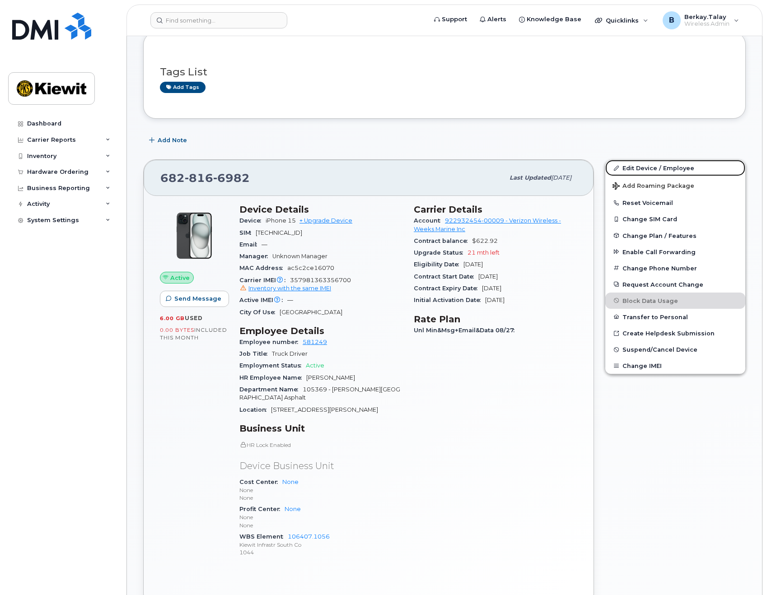
scroll to position [181, 0]
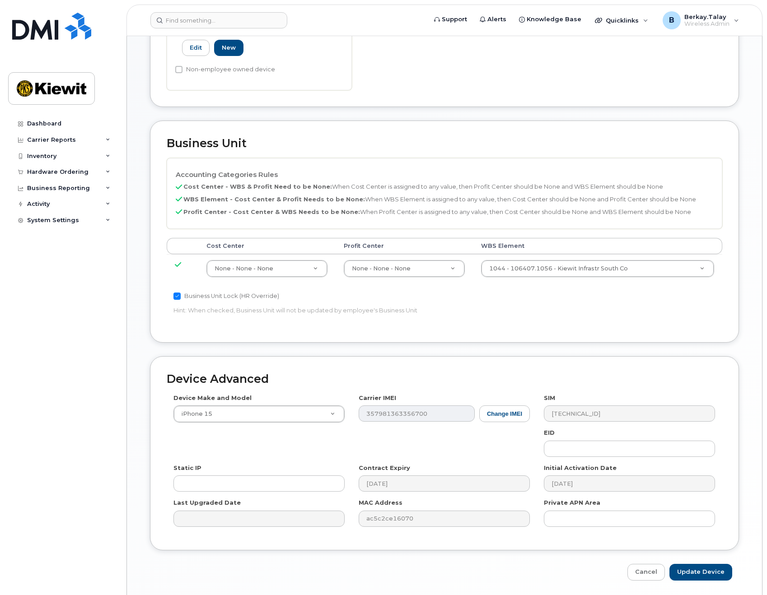
scroll to position [361, 0]
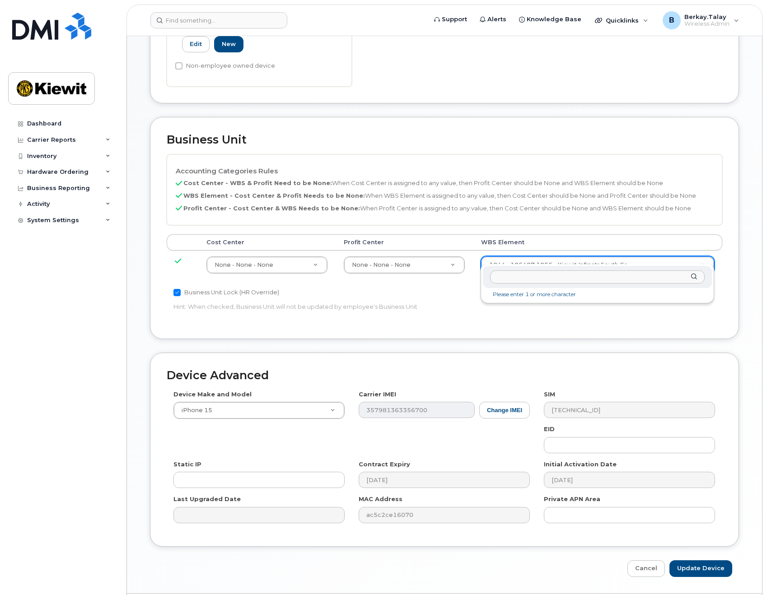
click at [510, 276] on input "text" at bounding box center [597, 276] width 214 height 13
type input "105369.104"
type input "33270077"
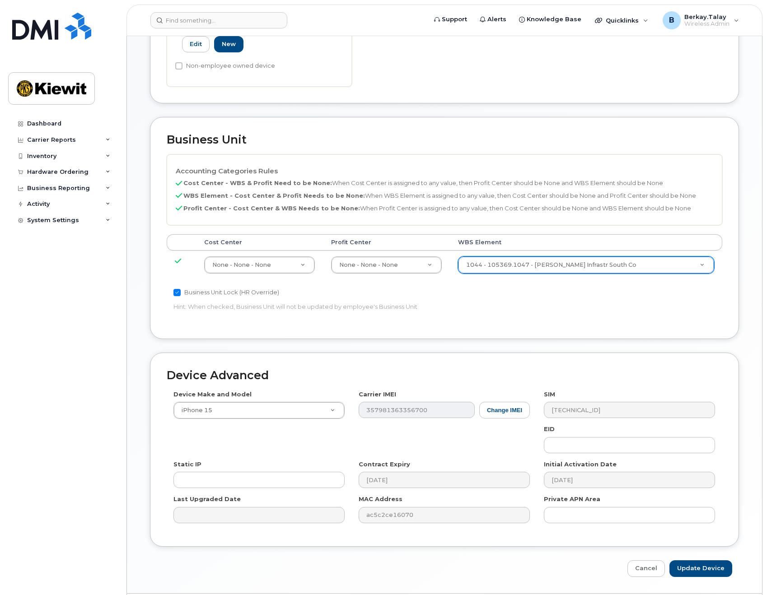
click at [546, 312] on div "Accounting Categories Rules Cost Center - WBS & Profit Need to be None: When Co…" at bounding box center [444, 238] width 555 height 168
click at [701, 560] on input "Update Device" at bounding box center [700, 568] width 63 height 17
type input "Saving..."
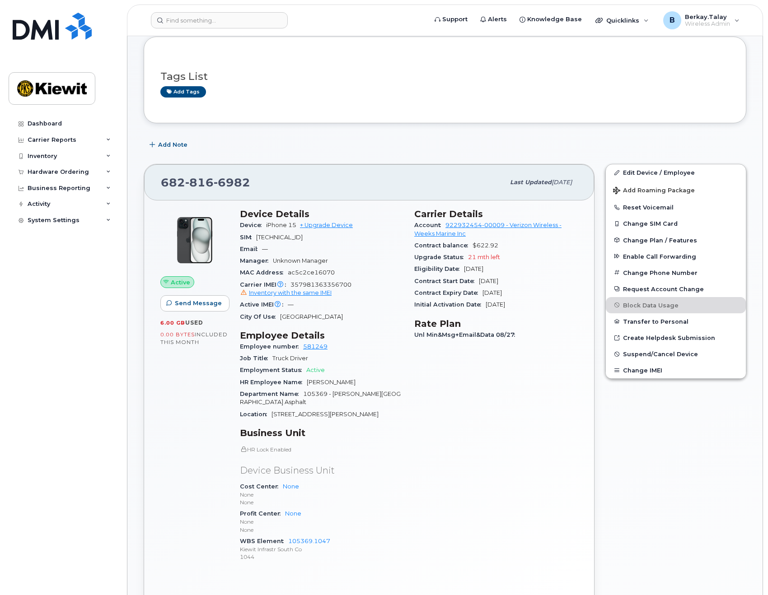
scroll to position [90, 0]
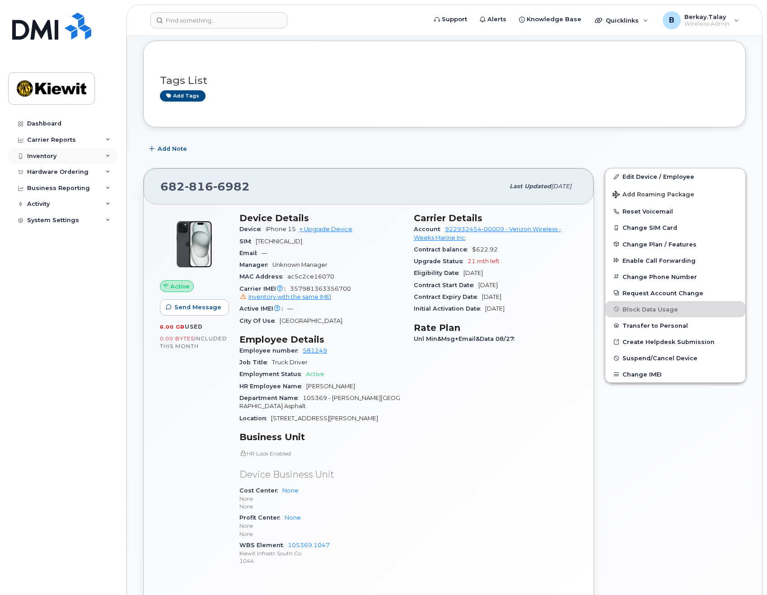
click at [74, 154] on div "Inventory" at bounding box center [62, 156] width 109 height 16
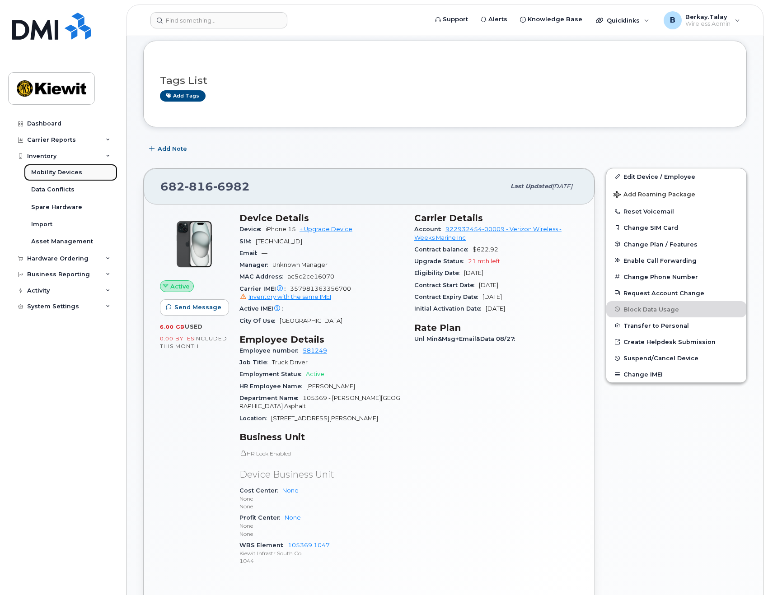
drag, startPoint x: 57, startPoint y: 175, endPoint x: 72, endPoint y: 176, distance: 14.5
click at [57, 175] on div "Mobility Devices" at bounding box center [56, 172] width 51 height 8
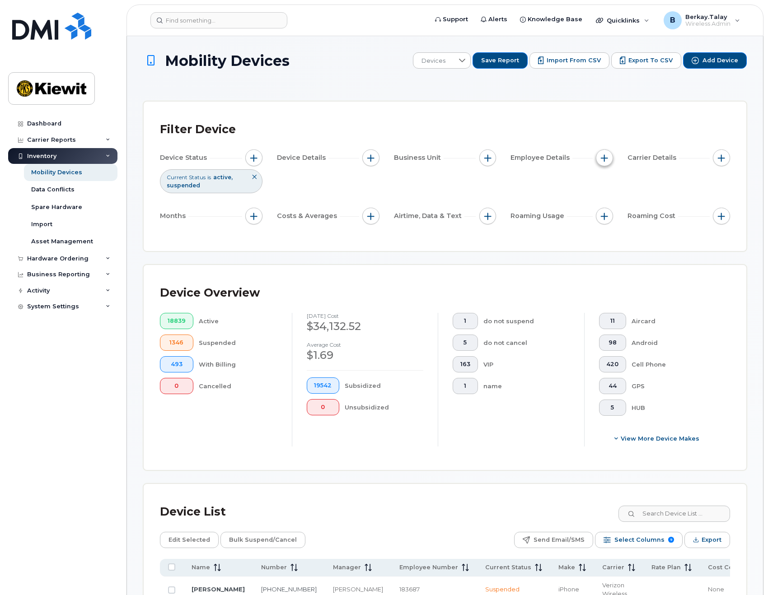
click at [607, 158] on span "button" at bounding box center [603, 157] width 7 height 7
click at [483, 155] on button "button" at bounding box center [487, 157] width 17 height 17
click at [488, 228] on input "WBS Element" at bounding box center [489, 227] width 7 height 7
checkbox input "true"
click at [523, 242] on span "is" at bounding box center [538, 245] width 77 height 16
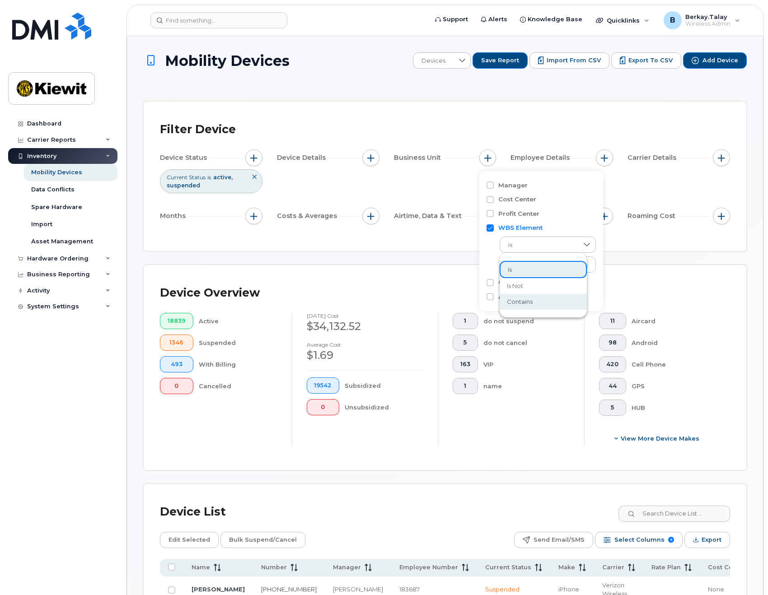
drag, startPoint x: 518, startPoint y: 300, endPoint x: 521, endPoint y: 272, distance: 27.7
click at [518, 300] on span "contains" at bounding box center [520, 302] width 26 height 9
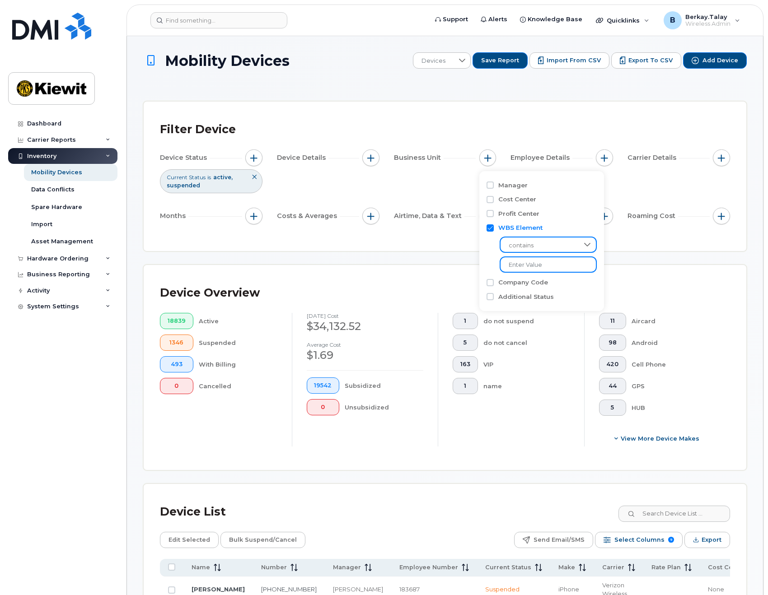
click at [519, 261] on input "text" at bounding box center [547, 264] width 97 height 16
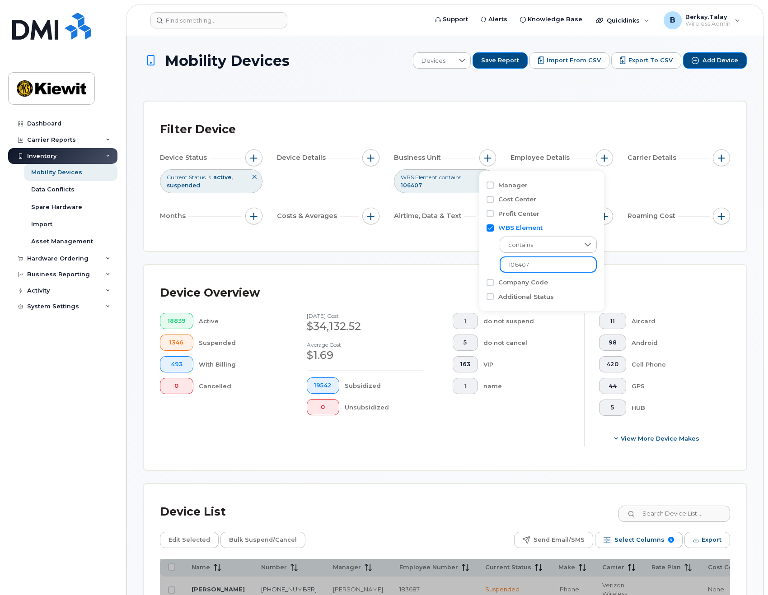
type input "106407"
click at [609, 247] on div "Filter Device Device Status Current Status is active suspended Device Details B…" at bounding box center [445, 176] width 602 height 149
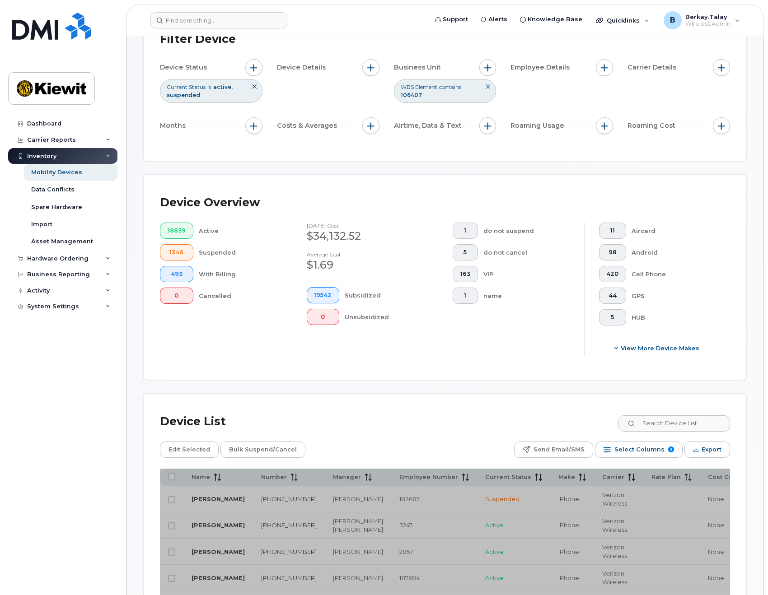
scroll to position [271, 0]
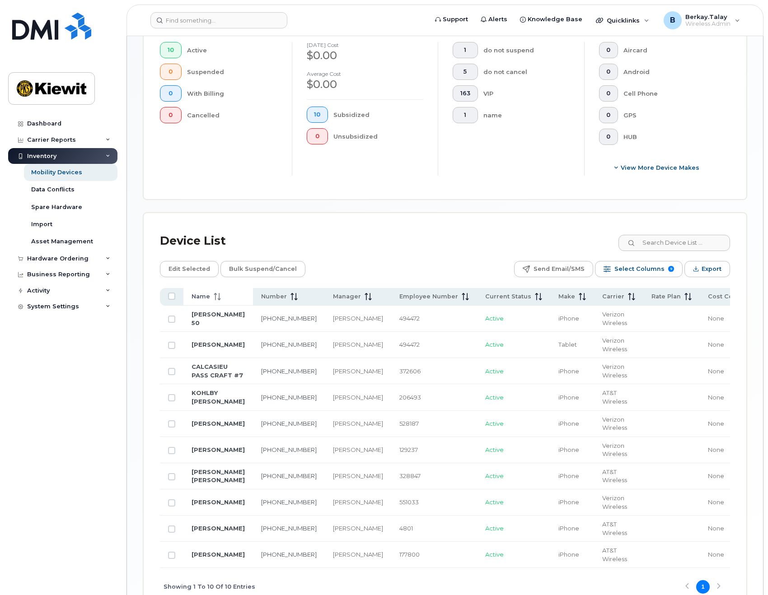
click at [205, 293] on span "Name" at bounding box center [200, 297] width 19 height 8
click at [399, 322] on span "372606" at bounding box center [409, 318] width 21 height 7
copy span "372606"
drag, startPoint x: 169, startPoint y: 322, endPoint x: 174, endPoint y: 319, distance: 5.9
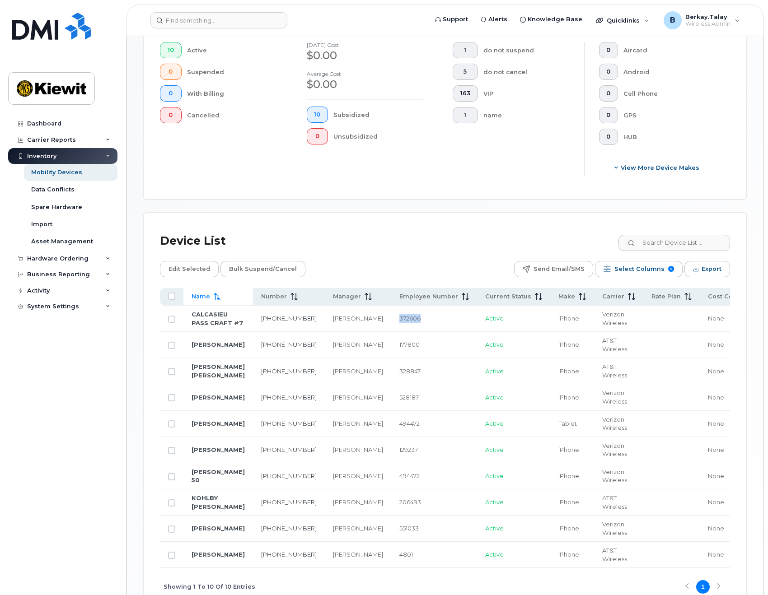
click at [169, 322] on input "Row Unselected" at bounding box center [171, 319] width 7 height 7
checkbox input "true"
click at [198, 269] on span "Edit Selected" at bounding box center [189, 269] width 42 height 14
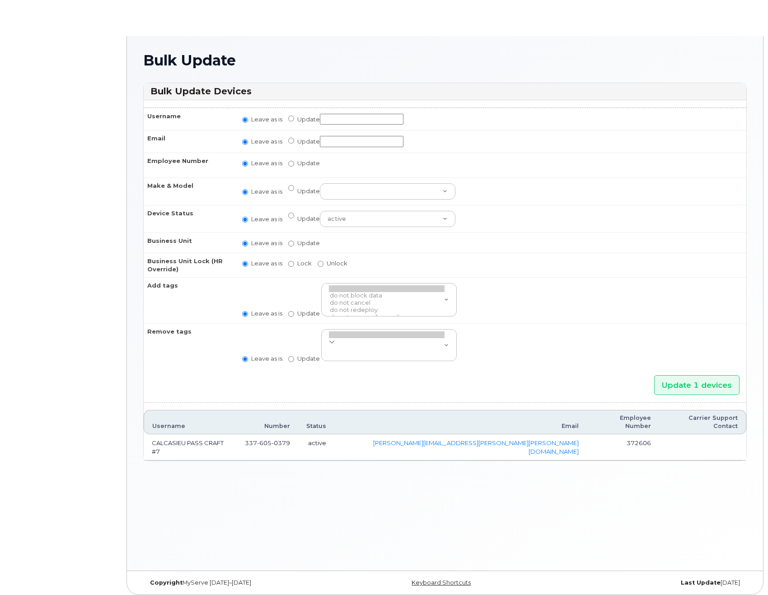
radio input "true"
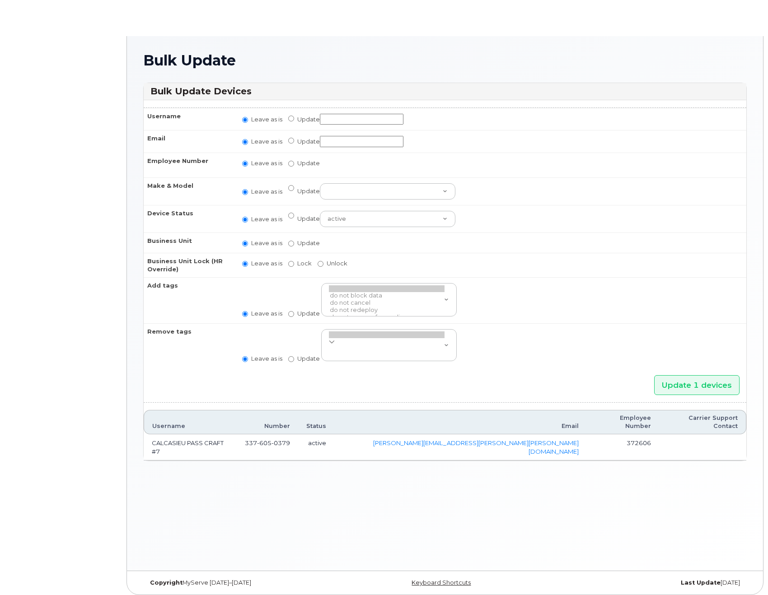
radio input "true"
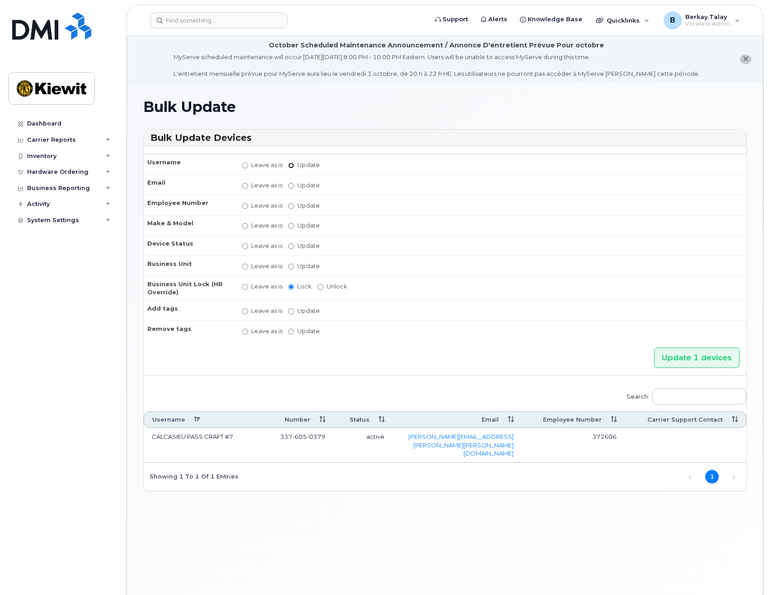
click at [292, 166] on input "Update" at bounding box center [291, 166] width 6 height 6
radio input "true"
radio input "false"
click at [345, 168] on input "Update" at bounding box center [362, 165] width 84 height 11
click at [335, 168] on input "Update" at bounding box center [362, 165] width 84 height 11
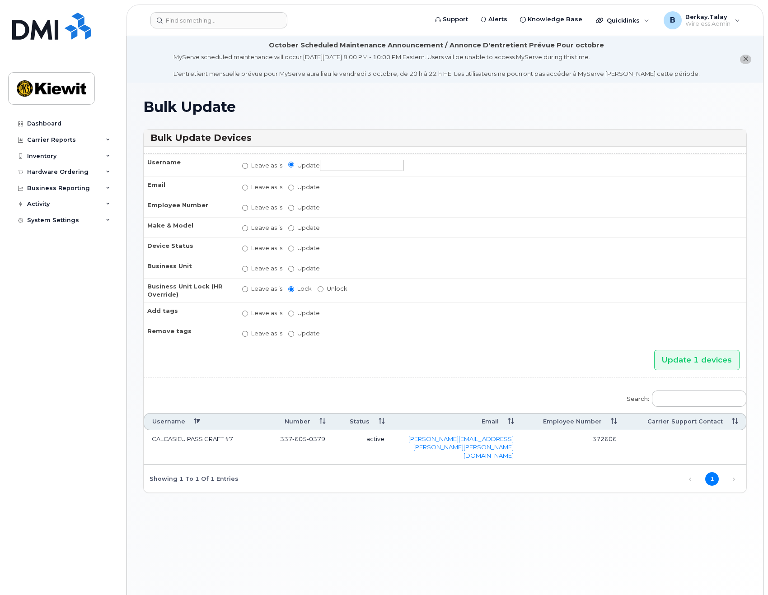
paste input "Taylor.Iniguez"
click at [339, 164] on input "Taylor.Iniguez" at bounding box center [362, 165] width 84 height 11
type input "[PERSON_NAME]"
click at [416, 162] on td "Leave as is Update Taylor Iniguez" at bounding box center [490, 165] width 512 height 23
click at [687, 363] on input "Update 1 devices" at bounding box center [696, 360] width 85 height 20
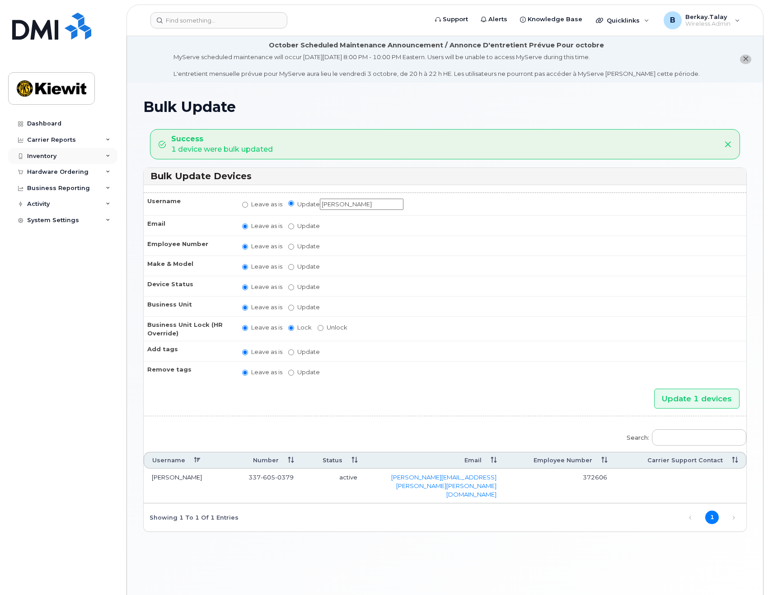
click at [71, 153] on div "Inventory" at bounding box center [62, 156] width 109 height 16
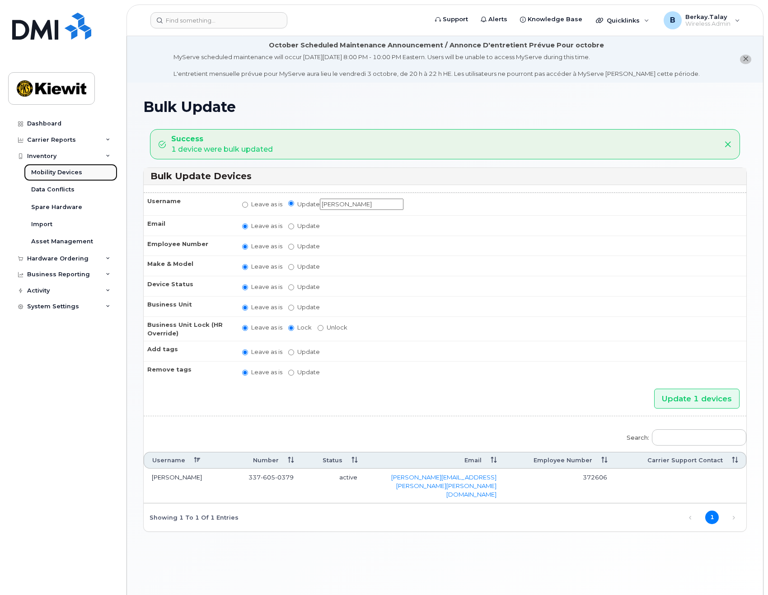
click at [55, 175] on div "Mobility Devices" at bounding box center [56, 172] width 51 height 8
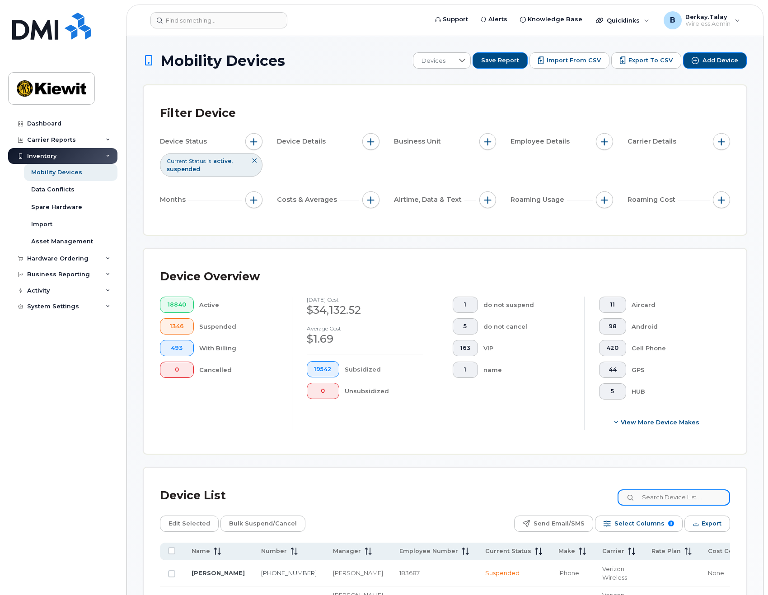
click at [669, 501] on input at bounding box center [673, 497] width 112 height 16
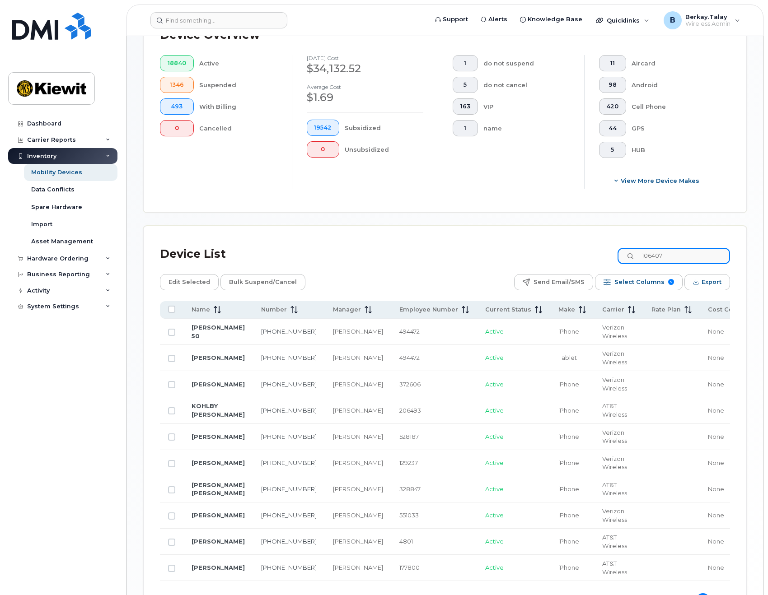
scroll to position [316, 0]
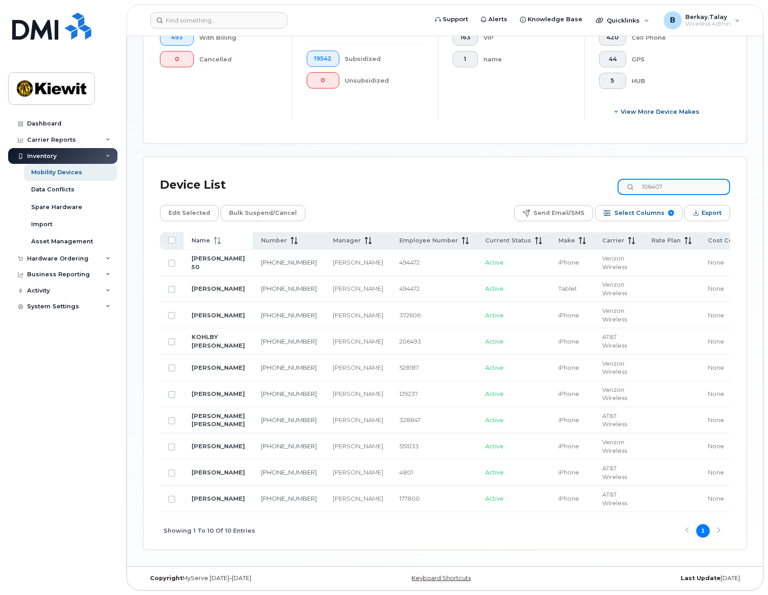
type input "106407"
click at [202, 237] on span "Name" at bounding box center [200, 241] width 19 height 8
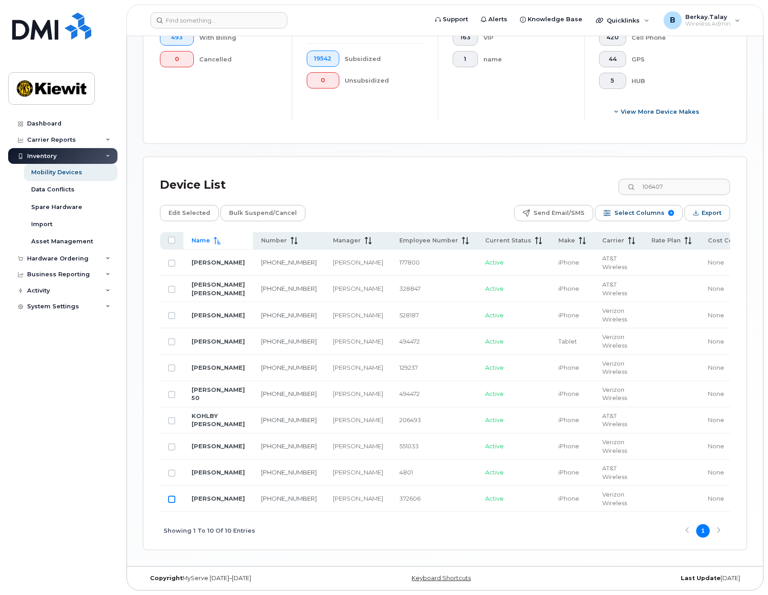
click at [170, 503] on input "Row Unselected" at bounding box center [171, 499] width 7 height 7
checkbox input "true"
click at [194, 206] on span "Edit Selected" at bounding box center [189, 213] width 42 height 14
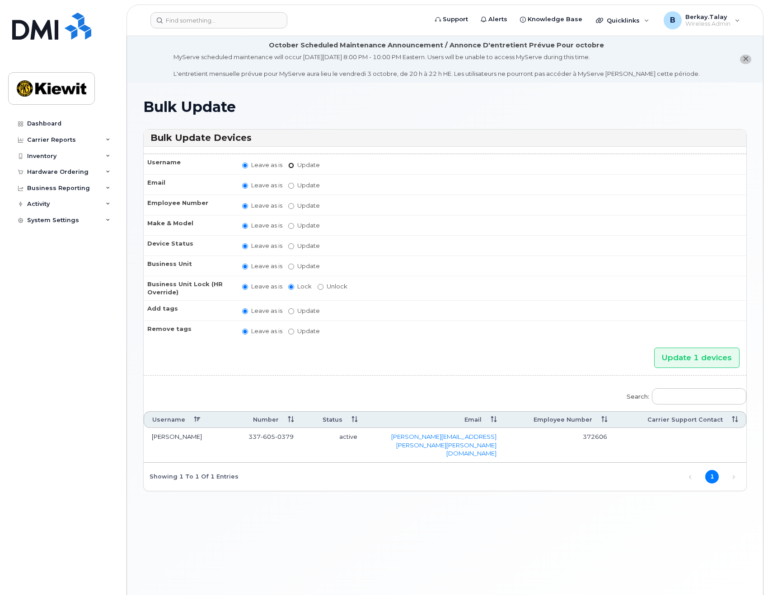
click at [289, 166] on input "Update" at bounding box center [291, 166] width 6 height 6
radio input "true"
radio input "false"
click at [341, 168] on input "Update" at bounding box center [362, 165] width 84 height 11
drag, startPoint x: 373, startPoint y: 164, endPoint x: 330, endPoint y: 164, distance: 43.3
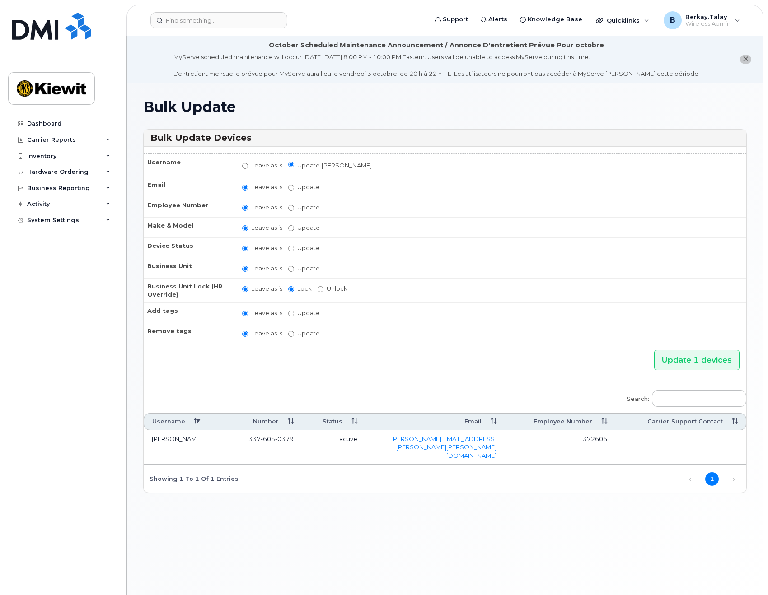
click at [330, 164] on input "[PERSON_NAME]" at bounding box center [362, 165] width 84 height 11
type input "[PERSON_NAME]"
click at [493, 169] on td "Leave as is Update TAYLOR INIGUEZ" at bounding box center [490, 165] width 512 height 23
click at [700, 358] on input "Update 1 devices" at bounding box center [696, 360] width 85 height 20
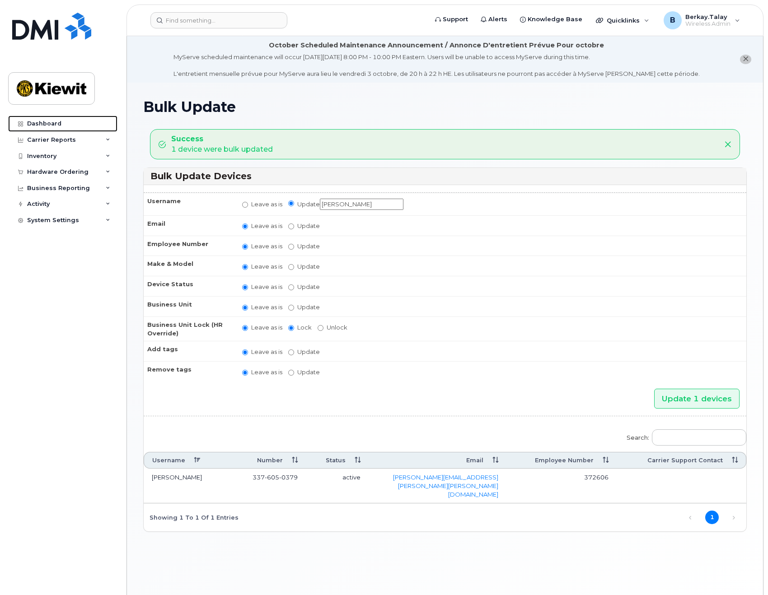
drag, startPoint x: 39, startPoint y: 124, endPoint x: 250, endPoint y: 35, distance: 229.3
click at [39, 124] on div "Dashboard" at bounding box center [44, 123] width 34 height 7
